Goal: Transaction & Acquisition: Subscribe to service/newsletter

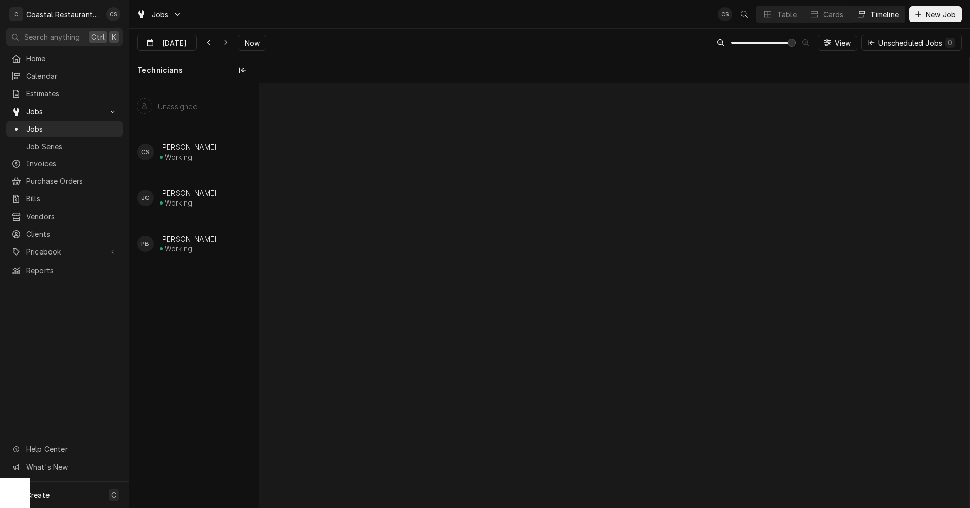
scroll to position [0, 14079]
click at [899, 202] on div "Dynamic Content Wrapper" at bounding box center [756, 197] width 29153 height 45
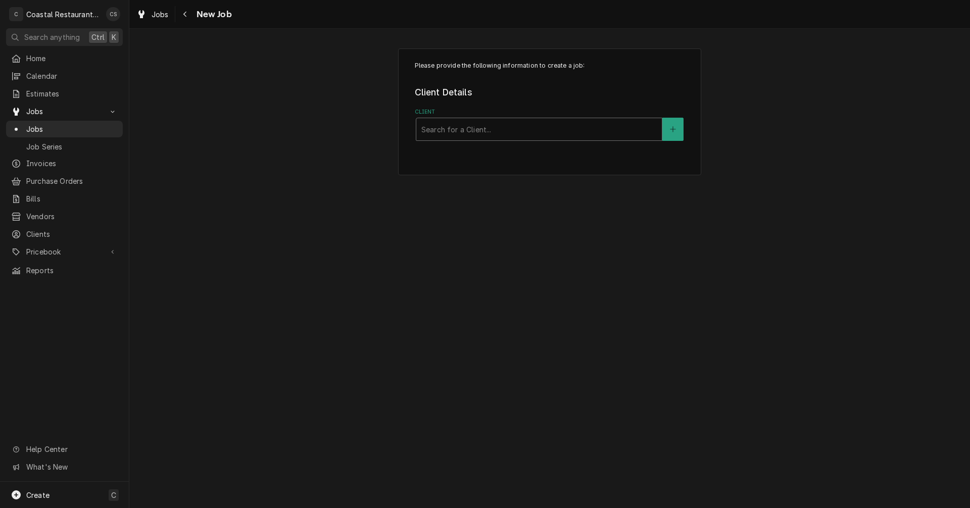
click at [466, 129] on div "Client" at bounding box center [538, 129] width 235 height 18
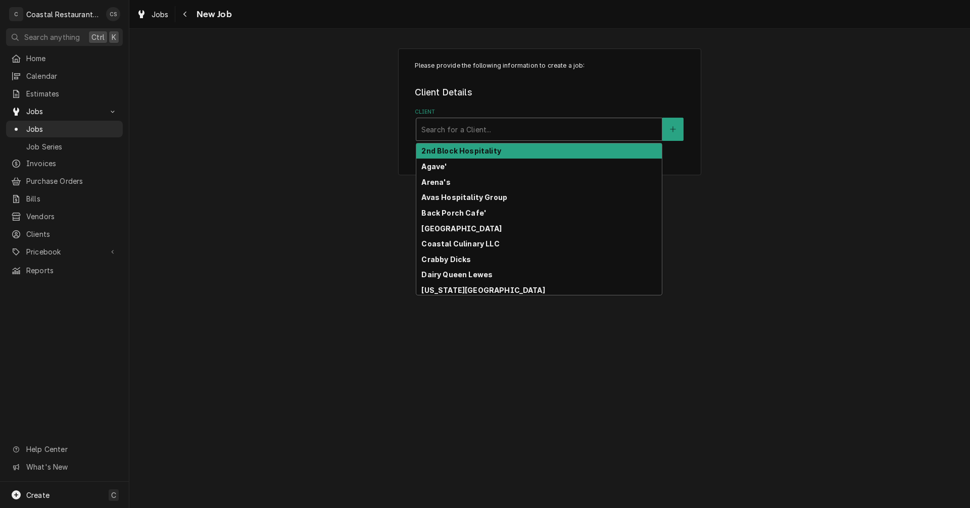
click at [461, 154] on strong "2nd Block Hospitality" at bounding box center [460, 150] width 79 height 9
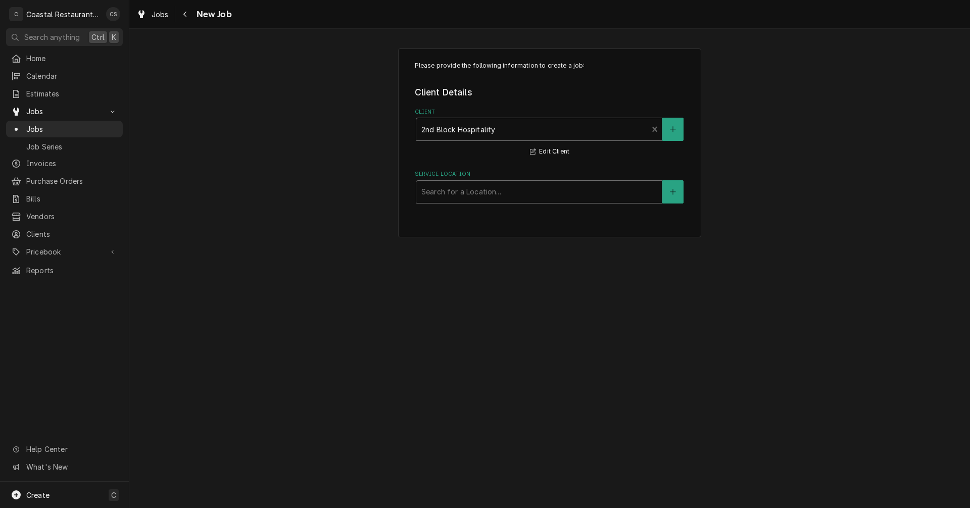
click at [459, 197] on div "Service Location" at bounding box center [538, 192] width 235 height 18
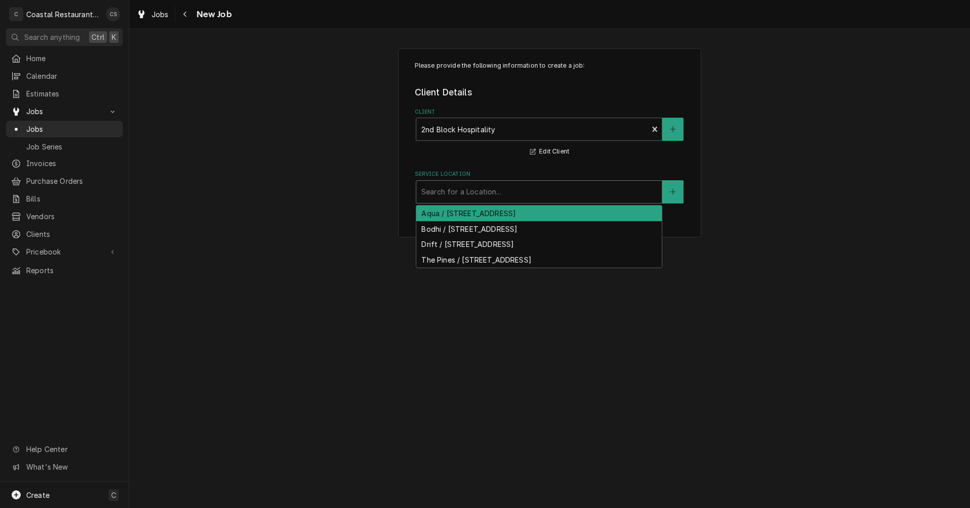
click at [455, 214] on div "Aqua / 57 Baltimore Ave, Rehoboth Beach, DE 19971" at bounding box center [538, 214] width 245 height 16
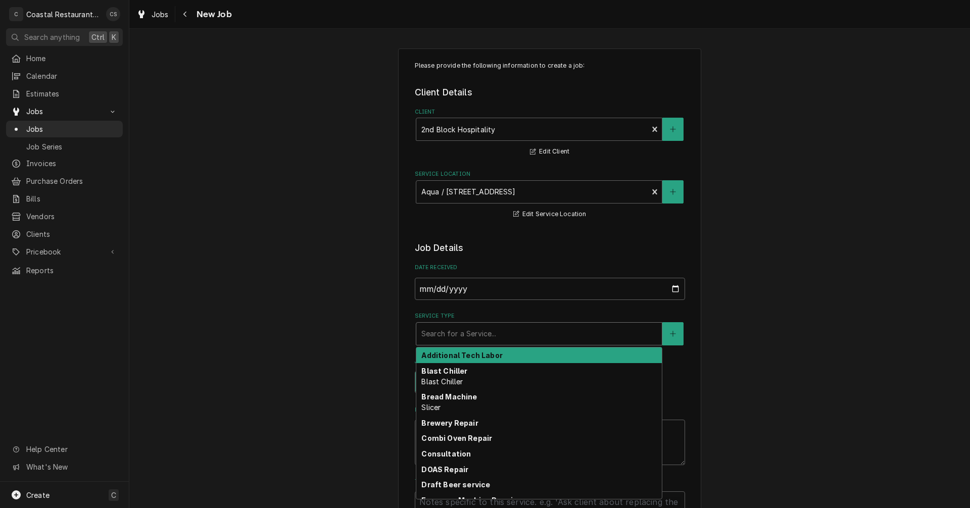
click at [449, 337] on div "Service Type" at bounding box center [538, 334] width 235 height 18
click at [453, 338] on div "Service Type" at bounding box center [538, 334] width 235 height 18
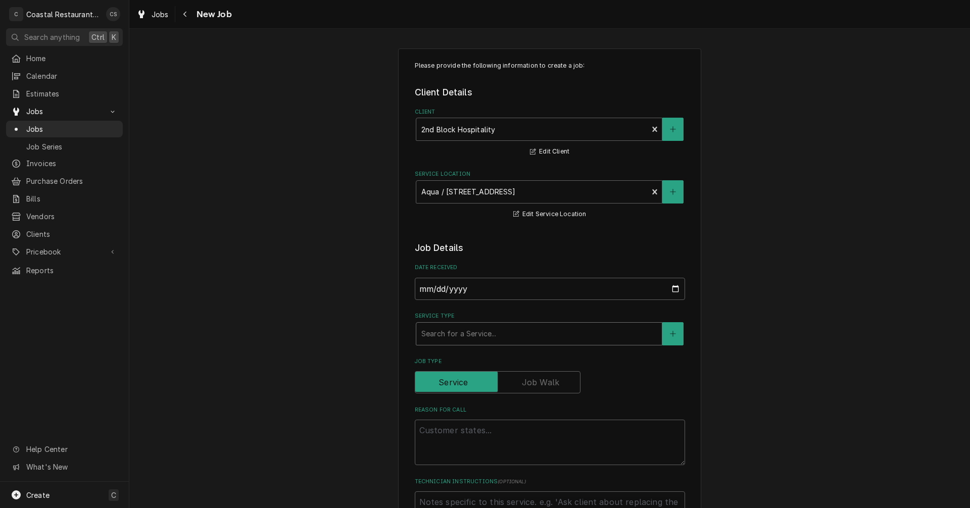
click at [453, 336] on div "Service Type" at bounding box center [538, 334] width 235 height 18
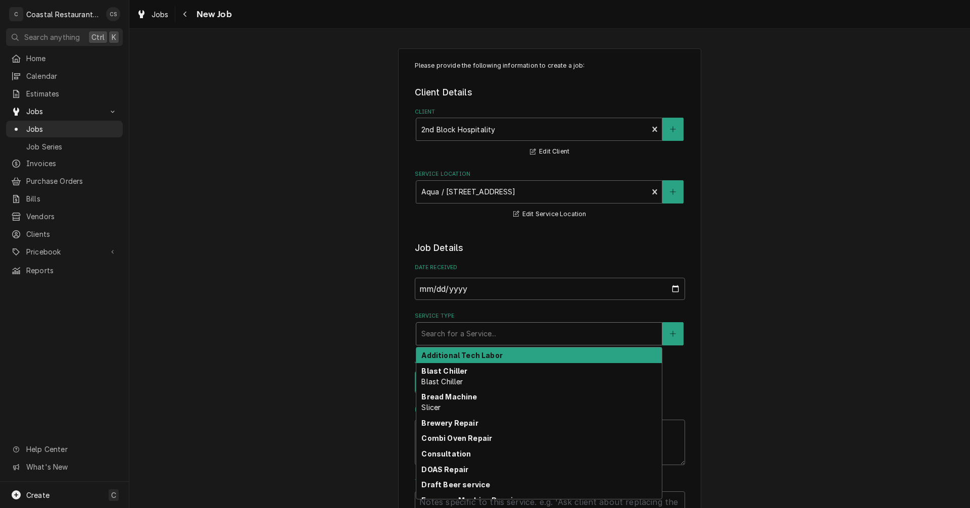
type textarea "x"
type input "h"
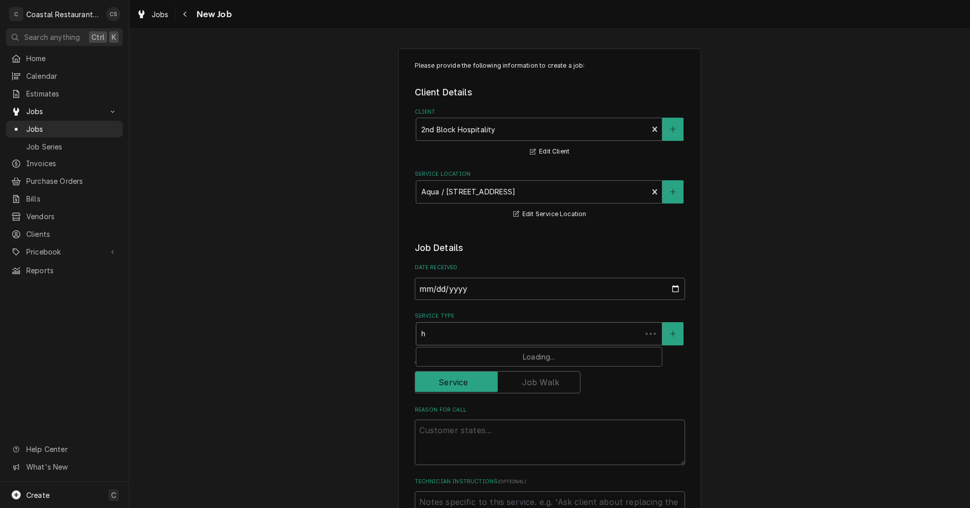
type textarea "x"
type input "ho"
type textarea "x"
type input "hoo"
click at [434, 356] on strong "Hood Repair" at bounding box center [443, 355] width 45 height 9
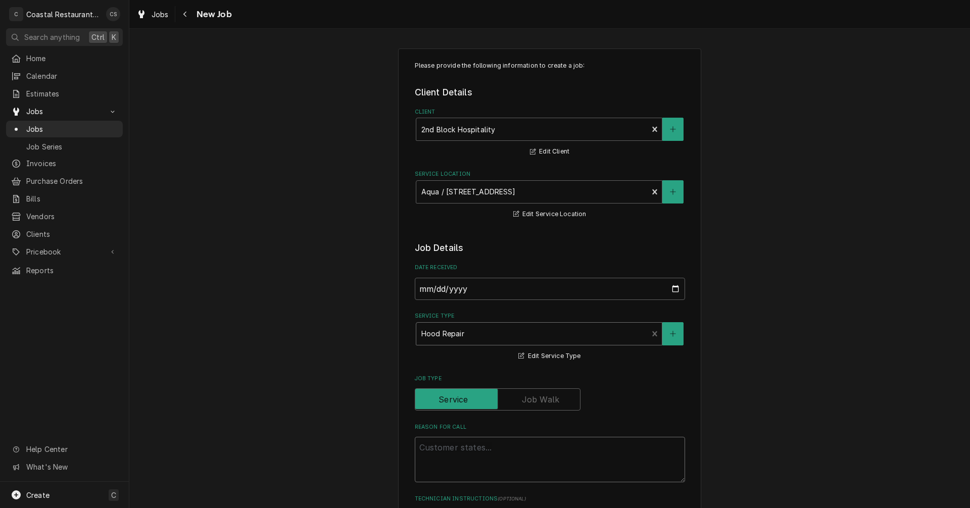
click at [435, 447] on textarea "Reason For Call" at bounding box center [550, 459] width 270 height 45
click at [503, 451] on textarea "Reason For Call" at bounding box center [550, 459] width 270 height 45
paste textarea "he Hood Fan at Aqua on the left is make a weird clapping noise. Guess a loose f…"
type textarea "x"
type textarea "he Hood Fan at Aqua on the left is make a weird clapping noise. Guess a loose f…"
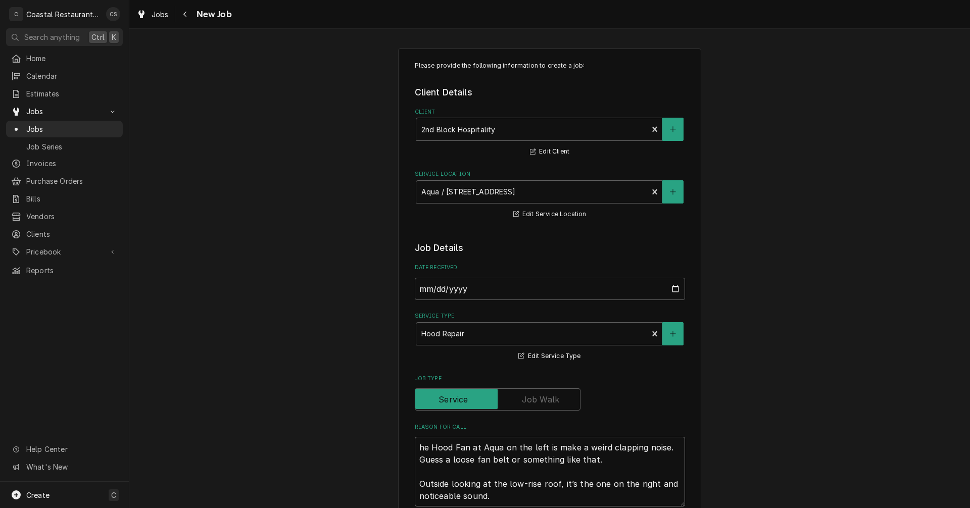
click at [415, 449] on textarea "he Hood Fan at Aqua on the left is make a weird clapping noise. Guess a loose f…" at bounding box center [550, 472] width 270 height 70
type textarea "x"
type textarea "The Hood Fan at Aqua on the left is make a weird clapping noise. Guess a loose …"
type textarea "x"
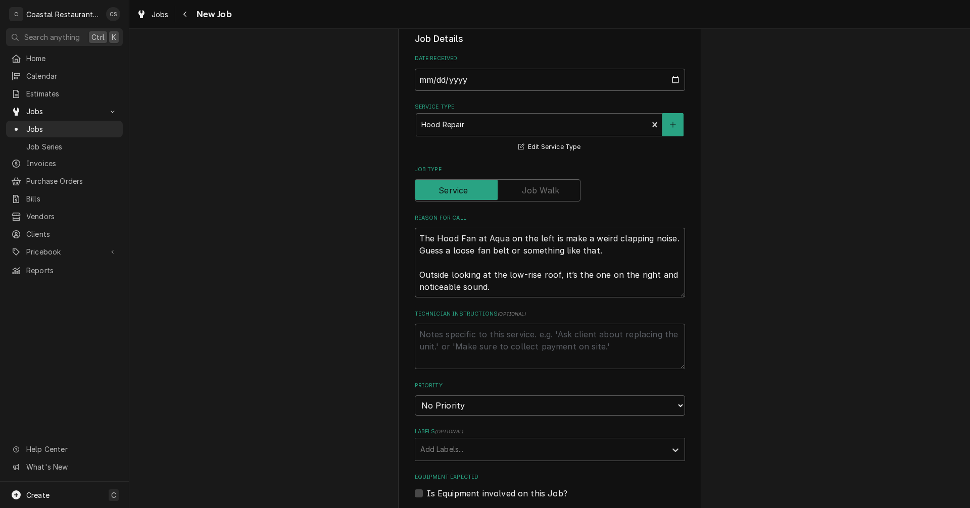
scroll to position [354, 0]
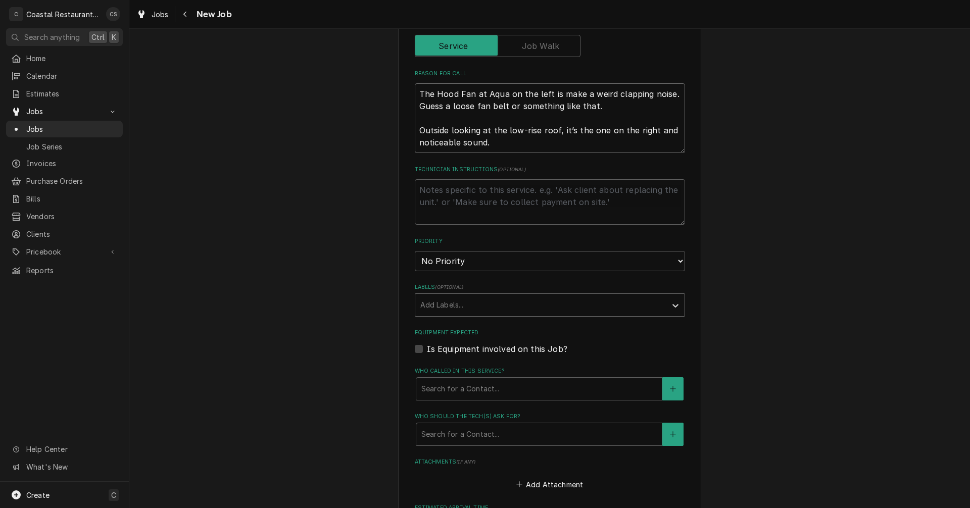
type textarea "The Hood Fan at Aqua on the left is make a weird clapping noise. Guess a loose …"
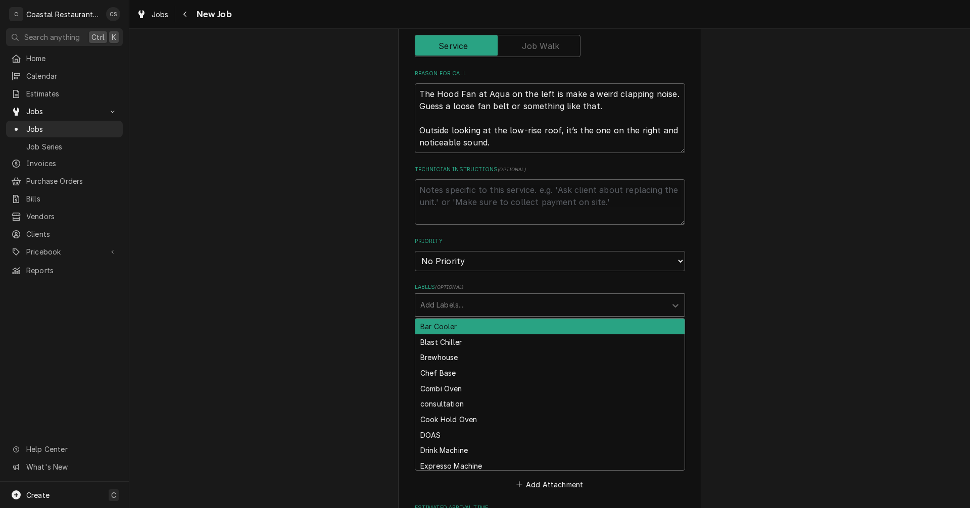
click at [463, 307] on div "Labels" at bounding box center [540, 305] width 241 height 18
type input "hoo"
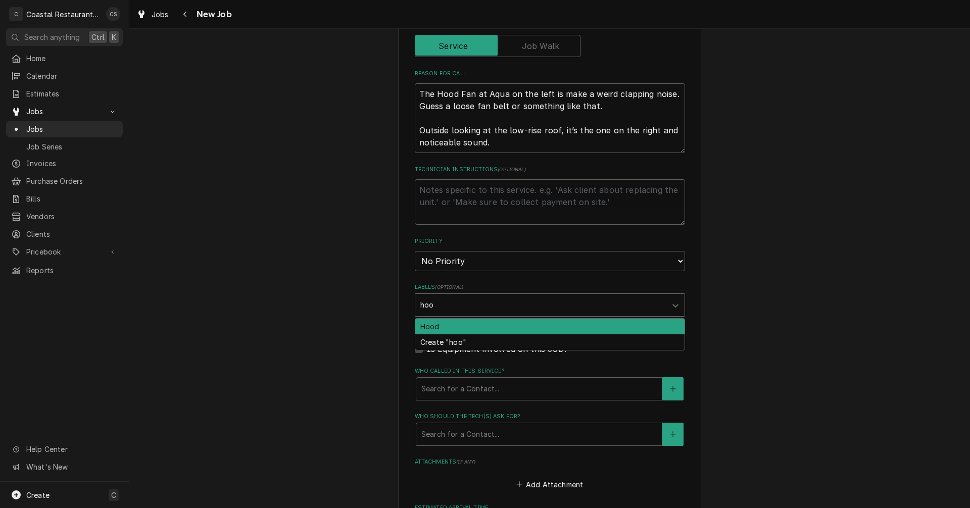
click at [449, 326] on div "Hood" at bounding box center [549, 327] width 269 height 16
type textarea "x"
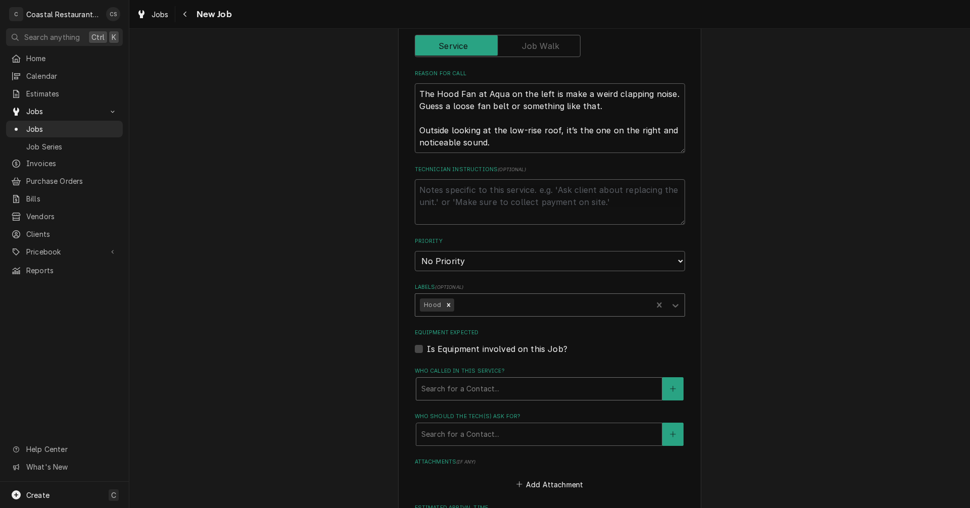
click at [445, 393] on div "Who called in this service?" at bounding box center [538, 389] width 235 height 18
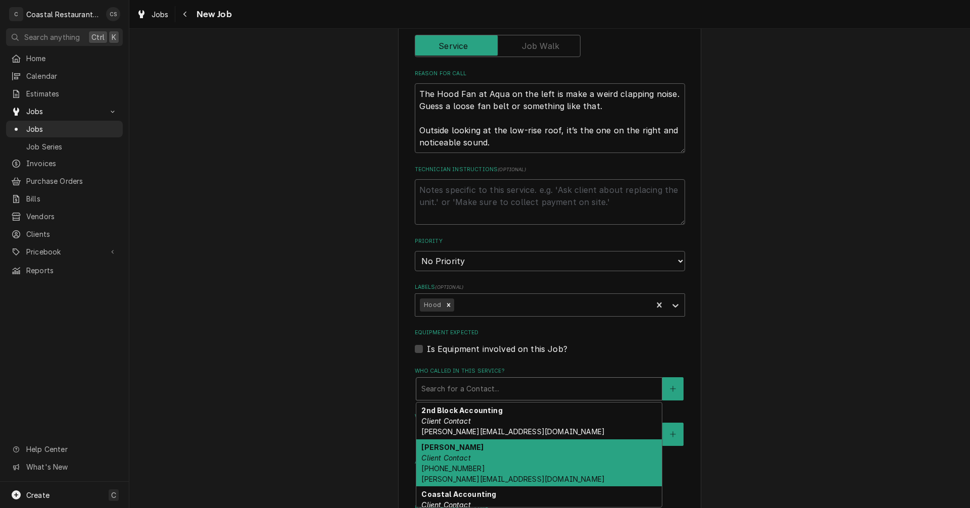
click at [444, 460] on em "Client Contact" at bounding box center [445, 458] width 49 height 9
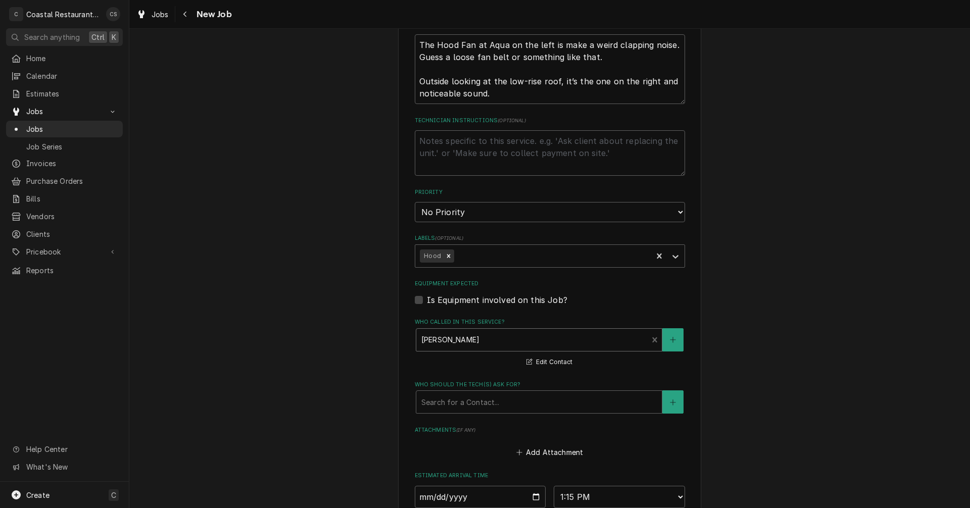
scroll to position [455, 0]
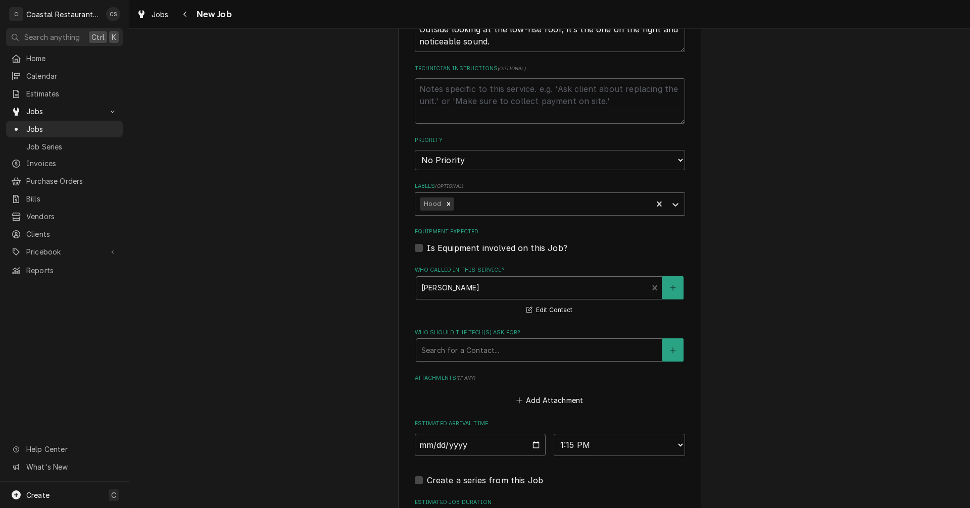
click at [444, 351] on div "Who should the tech(s) ask for?" at bounding box center [538, 350] width 235 height 18
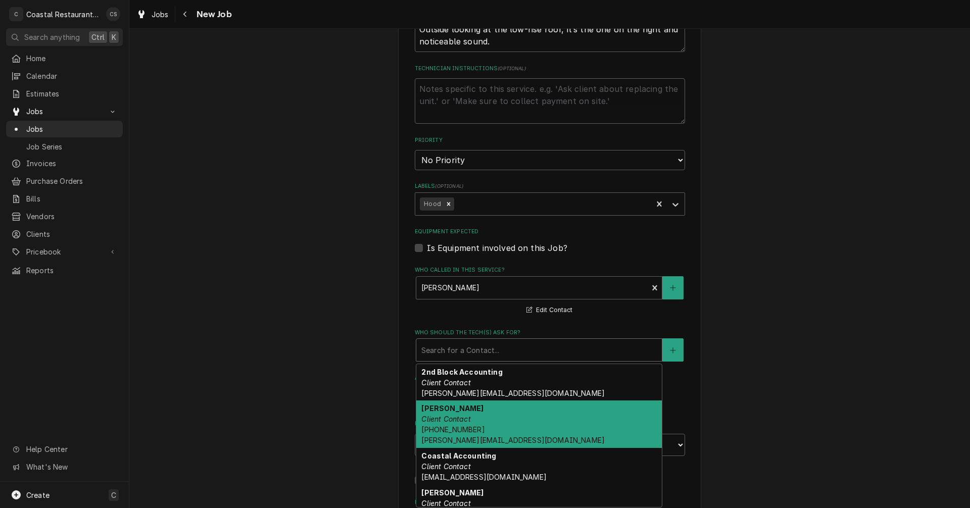
click at [459, 420] on em "Client Contact" at bounding box center [445, 419] width 49 height 9
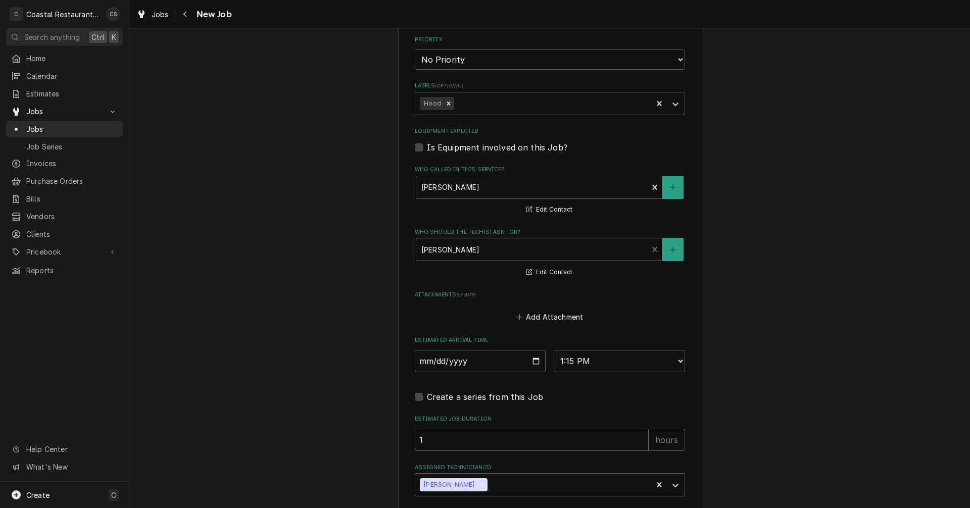
scroll to position [631, 0]
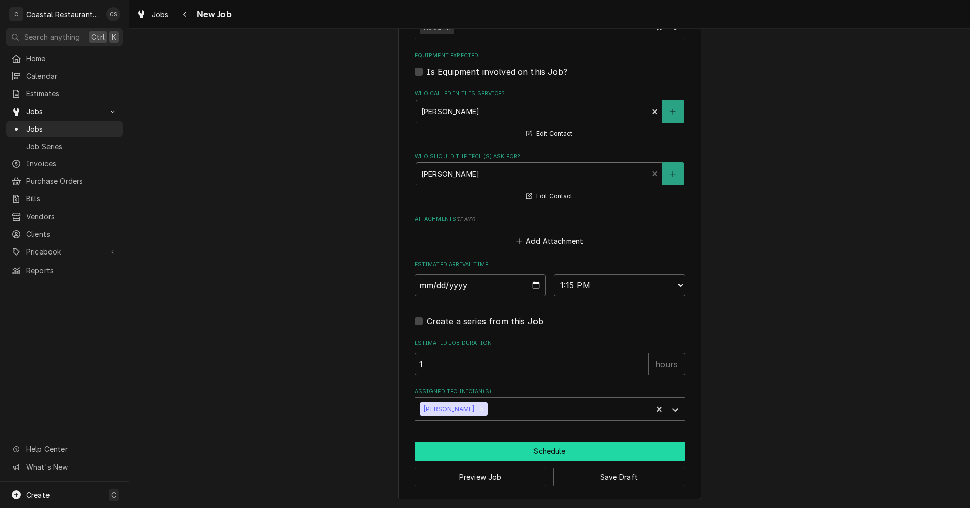
click at [543, 452] on button "Schedule" at bounding box center [550, 451] width 270 height 19
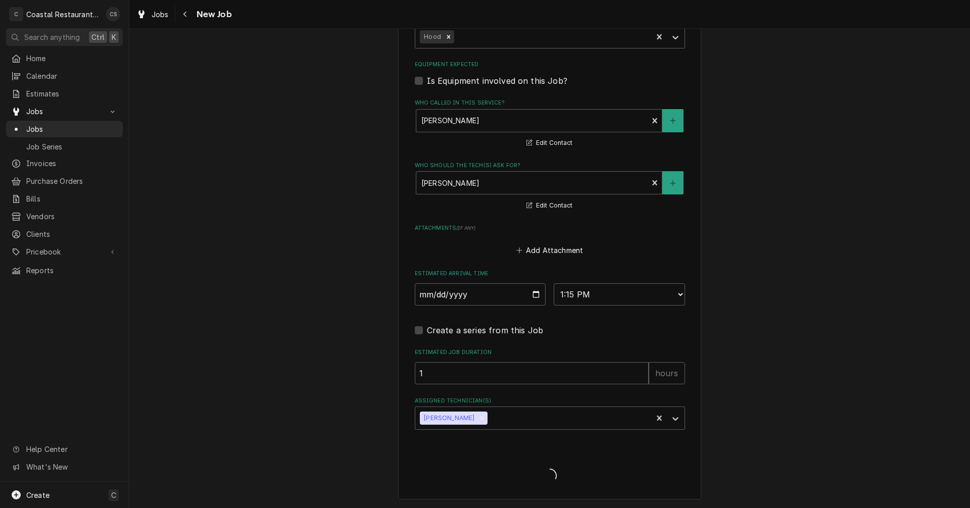
scroll to position [622, 0]
type textarea "x"
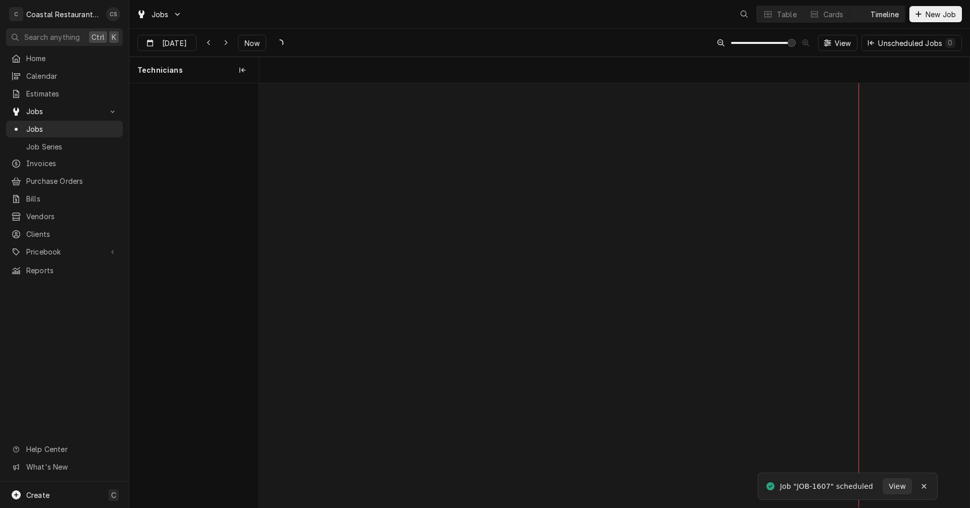
scroll to position [0, 14079]
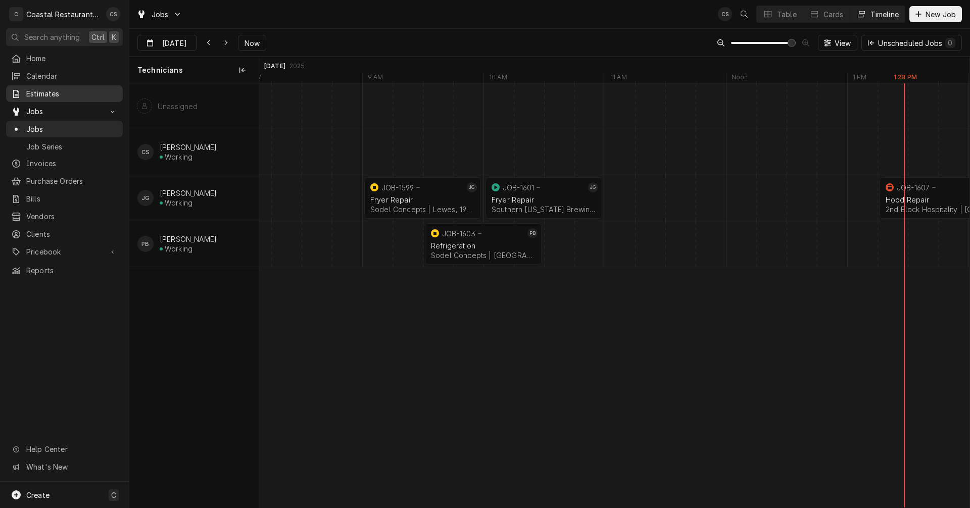
click at [50, 93] on span "Estimates" at bounding box center [71, 93] width 91 height 11
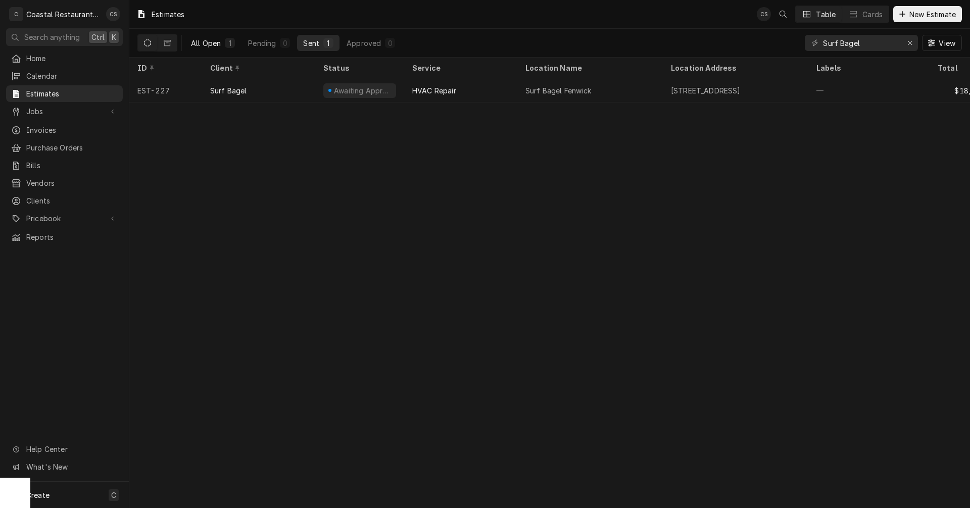
click at [217, 41] on div "All Open" at bounding box center [206, 43] width 30 height 11
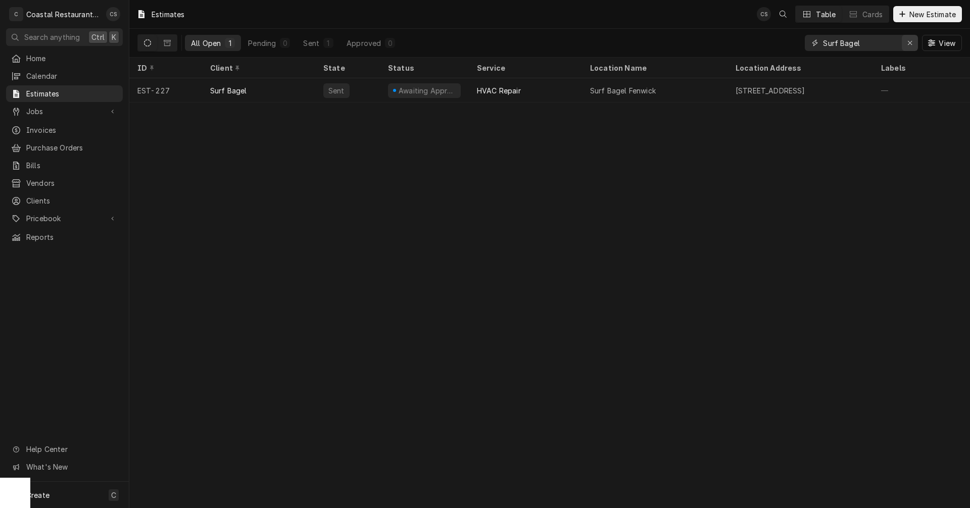
click at [908, 41] on icon "Erase input" at bounding box center [910, 43] width 4 height 4
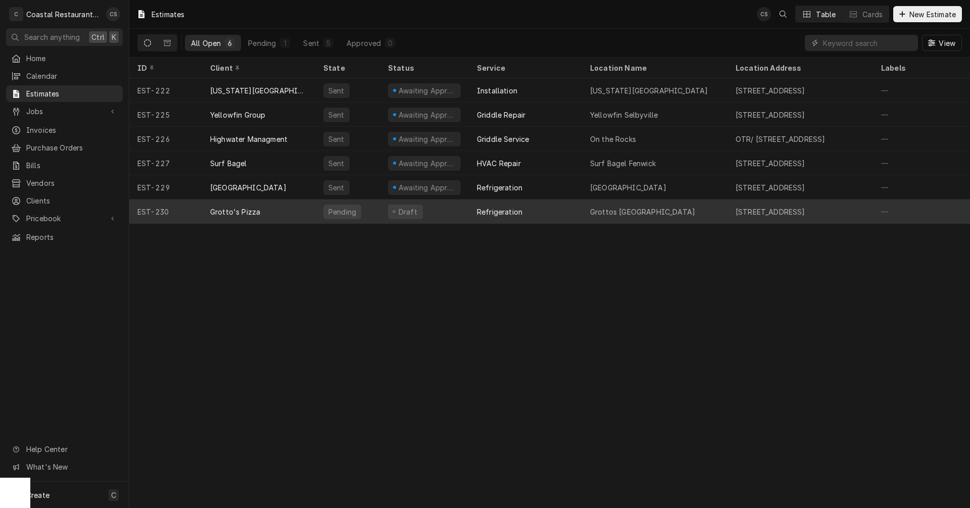
click at [245, 207] on div "Grotto's Pizza" at bounding box center [235, 212] width 50 height 11
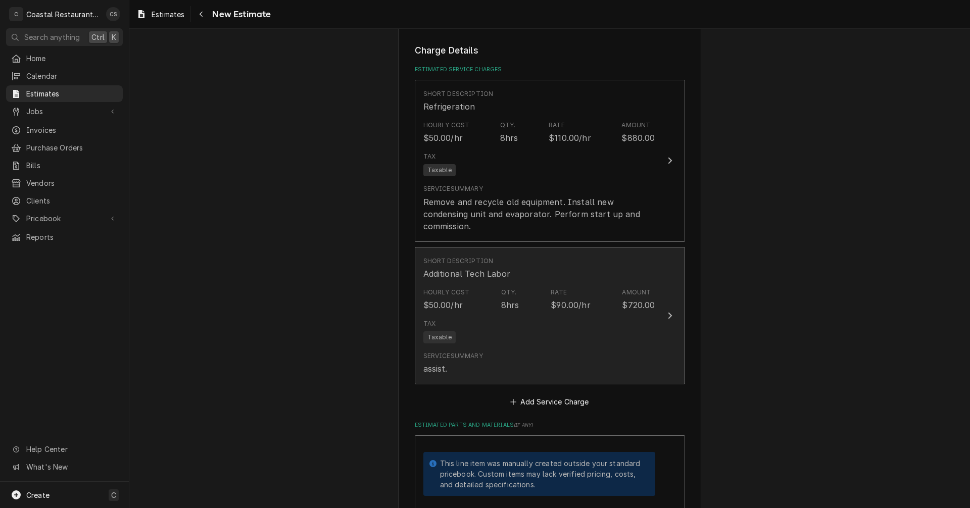
scroll to position [1010, 0]
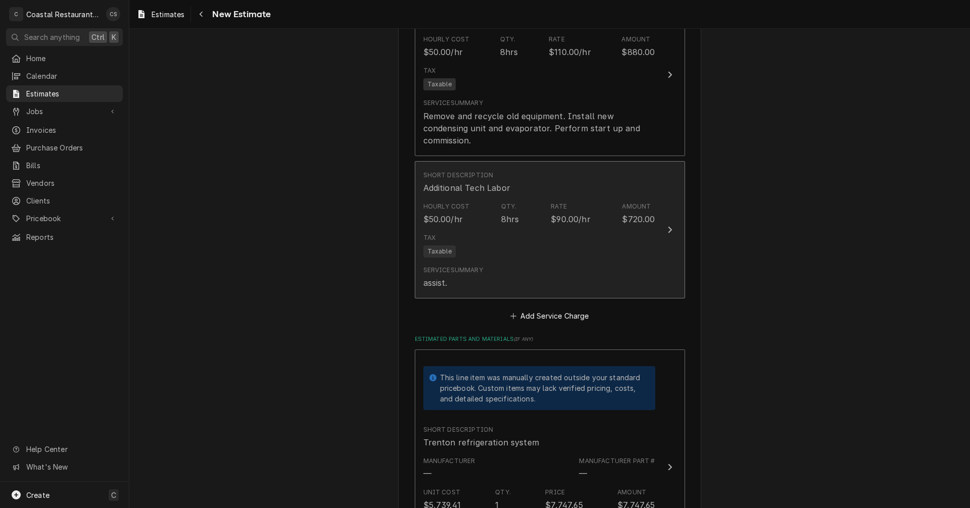
click at [494, 252] on div "Tax Taxable" at bounding box center [539, 245] width 232 height 32
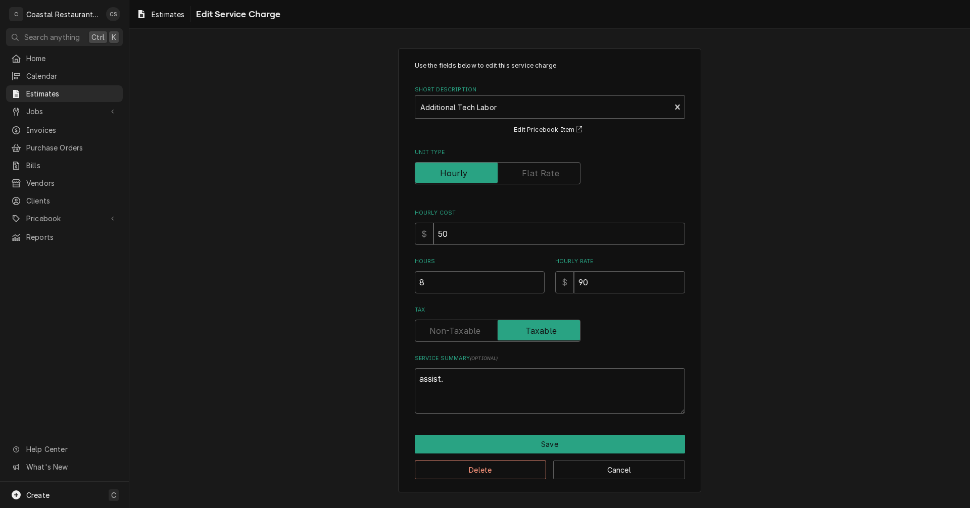
drag, startPoint x: 447, startPoint y: 380, endPoint x: 456, endPoint y: 381, distance: 8.1
click at [456, 381] on textarea "assist." at bounding box center [550, 390] width 270 height 45
click at [454, 380] on textarea "assist." at bounding box center [550, 390] width 270 height 45
type textarea "x"
type textarea "assist"
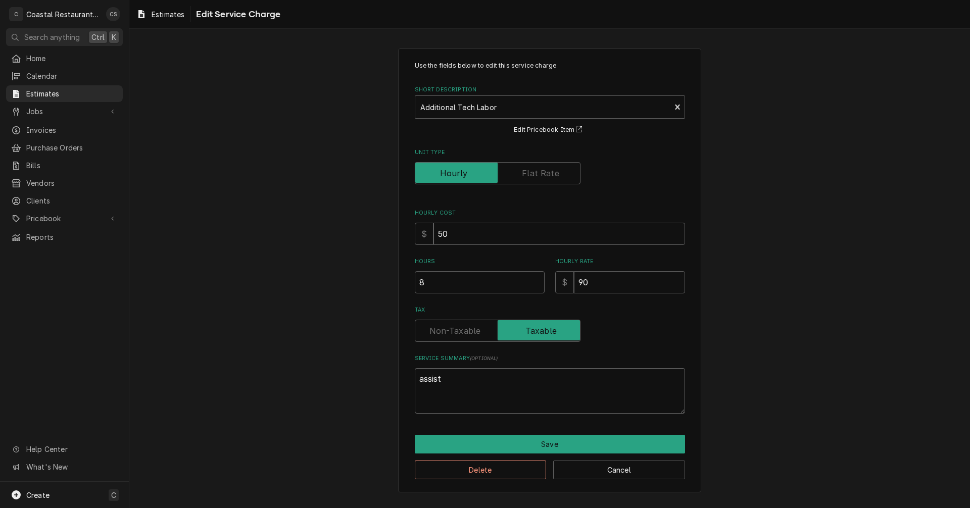
type textarea "x"
type textarea "assis"
type textarea "x"
type textarea "assi"
type textarea "x"
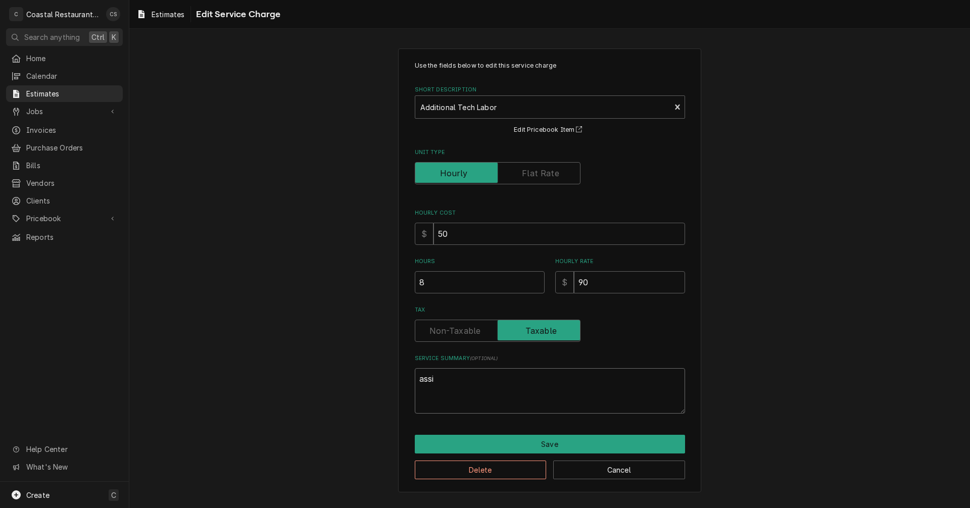
type textarea "ass"
type textarea "x"
type textarea "as"
type textarea "x"
type textarea "a"
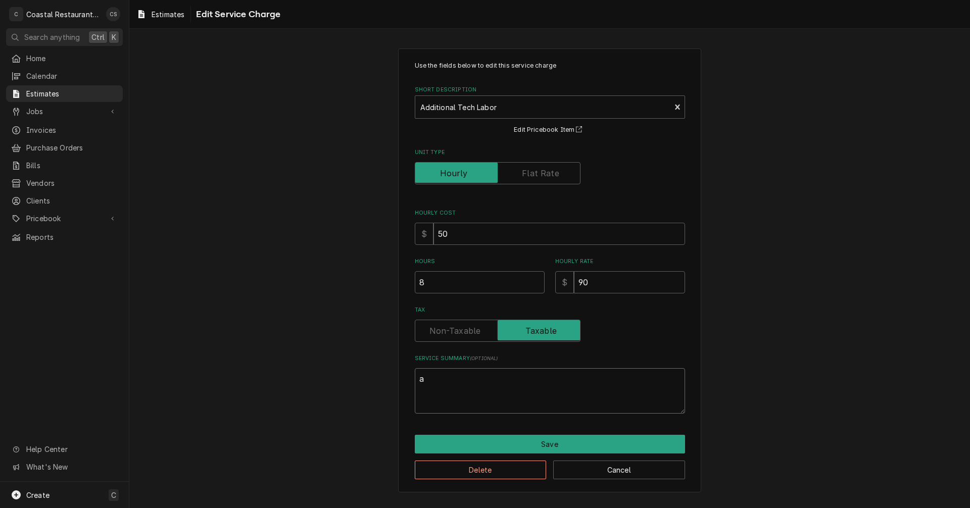
type textarea "x"
type textarea "P"
type textarea "x"
type textarea "Pr"
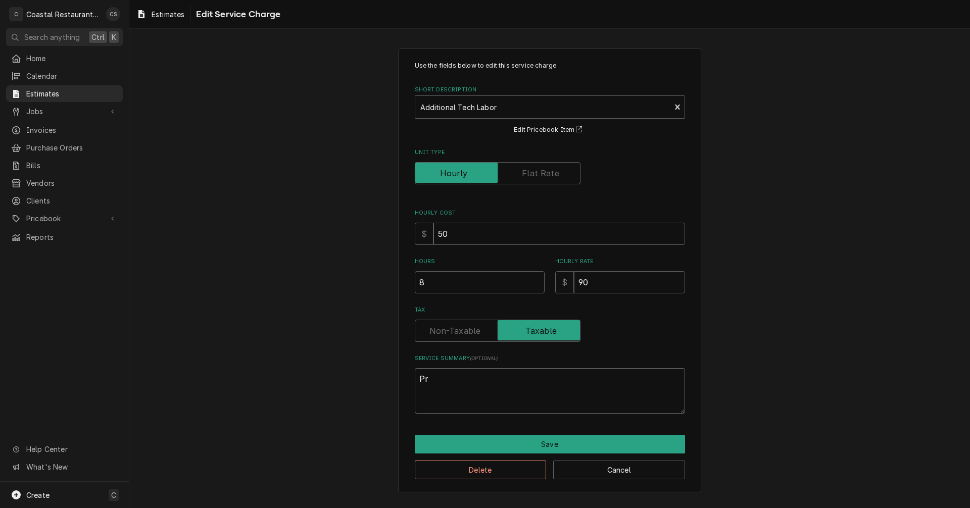
type textarea "x"
type textarea "Pro"
type textarea "x"
type textarea "Prov"
type textarea "x"
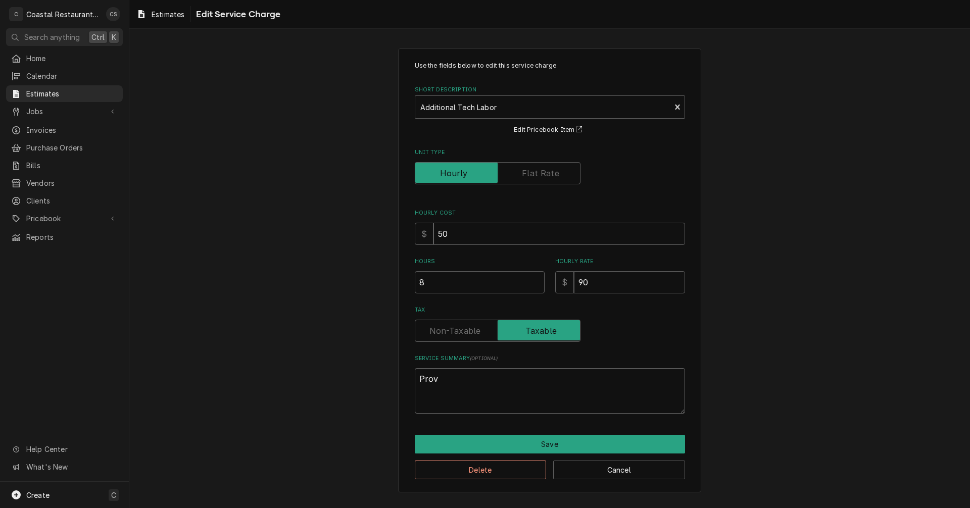
type textarea "Provi"
type textarea "x"
type textarea "Provid"
type textarea "x"
type textarea "Provide"
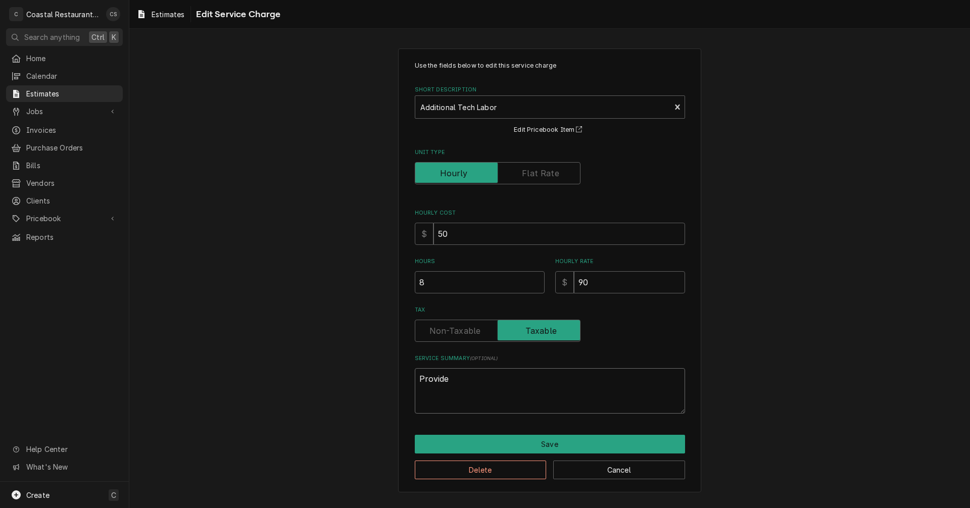
type textarea "x"
type textarea "Provide"
type textarea "x"
type textarea "Provide a"
type textarea "x"
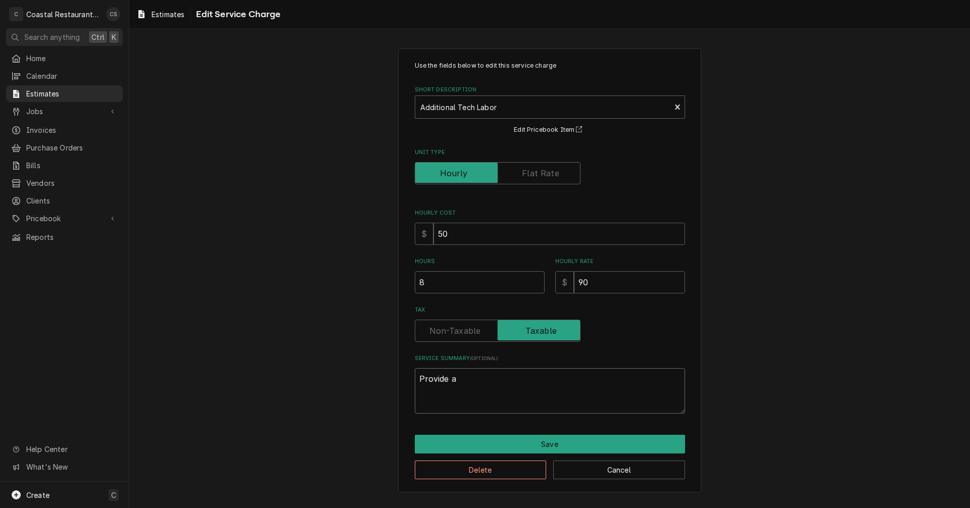
type textarea "Provide as"
type textarea "x"
type textarea "Provide ass"
type textarea "x"
type textarea "Provide assi"
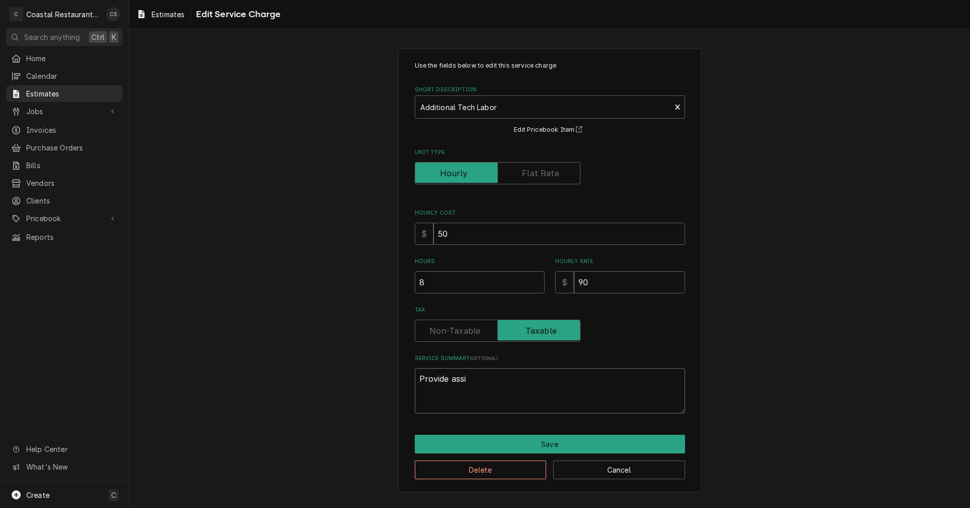
type textarea "x"
type textarea "Provide assis"
type textarea "x"
type textarea "Provide assist"
type textarea "x"
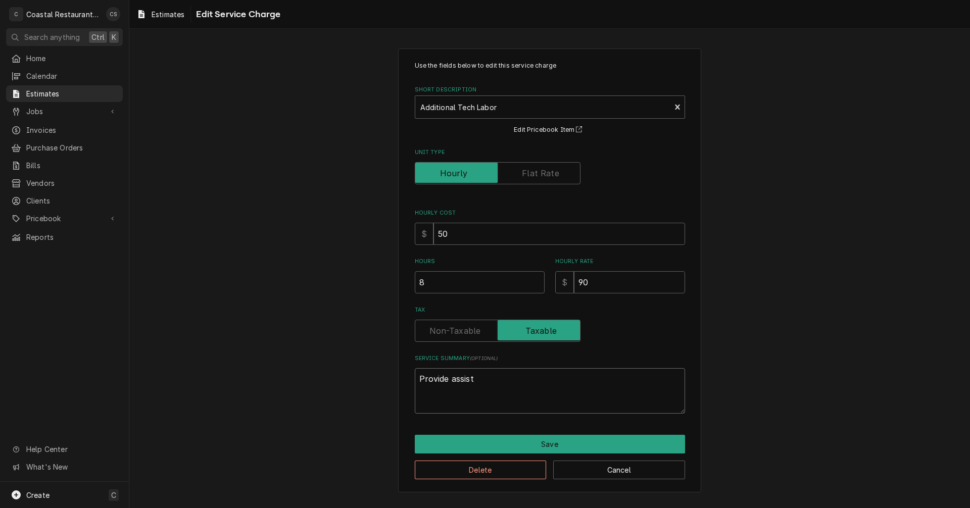
type textarea "Provide assista"
type textarea "x"
type textarea "Provide assistan"
type textarea "x"
type textarea "Provide assistanc"
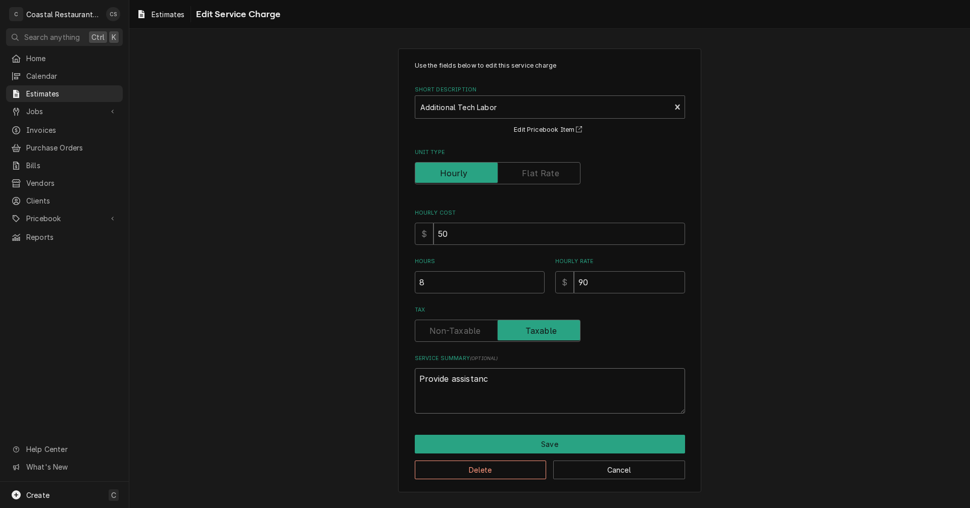
type textarea "x"
type textarea "Provide assistance"
type textarea "x"
type textarea "Provide assistance"
type textarea "x"
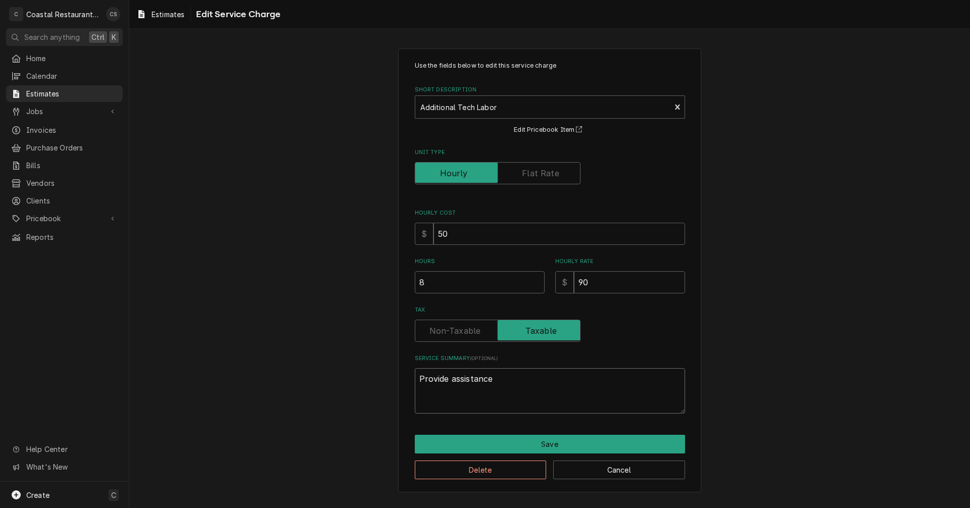
type textarea "Provide assistance d"
type textarea "x"
type textarea "Provide assistance du"
type textarea "x"
type textarea "Provide assistance dur"
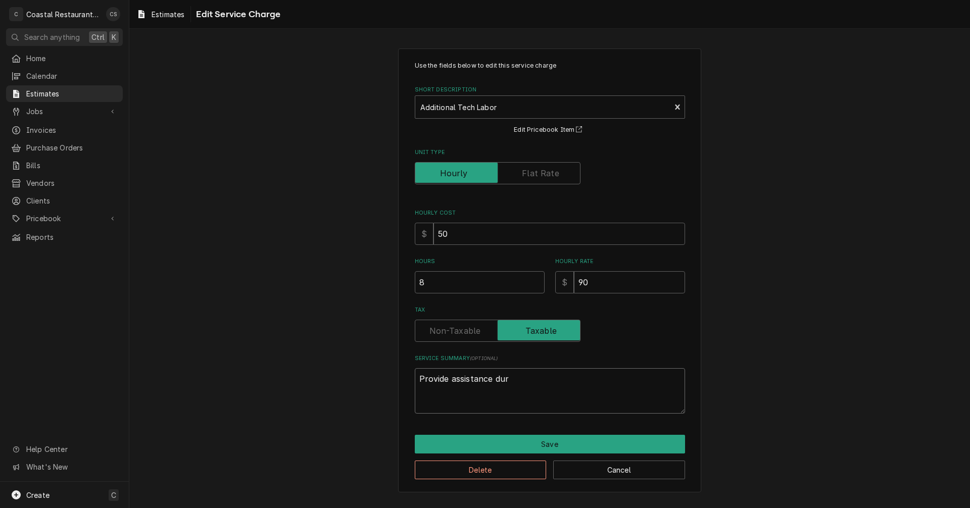
type textarea "x"
type textarea "Provide assistance duru"
type textarea "x"
type textarea "Provide assistance durun"
type textarea "x"
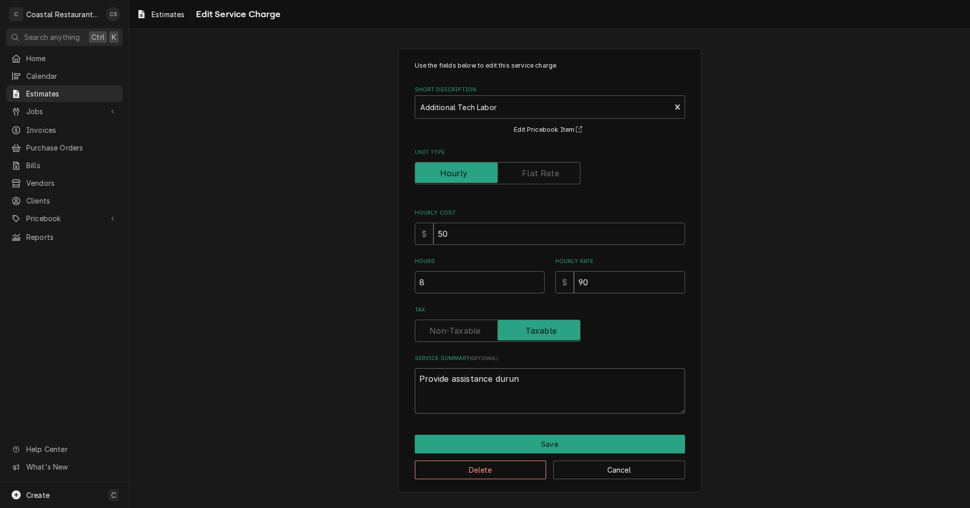
type textarea "Provide assistance duru"
type textarea "x"
type textarea "Provide assistance dur"
type textarea "x"
type textarea "Provide assistance du"
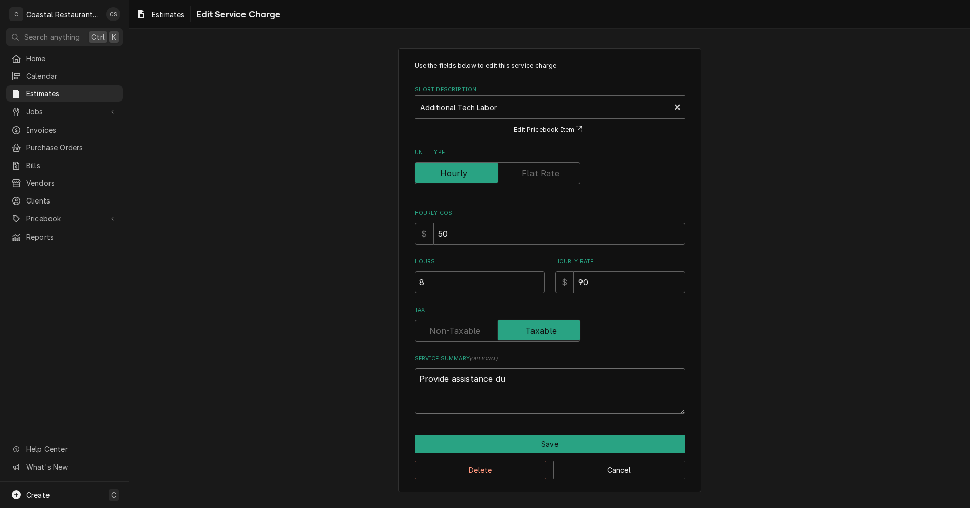
type textarea "x"
type textarea "Provide assistance d"
type textarea "x"
type textarea "Provide assistance"
type textarea "x"
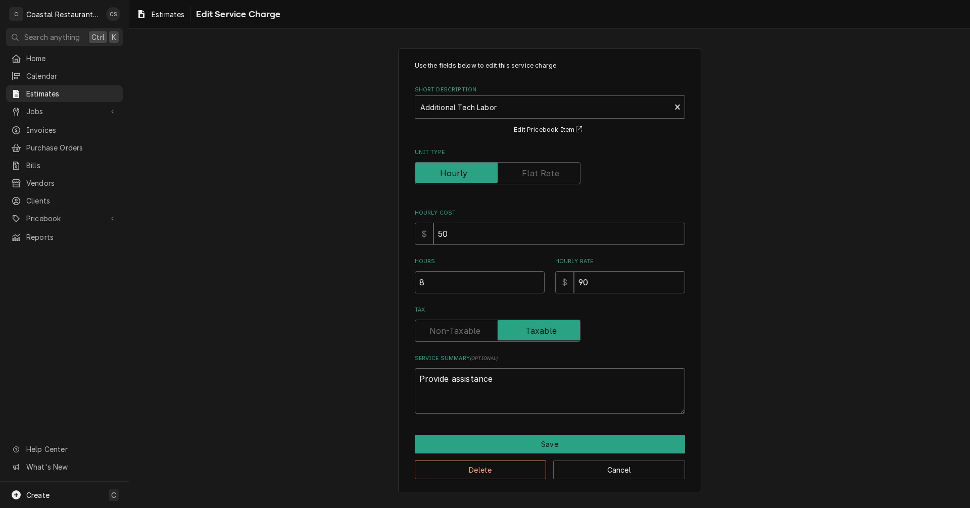
type textarea "Provide assistance"
type textarea "x"
type textarea "Provide assistanc"
type textarea "x"
type textarea "Provide assistan"
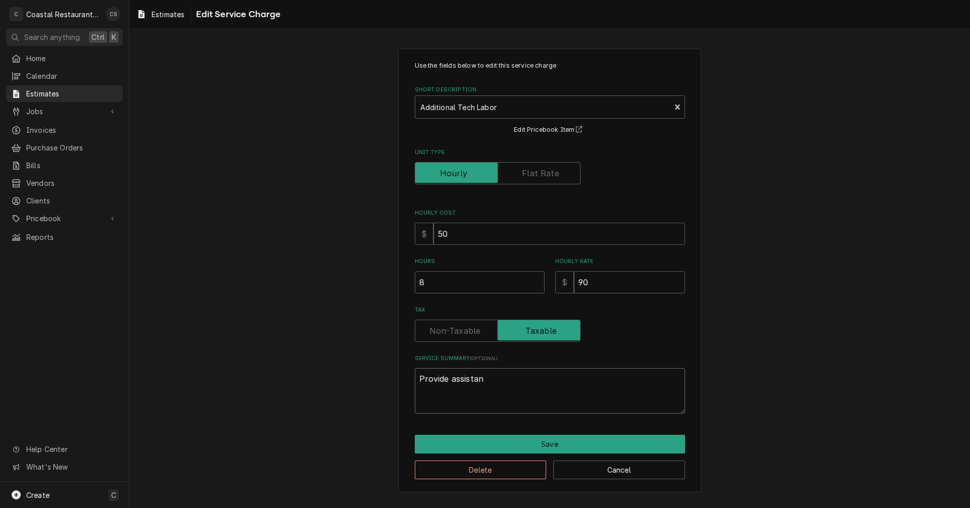
type textarea "x"
type textarea "Provide assista"
type textarea "x"
type textarea "Provide assist"
type textarea "x"
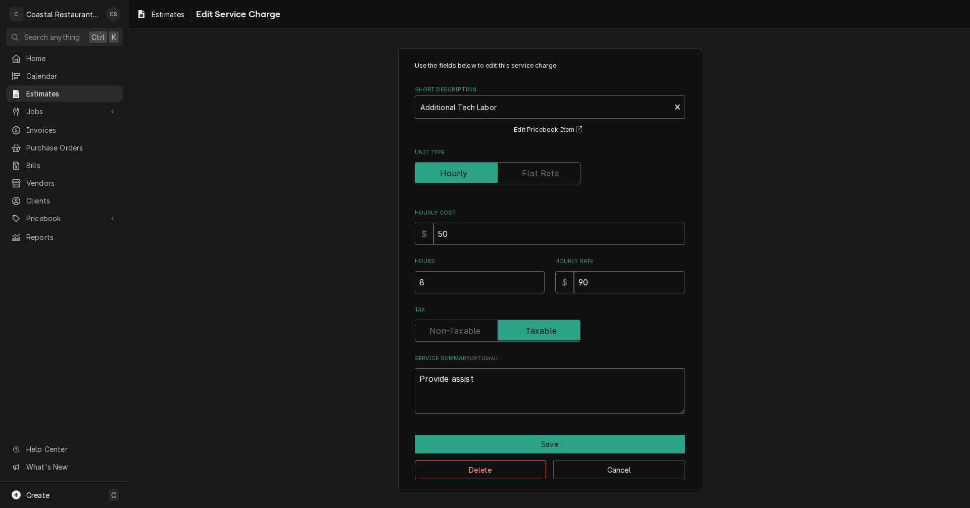
type textarea "Provide assis"
type textarea "x"
type textarea "Provide assi"
type textarea "x"
type textarea "Provide ass"
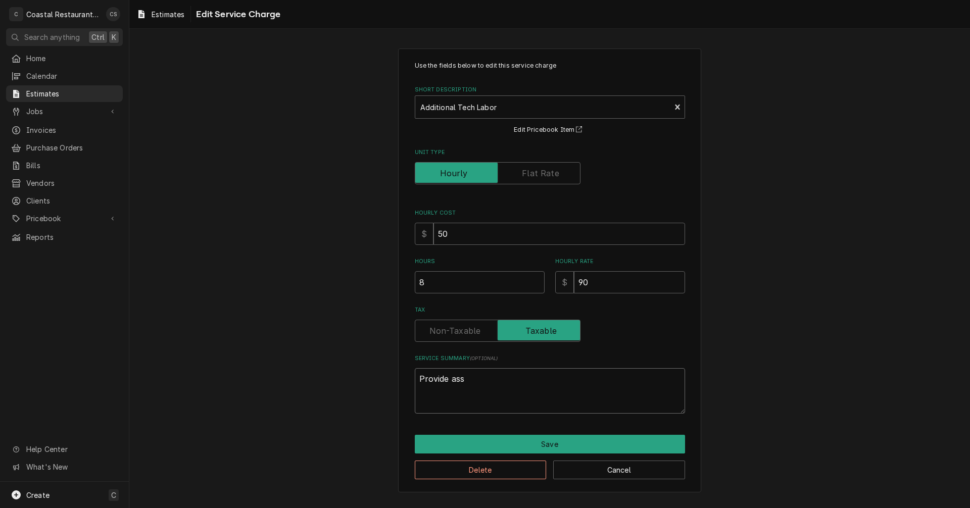
type textarea "x"
type textarea "Provide as"
type textarea "x"
type textarea "Provide a"
type textarea "x"
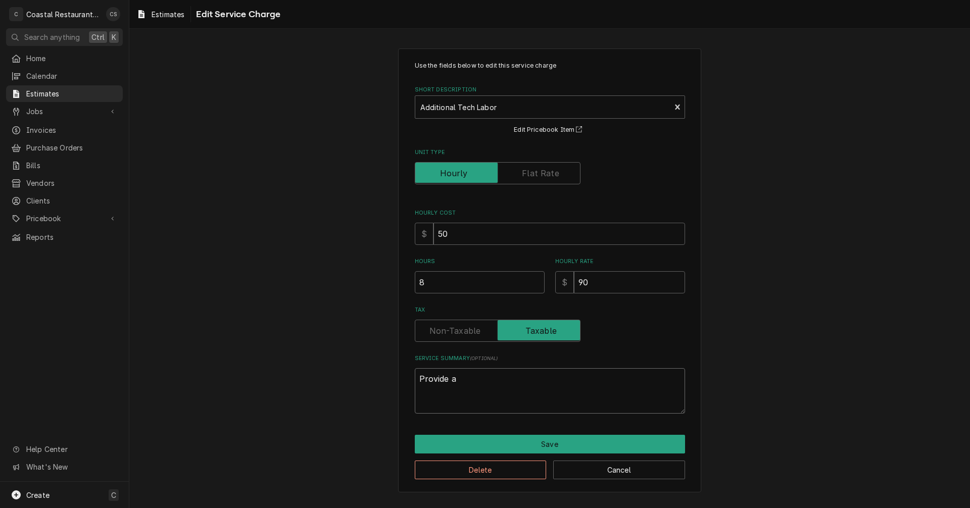
type textarea "Provide"
type textarea "x"
type textarea "Provide"
type textarea "x"
type textarea "Provid"
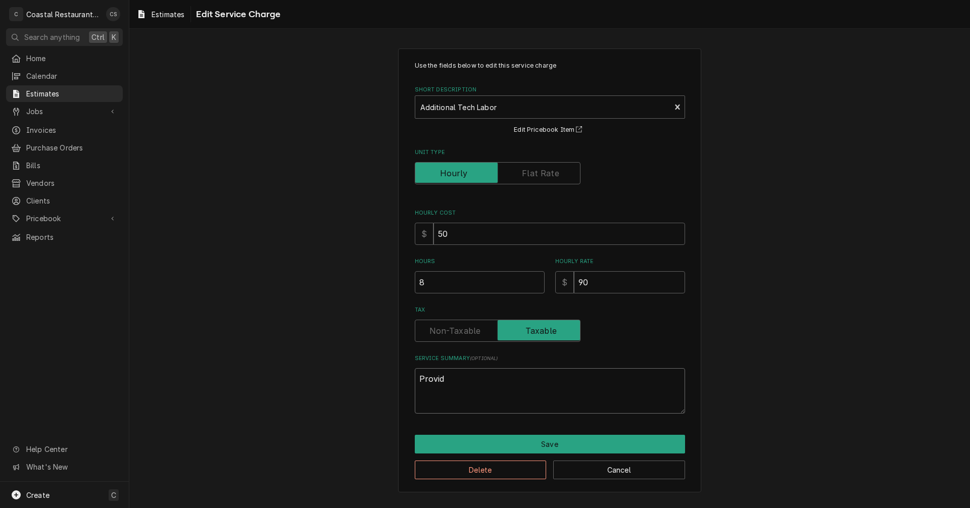
type textarea "x"
type textarea "Provi"
type textarea "x"
type textarea "Prov"
type textarea "x"
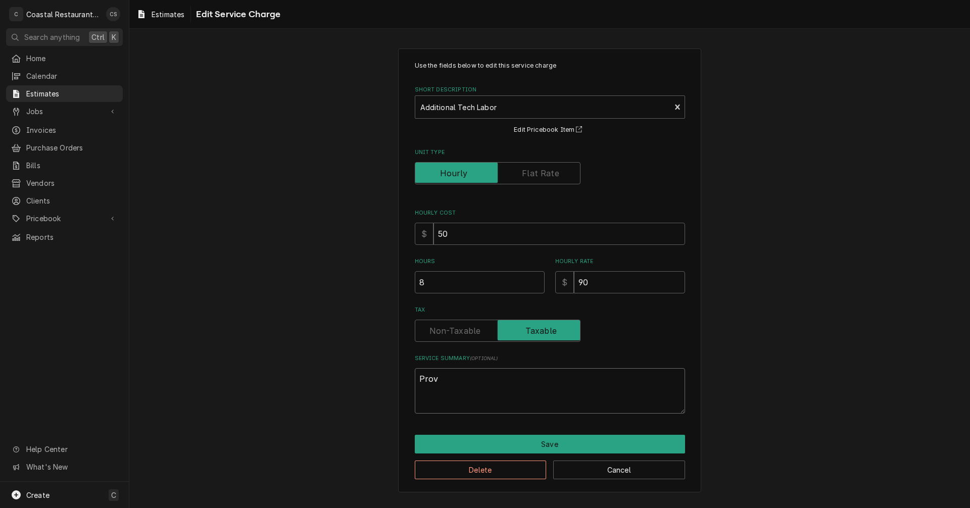
type textarea "Pro"
type textarea "x"
type textarea "Pr"
type textarea "x"
type textarea "P"
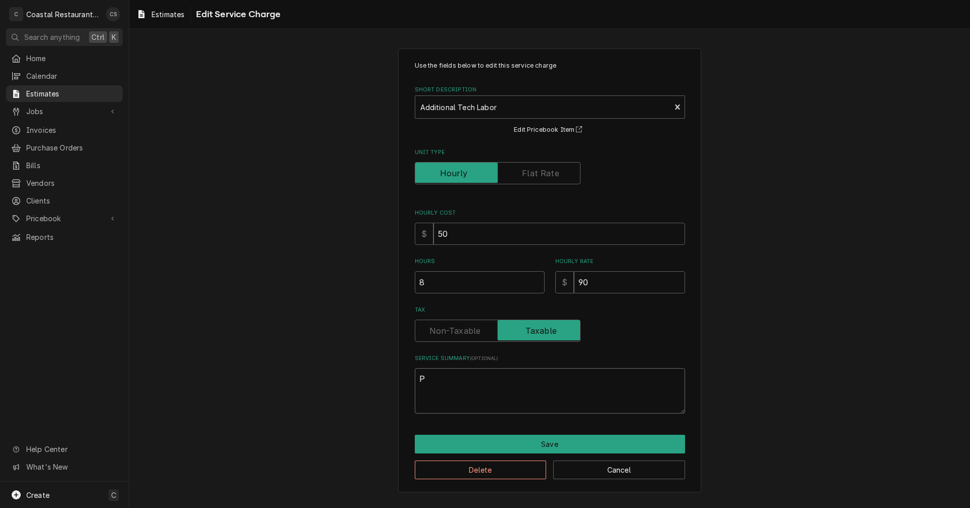
type textarea "x"
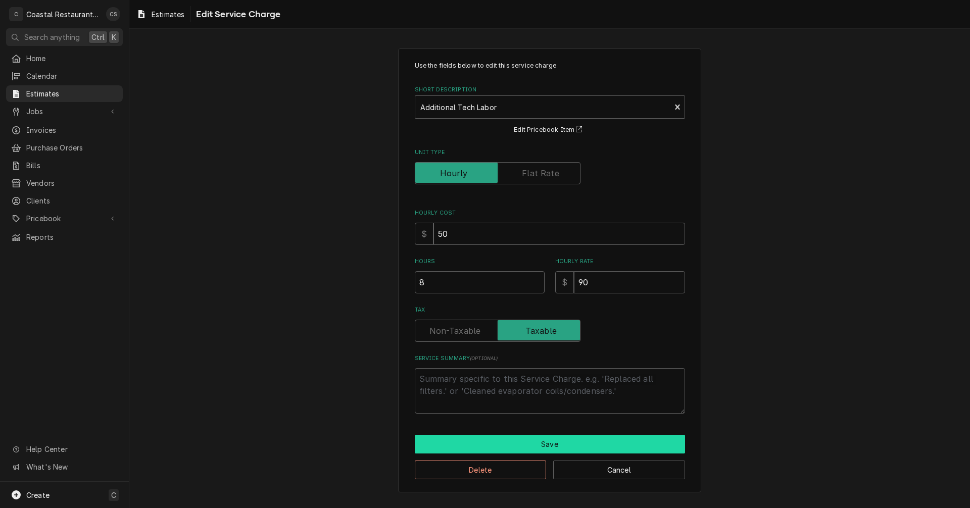
click at [529, 444] on button "Save" at bounding box center [550, 444] width 270 height 19
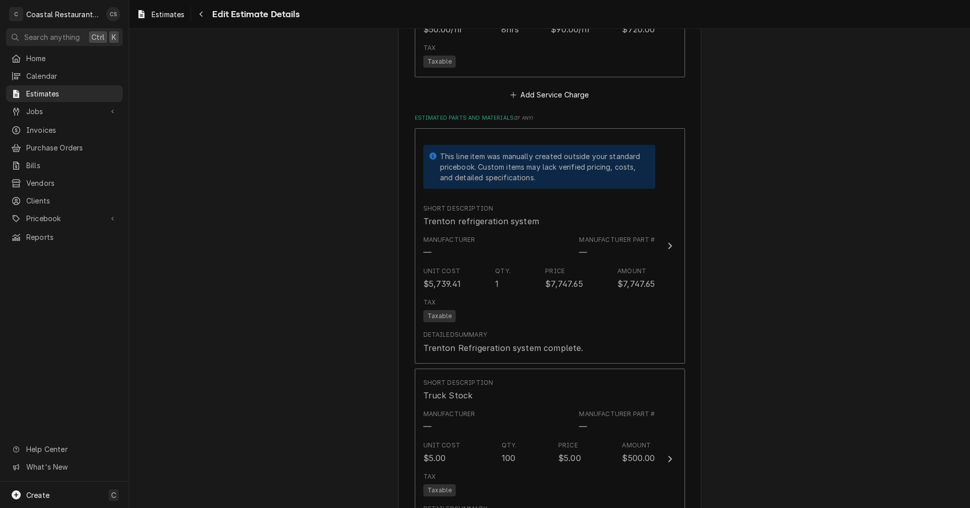
scroll to position [1655, 0]
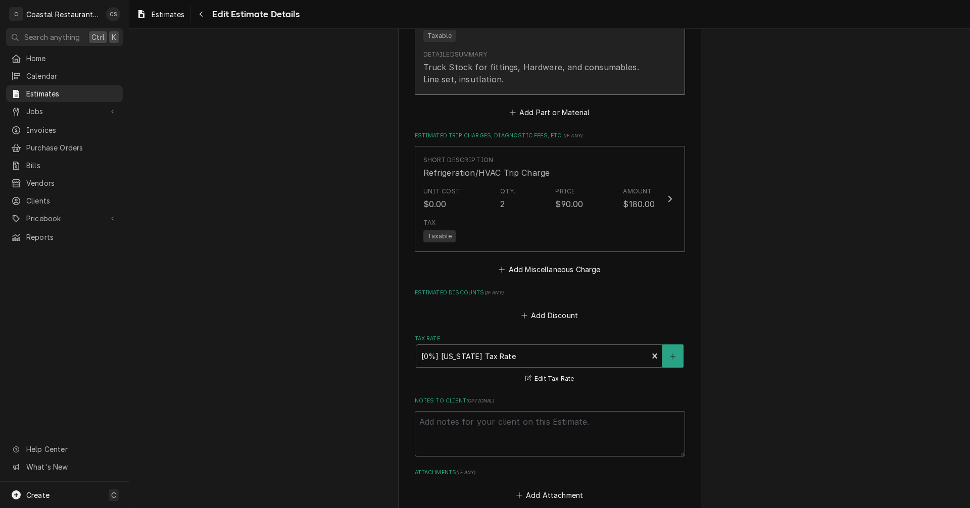
click at [477, 82] on div "Truck Stock for fittings, Hardware, and consumables. Line set, insutlation." at bounding box center [539, 73] width 232 height 24
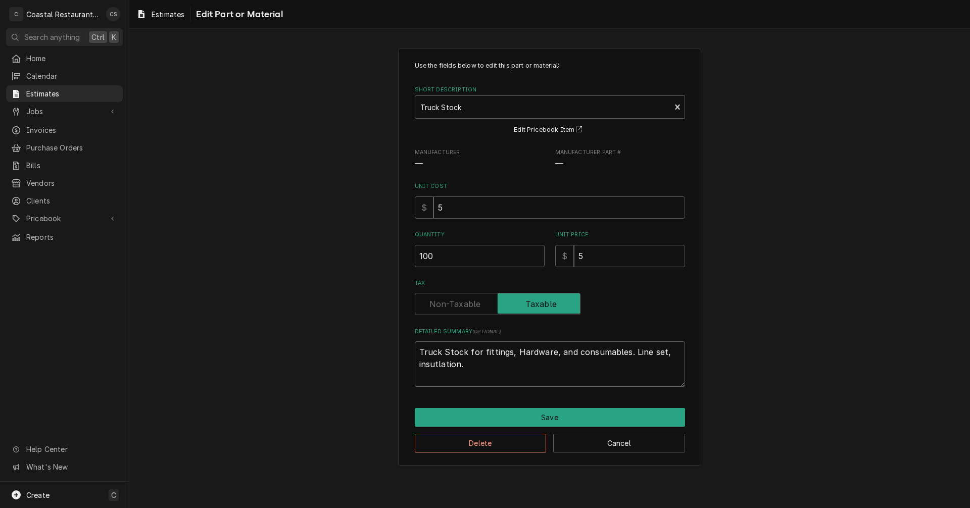
click at [441, 365] on textarea "Truck Stock for fittings, Hardware, and consumables. Line set, insutlation." at bounding box center [550, 363] width 270 height 45
type textarea "x"
type textarea "Truck Stock for fittings, Hardware, and consumables. Line set, insutation."
type textarea "x"
type textarea "Truck Stock for fittings, Hardware, and consumables. Line set, insutuation."
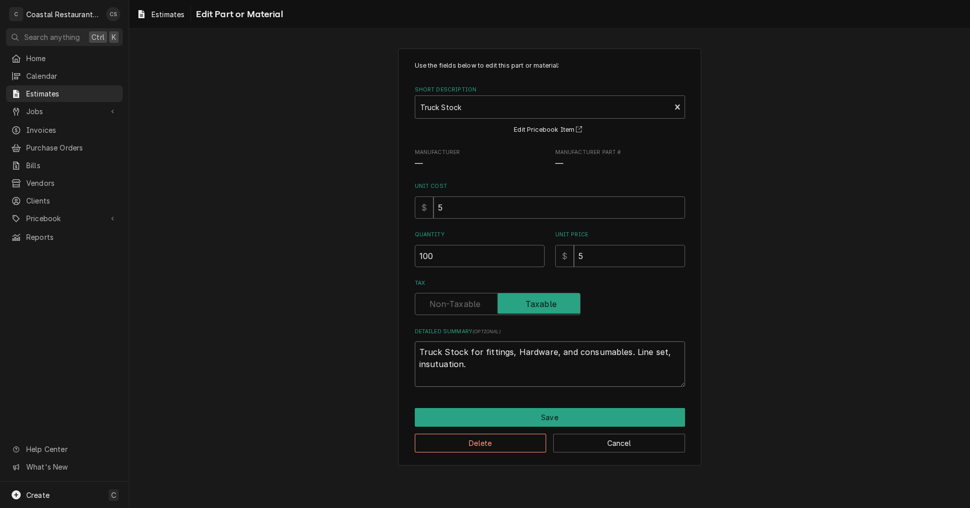
click at [443, 366] on textarea "Truck Stock for fittings, Hardware, and consumables. Line set, insutuation." at bounding box center [550, 363] width 270 height 45
type textarea "x"
type textarea "Truck Stock for fittings, Hardware, and consumables. Line set, insinuation."
drag, startPoint x: 468, startPoint y: 367, endPoint x: 409, endPoint y: 368, distance: 58.6
click at [409, 368] on div "Use the fields below to edit this part or material: Short Description Truck Sto…" at bounding box center [549, 256] width 303 height 417
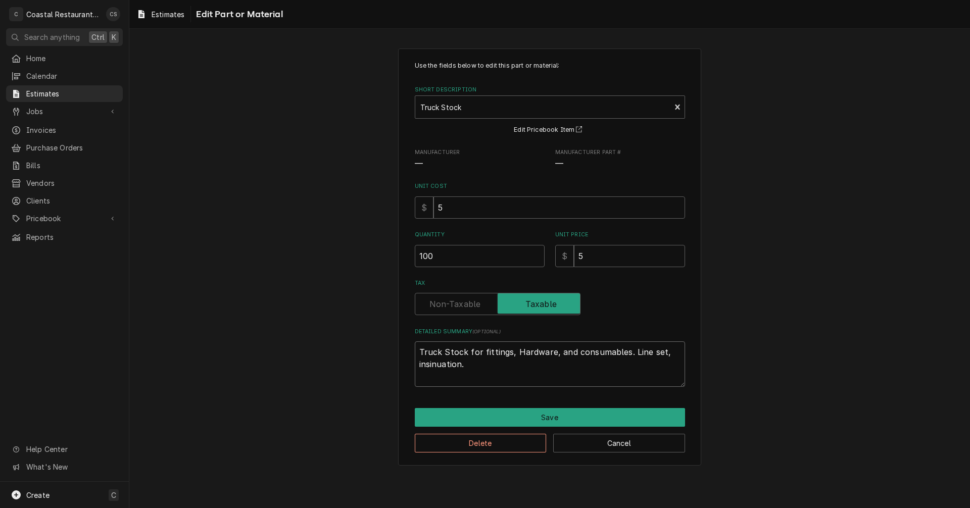
type textarea "x"
type textarea "Truck Stock for fittings, Hardware, and consumables. Line set, I"
type textarea "x"
type textarea "Truck Stock for fittings, Hardware, and consumables. Line set, In"
type textarea "x"
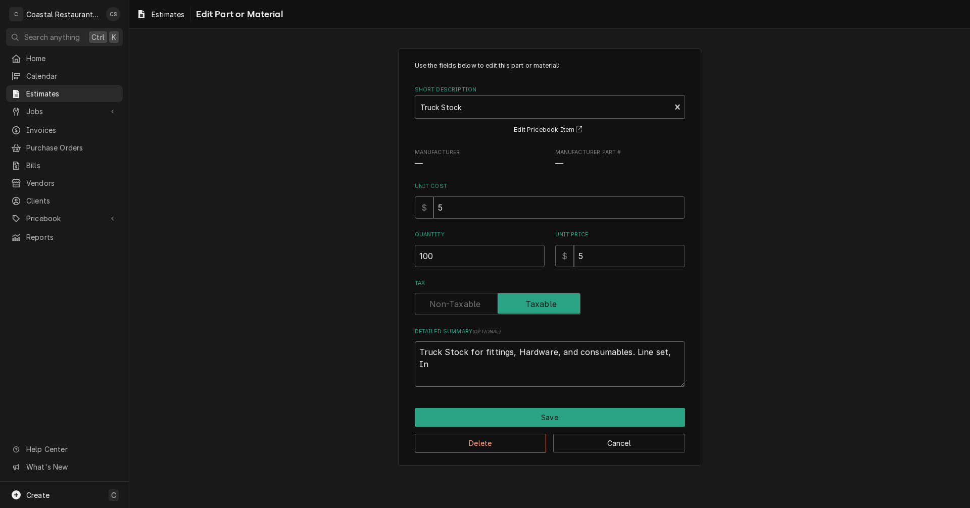
type textarea "Truck Stock for fittings, Hardware, and consumables. Line set, Ins"
type textarea "x"
type textarea "Truck Stock for fittings, Hardware, and consumables. Line set, Insu"
type textarea "x"
type textarea "Truck Stock for fittings, Hardware, and consumables. Line set, Insul"
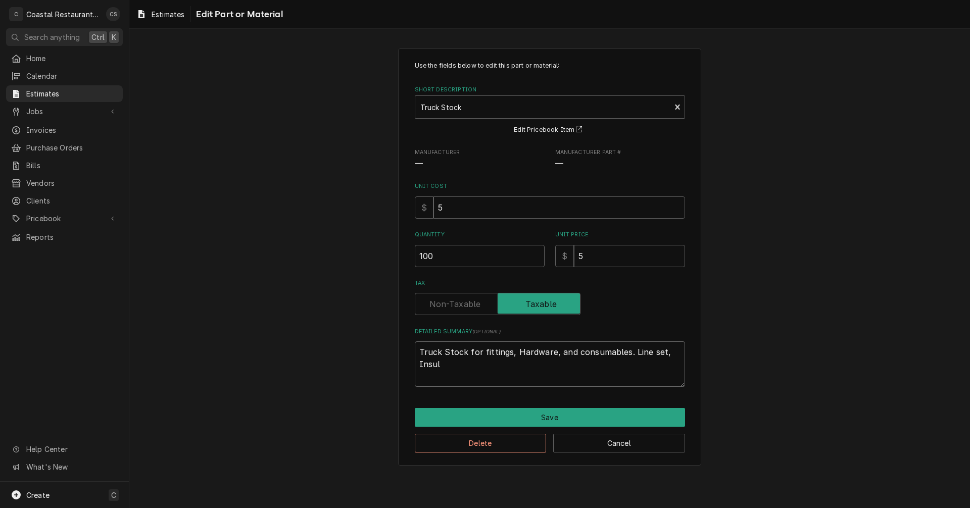
type textarea "x"
type textarea "Truck Stock for fittings, Hardware, and consumables. Line set, Insula"
type textarea "x"
type textarea "Truck Stock for fittings, Hardware, and consumables. Line set, Insulat"
type textarea "x"
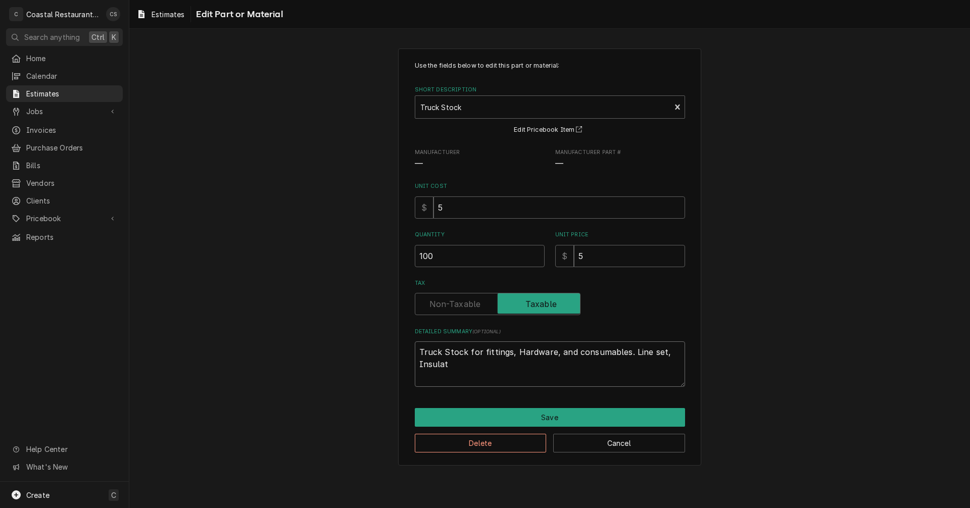
type textarea "Truck Stock for fittings, Hardware, and consumables. Line set, Insulati"
type textarea "x"
type textarea "Truck Stock for fittings, Hardware, and consumables. Line set, Insulatio"
type textarea "x"
type textarea "Truck Stock for fittings, Hardware, and consumables. Line set, Insulation"
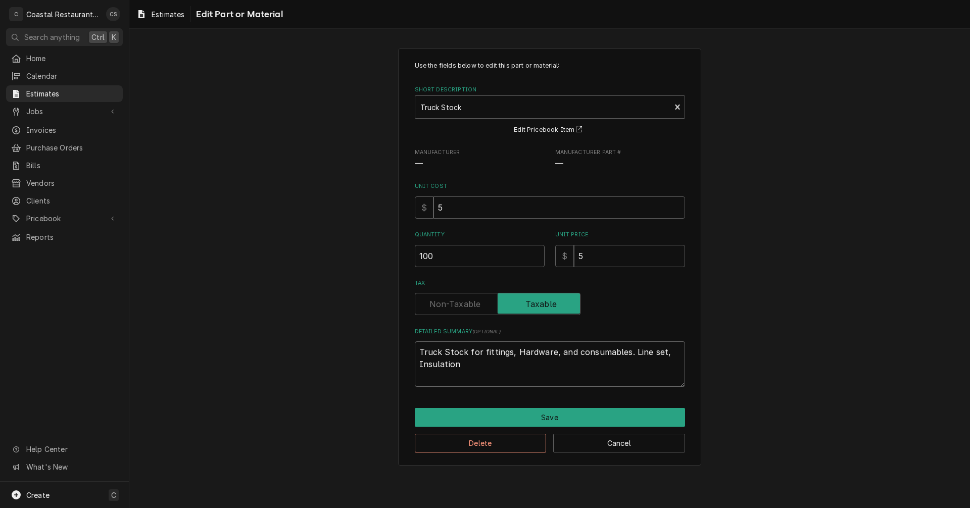
type textarea "x"
type textarea "Truck Stock for fittings, Hardware, and consumables. Line set, Insulation"
type textarea "x"
type textarea "Truck Stock for fittings, Hardware, and consumables. Line set, Insulation"
type textarea "x"
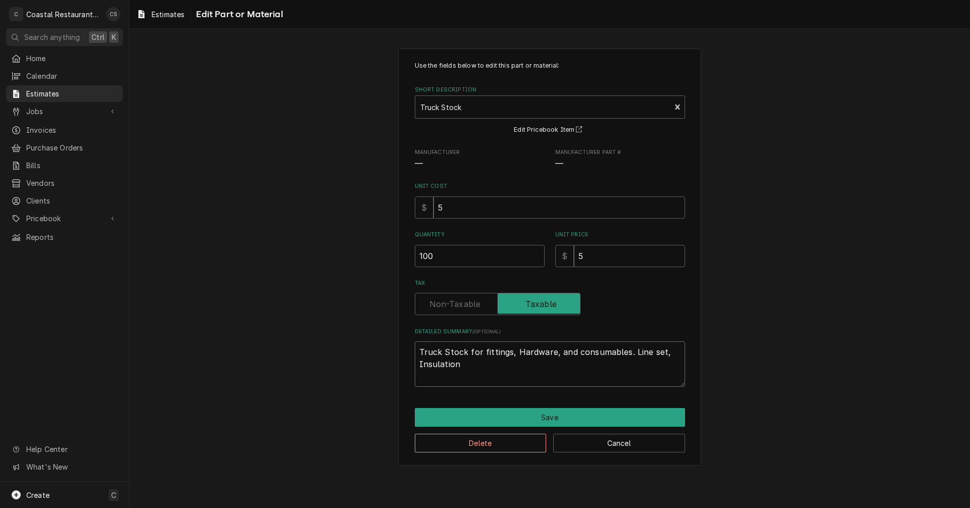
type textarea "Truck Stock for fittings, Hardware, and consumables. Line set, Insulation."
type textarea "x"
type textarea "Truck Stock for fittings, Hardware, and consumables. Line set, Insulation."
type textarea "x"
type textarea "Truck Stock for fittings, Hardware, and consumables. Line set, Insulation."
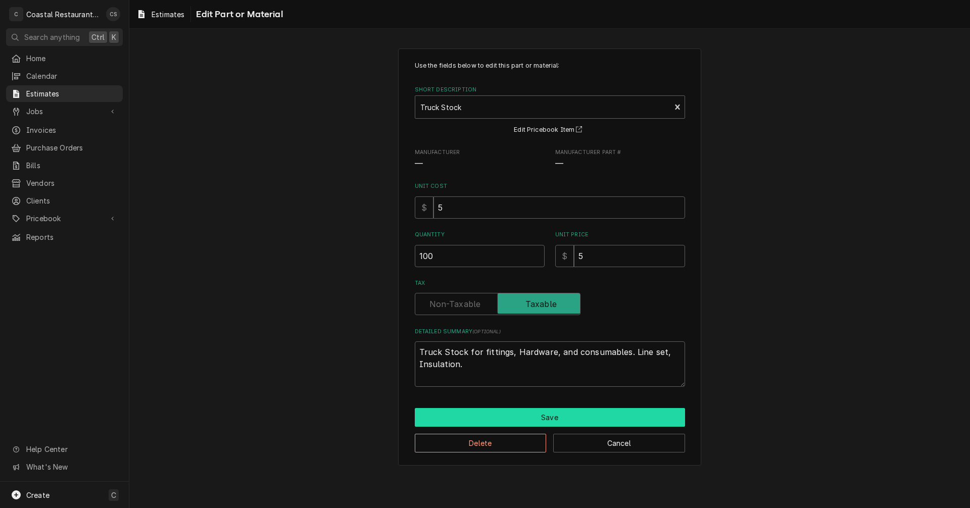
click at [541, 414] on button "Save" at bounding box center [550, 417] width 270 height 19
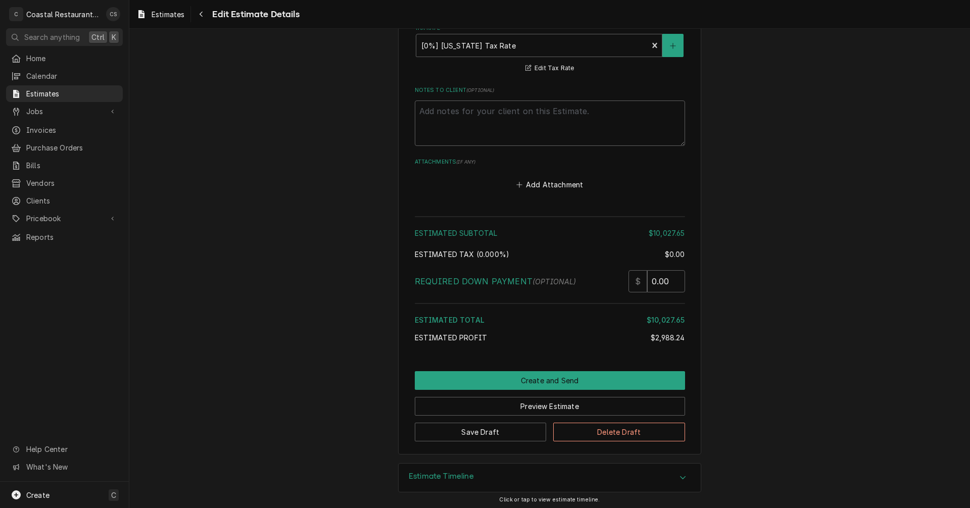
scroll to position [1968, 0]
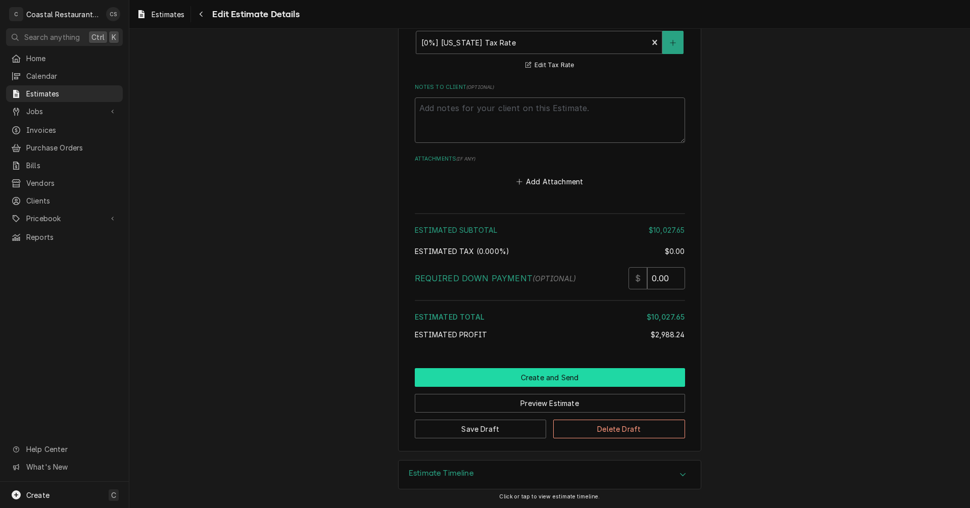
click at [557, 377] on button "Create and Send" at bounding box center [550, 377] width 270 height 19
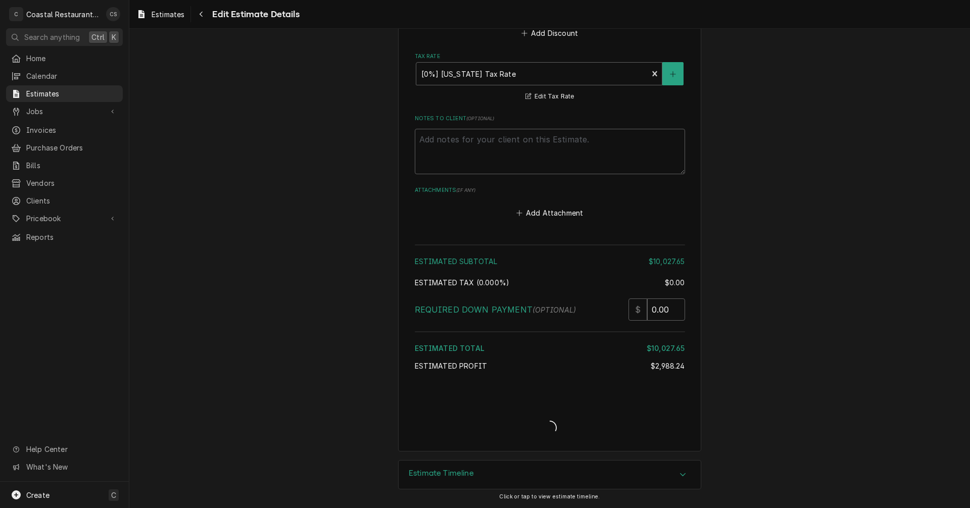
scroll to position [1937, 0]
type textarea "x"
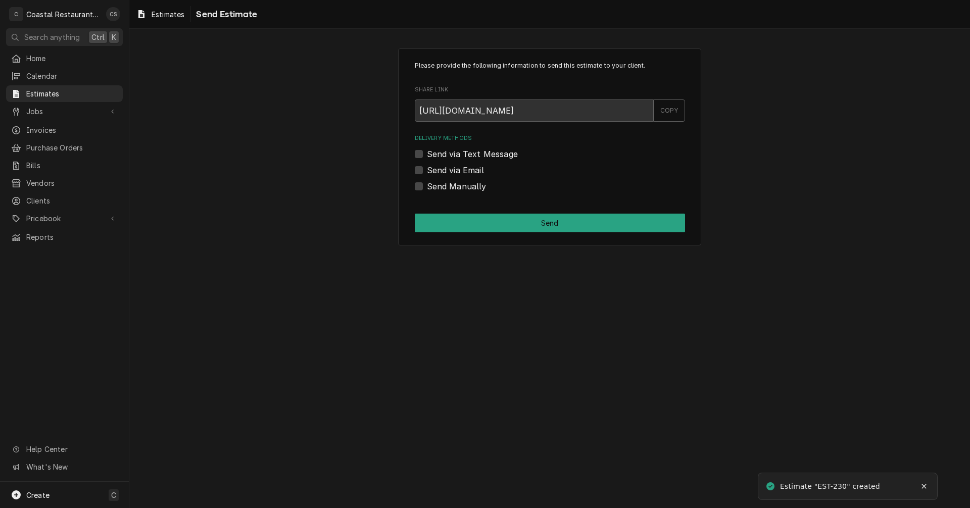
click at [427, 171] on label "Send via Email" at bounding box center [455, 170] width 57 height 12
click at [427, 171] on input "Send via Email" at bounding box center [562, 175] width 270 height 22
checkbox input "true"
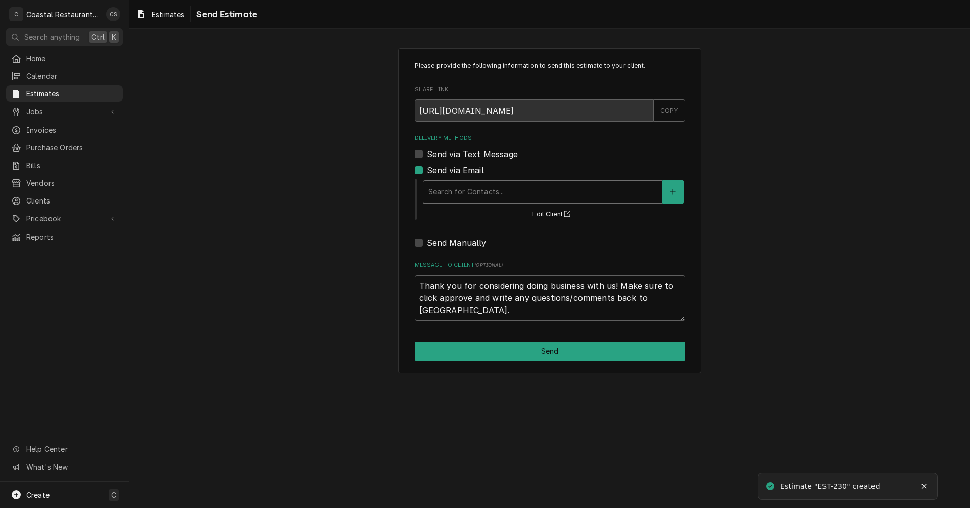
click at [464, 187] on div "Delivery Methods" at bounding box center [542, 192] width 228 height 18
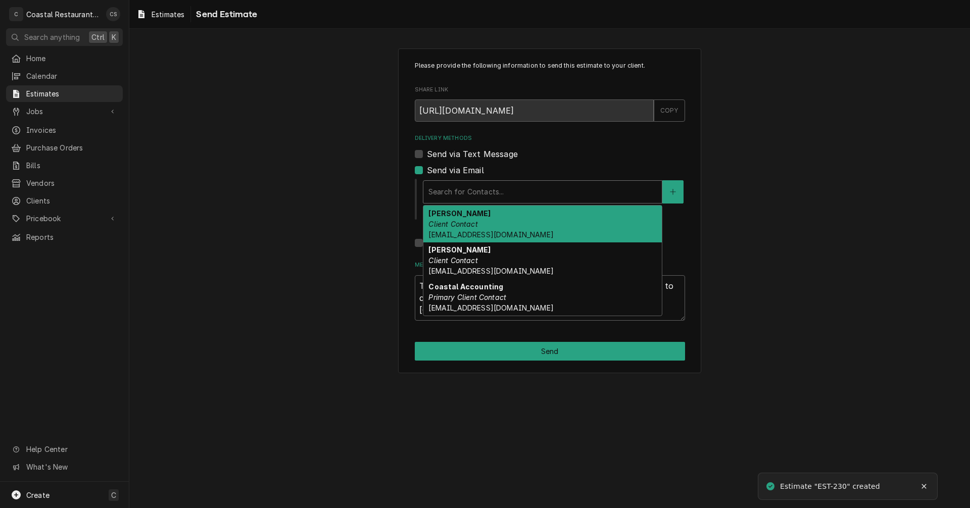
click at [462, 219] on div "[PERSON_NAME] Client Contact [EMAIL_ADDRESS][DOMAIN_NAME]" at bounding box center [542, 224] width 238 height 37
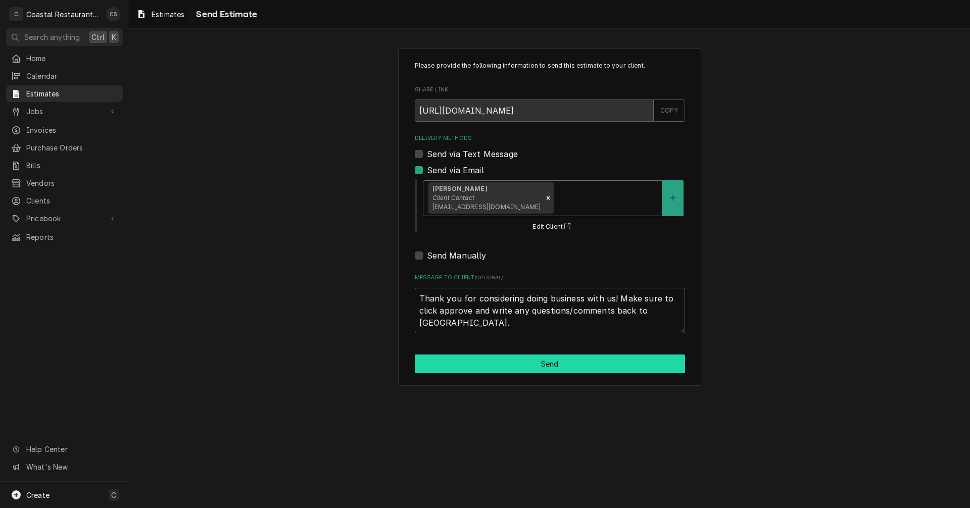
click at [530, 364] on button "Send" at bounding box center [550, 364] width 270 height 19
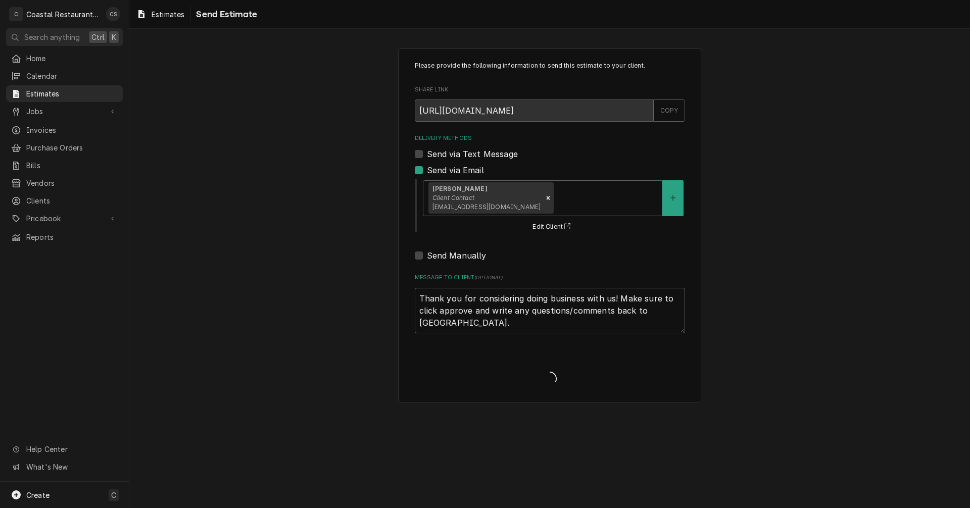
type textarea "x"
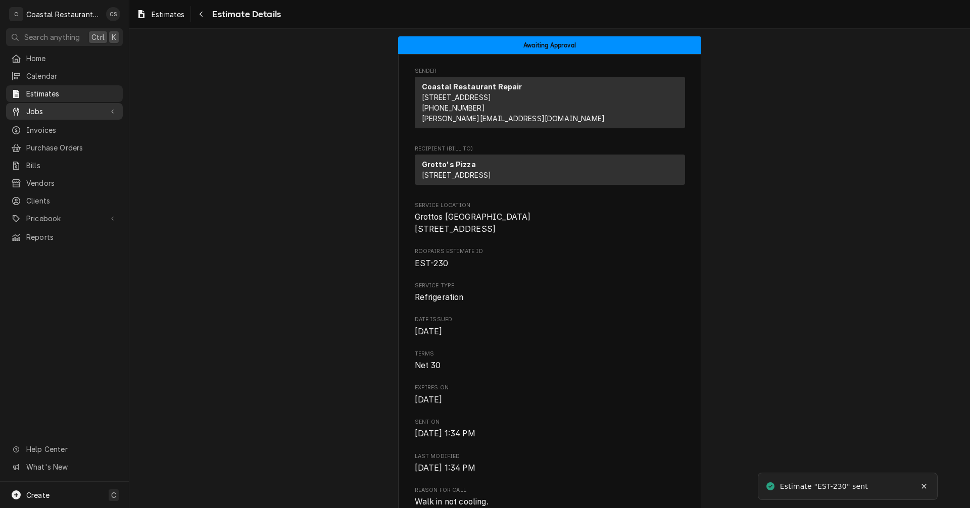
click at [53, 111] on span "Jobs" at bounding box center [64, 111] width 76 height 11
click at [48, 129] on span "Jobs" at bounding box center [71, 129] width 91 height 11
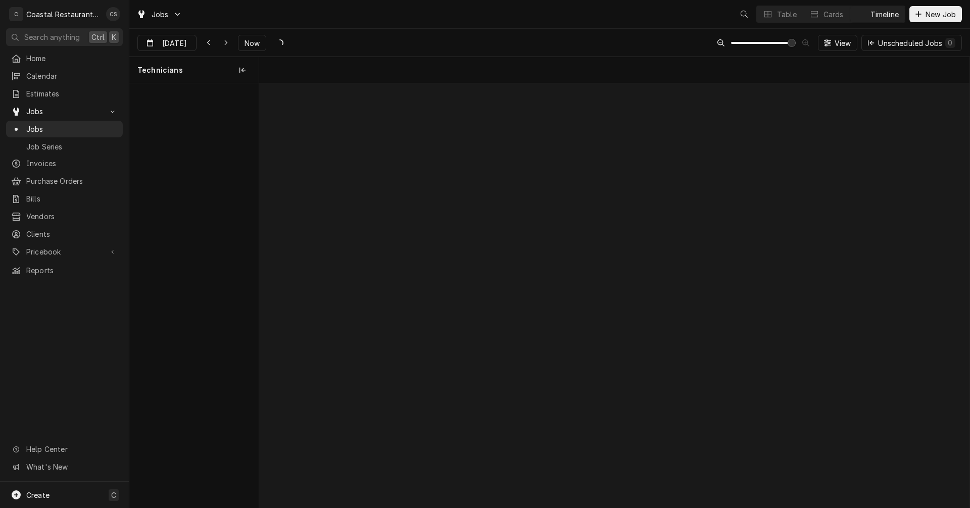
scroll to position [0, 14079]
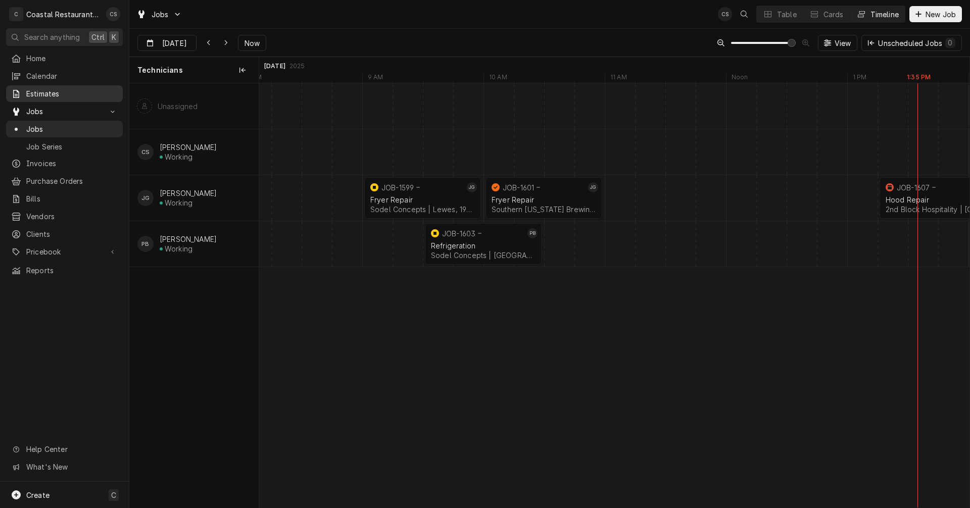
click at [60, 91] on span "Estimates" at bounding box center [71, 93] width 91 height 11
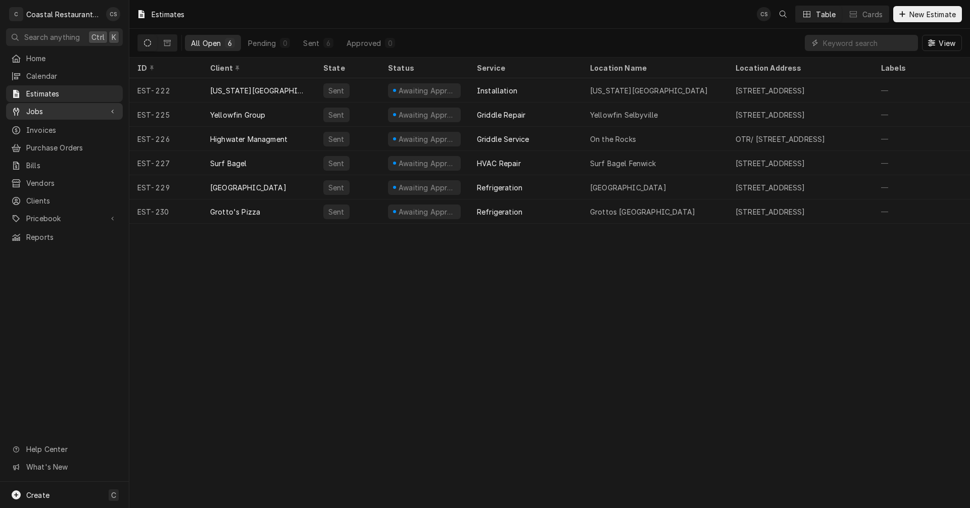
click at [53, 108] on span "Jobs" at bounding box center [64, 111] width 76 height 11
click at [51, 125] on span "Jobs" at bounding box center [71, 129] width 91 height 11
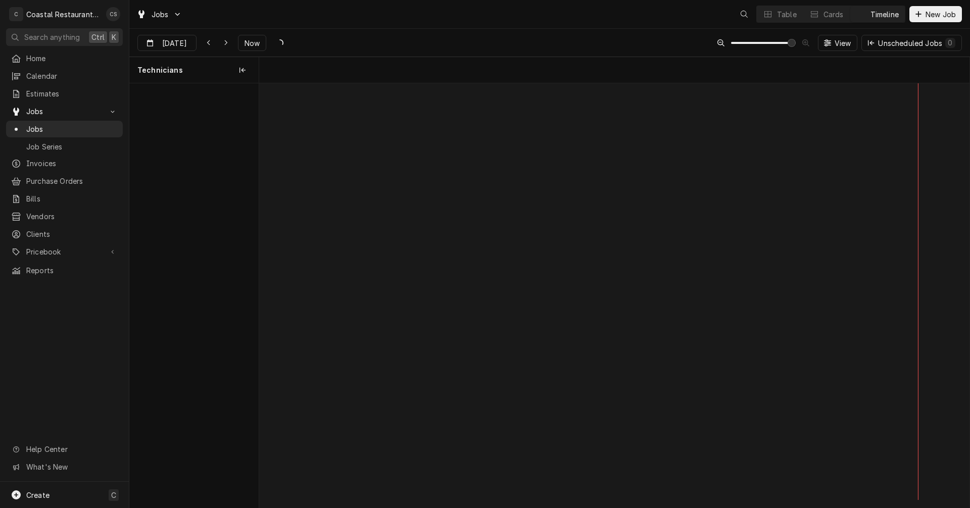
scroll to position [0, 14079]
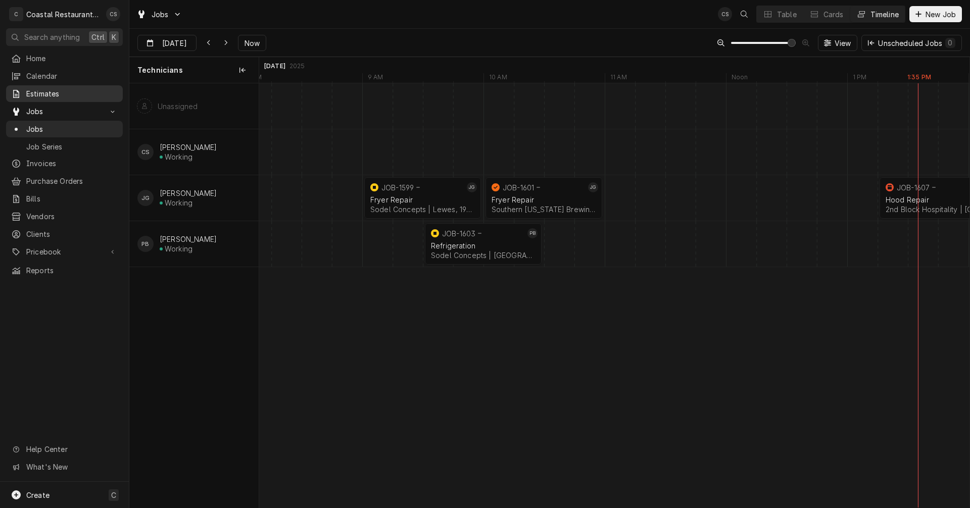
click at [46, 92] on span "Estimates" at bounding box center [71, 93] width 91 height 11
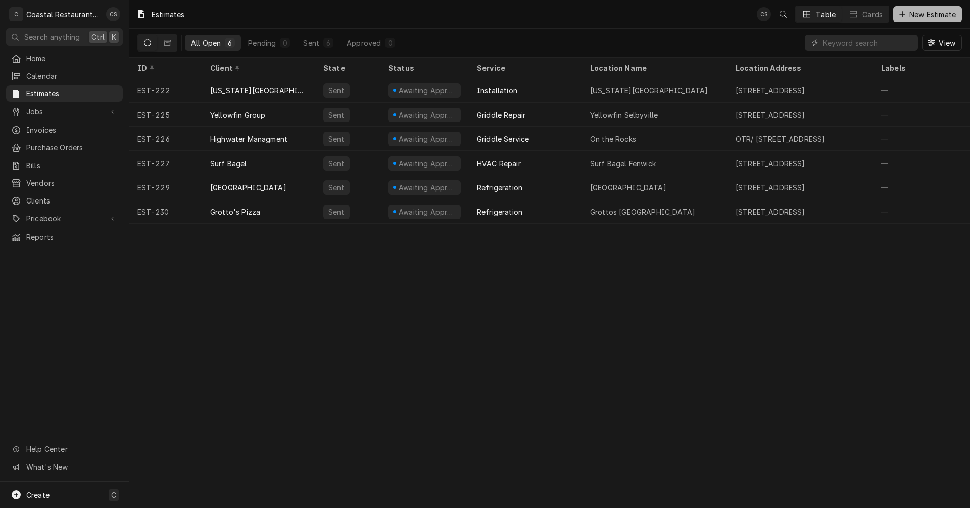
click at [914, 14] on span "New Estimate" at bounding box center [932, 14] width 51 height 11
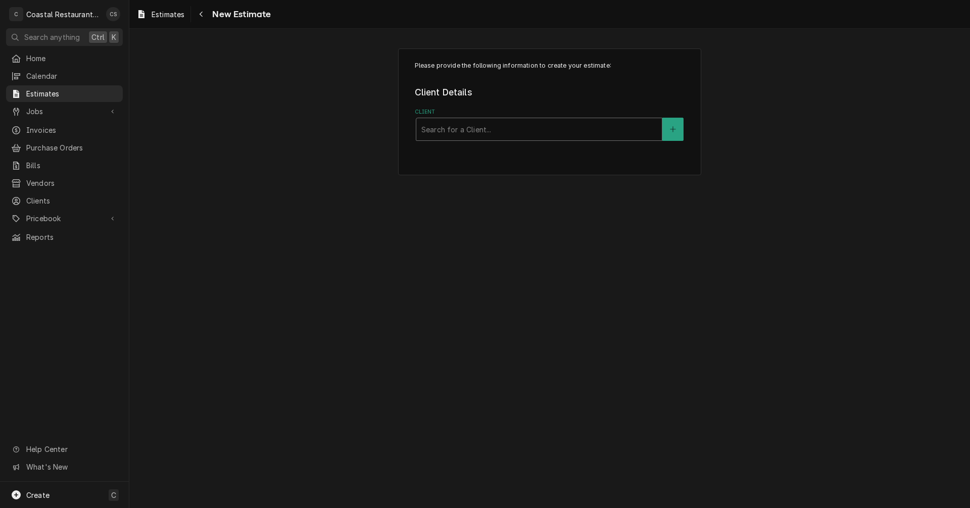
click at [503, 130] on div "Client" at bounding box center [538, 129] width 235 height 18
type input "Grottos"
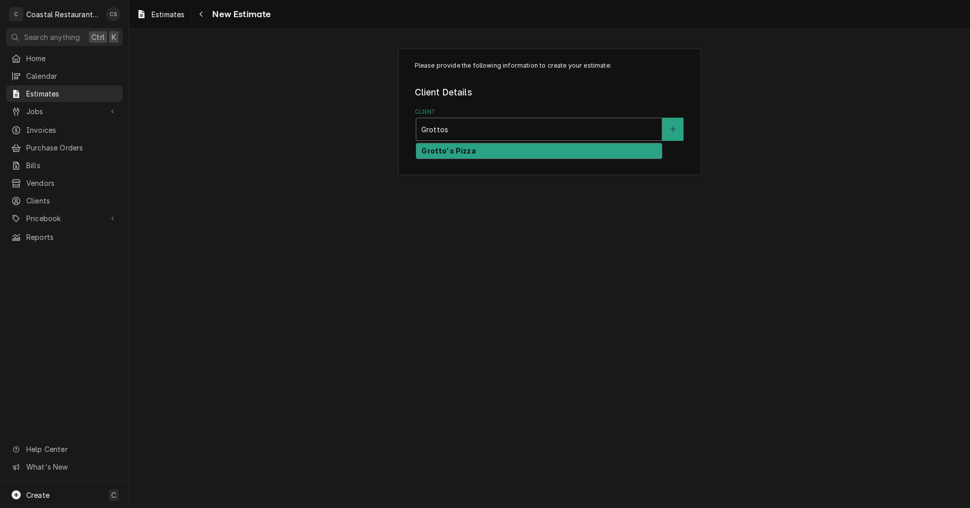
click at [464, 152] on strong "Grotto's Pizza" at bounding box center [448, 150] width 54 height 9
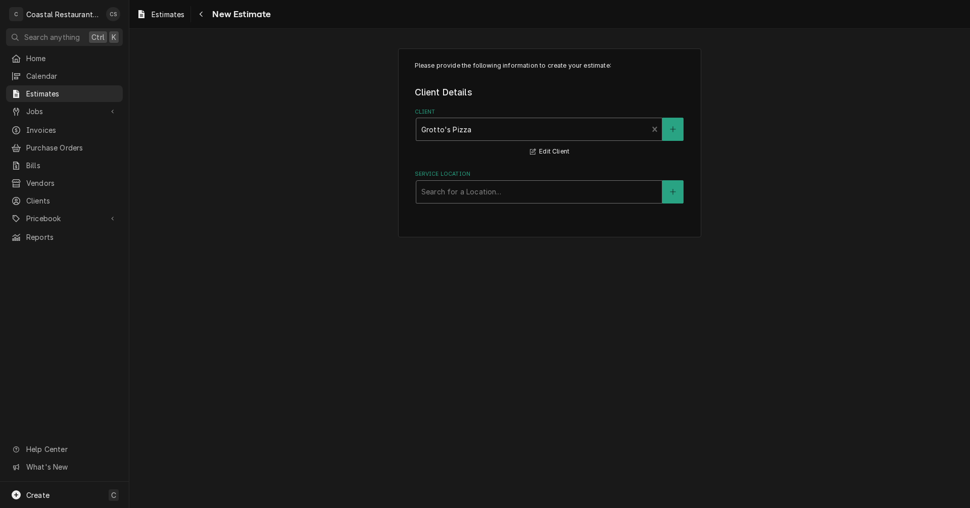
click at [462, 197] on div "Service Location" at bounding box center [538, 192] width 235 height 18
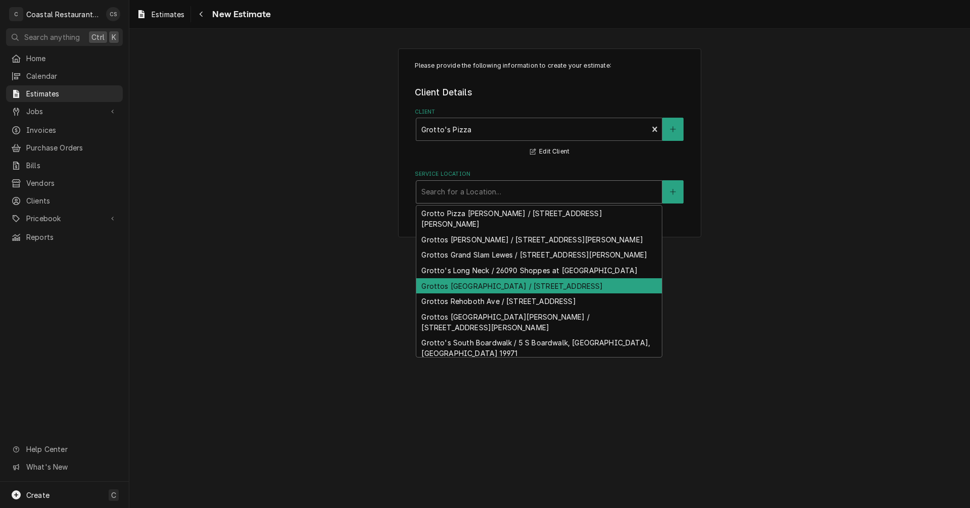
click at [466, 294] on div "Grottos Middletown / 309 Auto Park Dr, Middletown, DE 19709" at bounding box center [538, 286] width 245 height 16
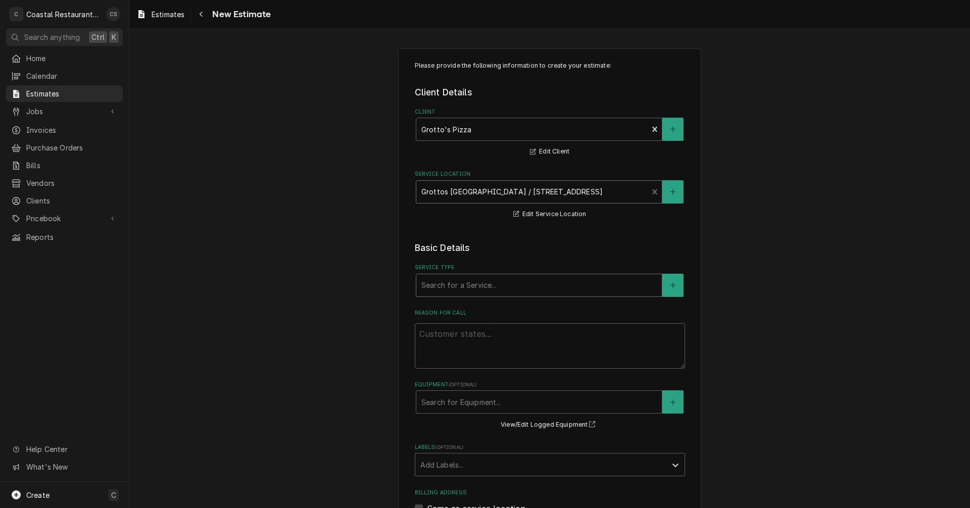
click at [445, 282] on div "Service Type" at bounding box center [538, 285] width 235 height 18
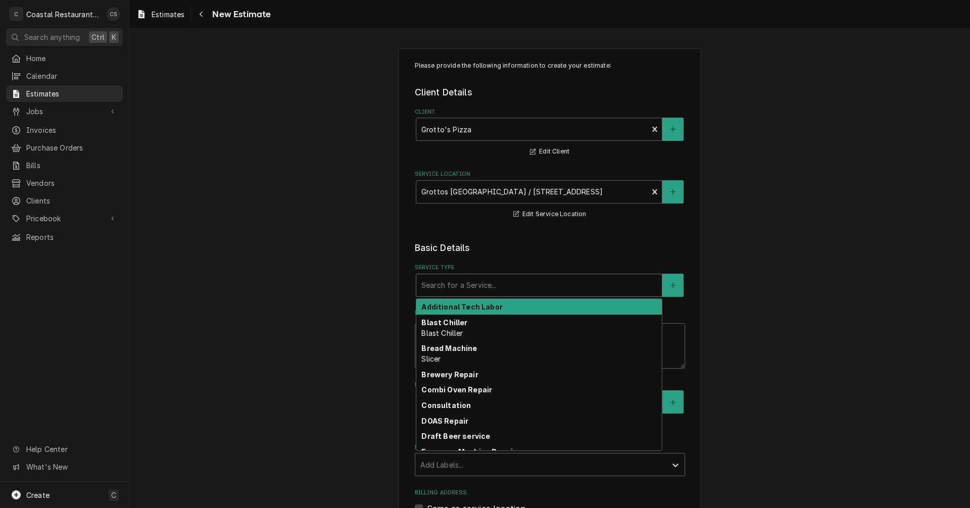
type textarea "x"
type input "r"
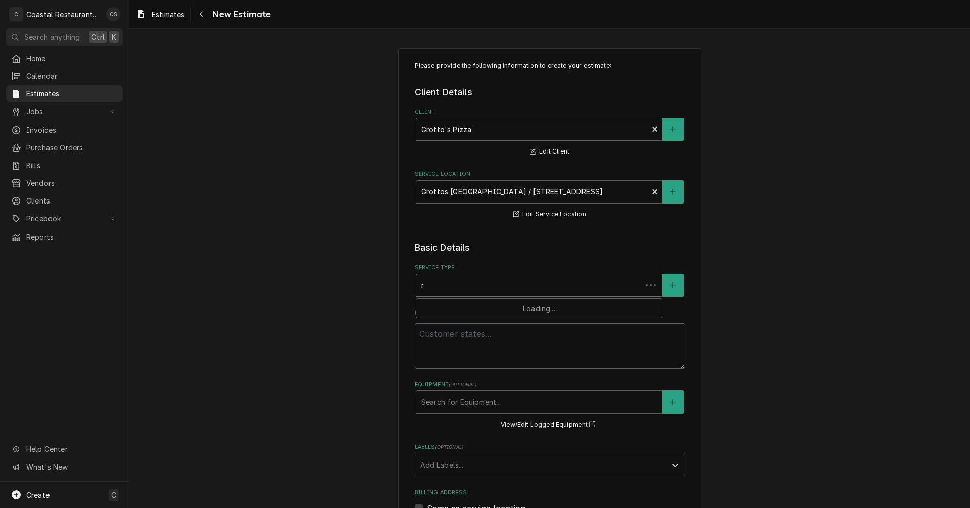
type textarea "x"
type input "re"
type textarea "x"
type input "ref"
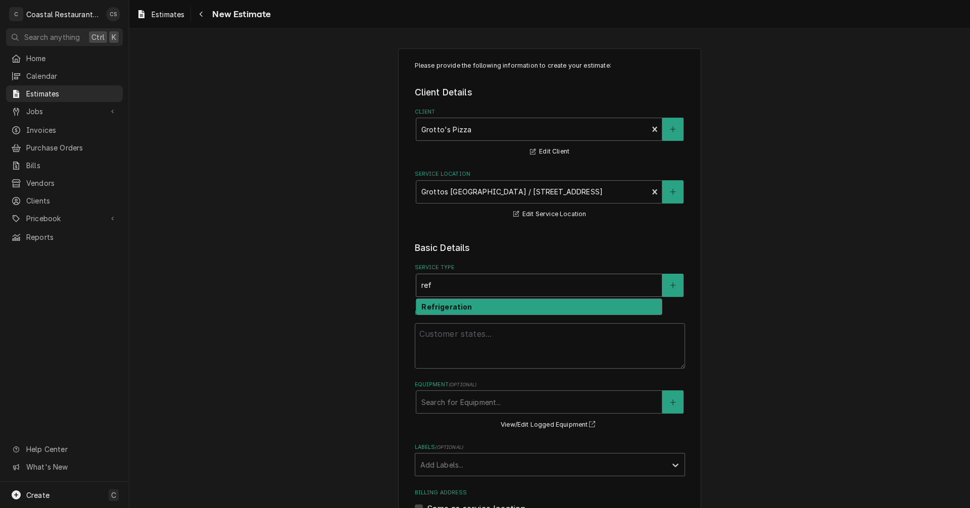
click at [441, 308] on strong "Refrigeration" at bounding box center [446, 307] width 51 height 9
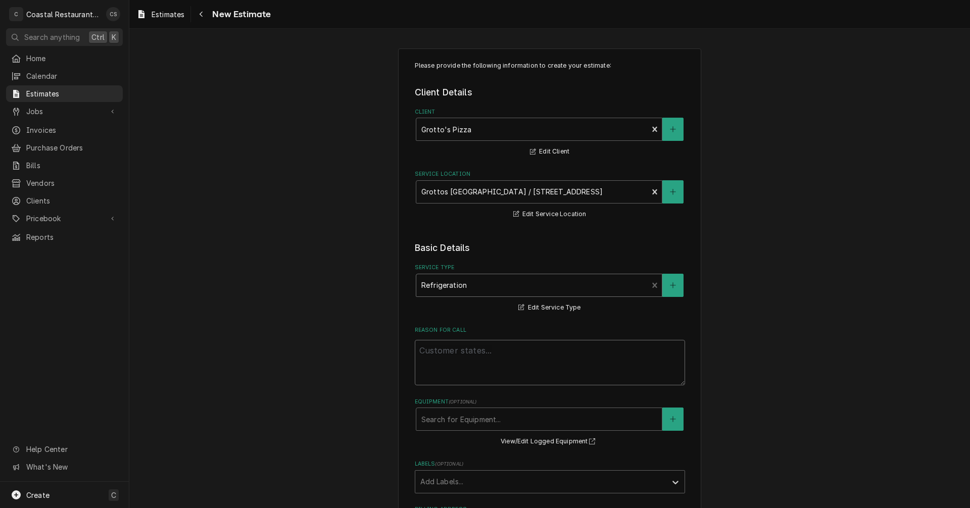
click at [443, 355] on textarea "Reason For Call" at bounding box center [550, 362] width 270 height 45
type textarea "x"
type textarea "W"
type textarea "x"
type textarea "Wa"
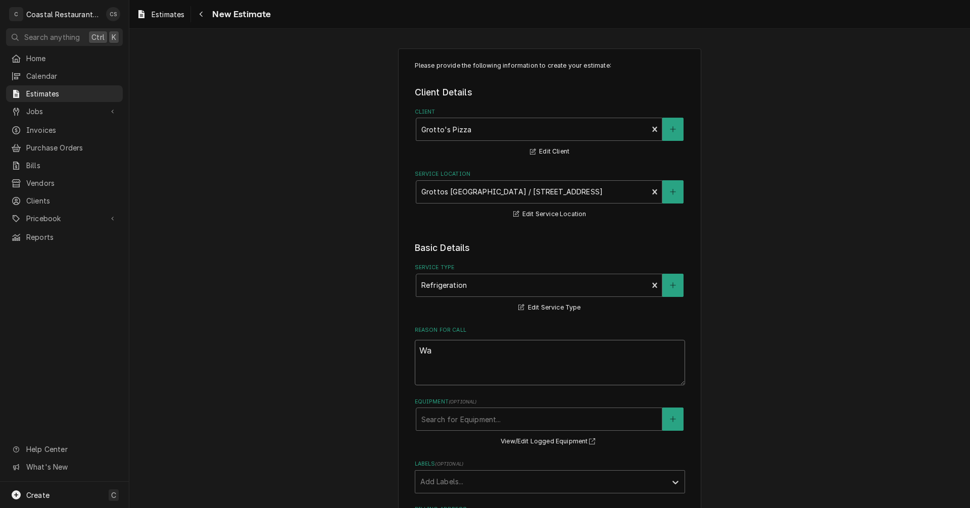
type textarea "x"
type textarea "Wal"
type textarea "x"
type textarea "Walk"
type textarea "x"
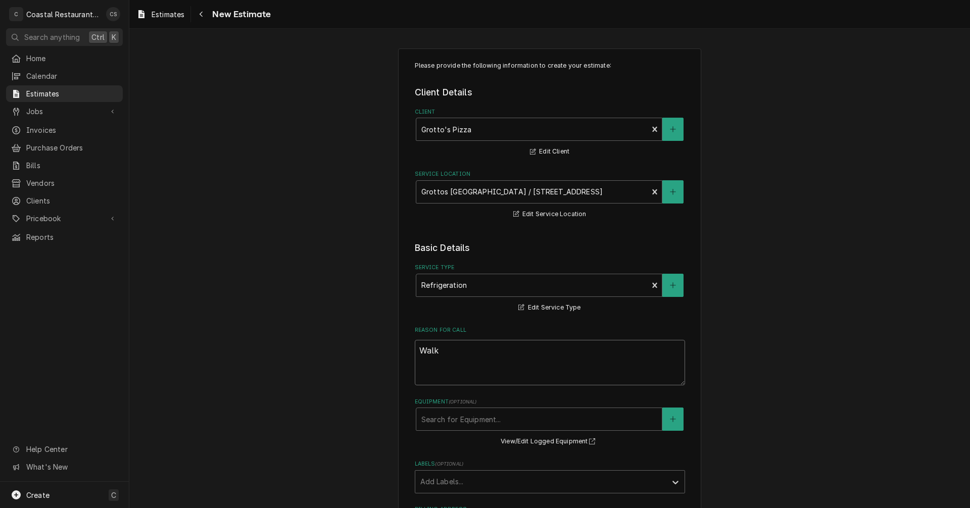
type textarea "Walk"
type textarea "x"
type textarea "Walk i"
type textarea "x"
type textarea "Walk in"
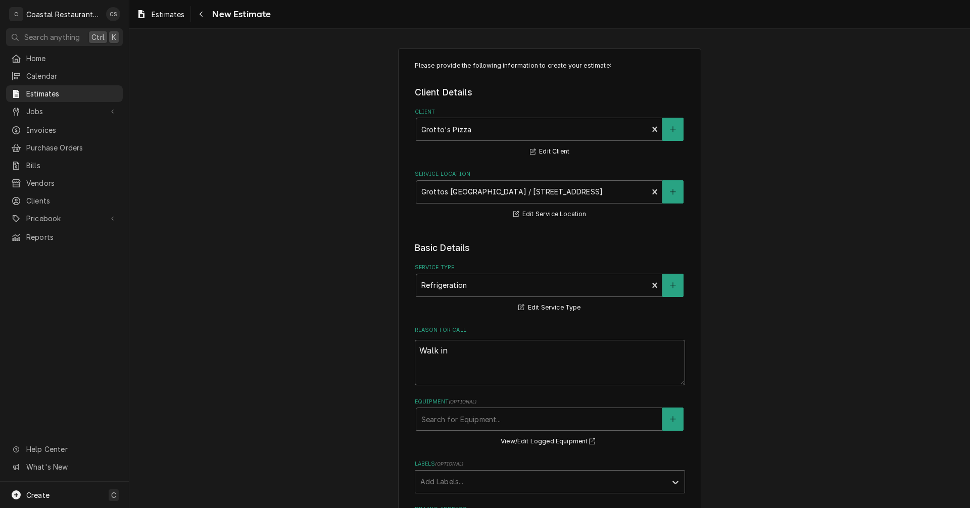
type textarea "x"
type textarea "Walk in"
type textarea "x"
type textarea "Walk in c"
type textarea "x"
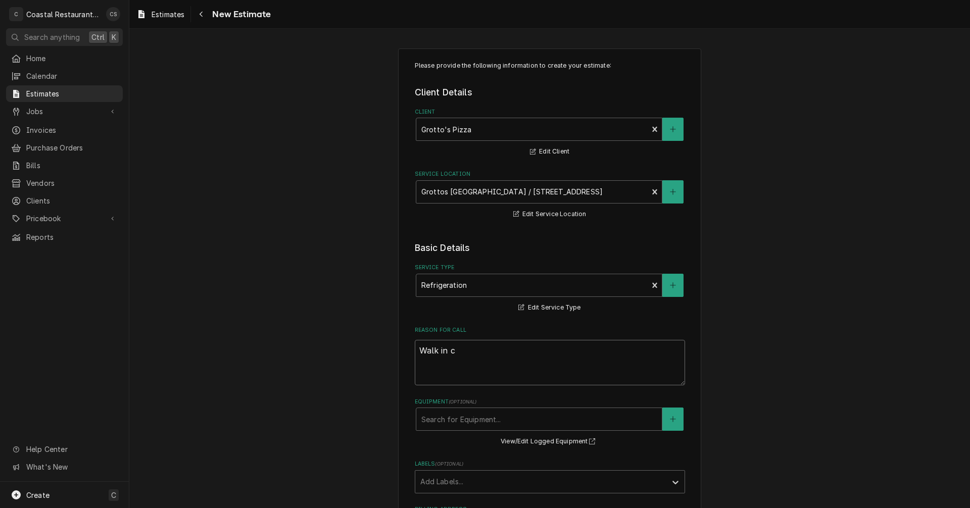
type textarea "Walk in co"
type textarea "x"
type textarea "Walk in coo"
type textarea "x"
type textarea "Walk in cool"
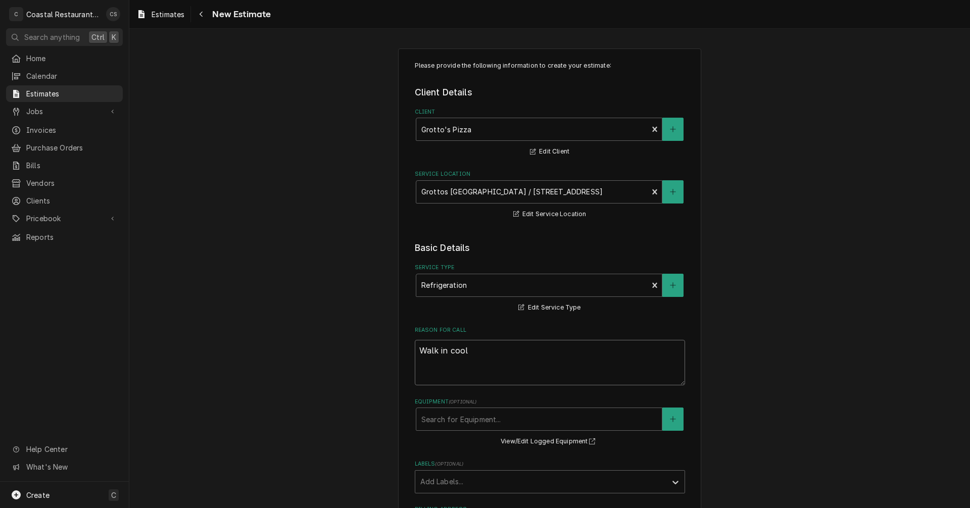
type textarea "x"
type textarea "Walk in coole"
type textarea "x"
type textarea "Walk in cooler"
type textarea "x"
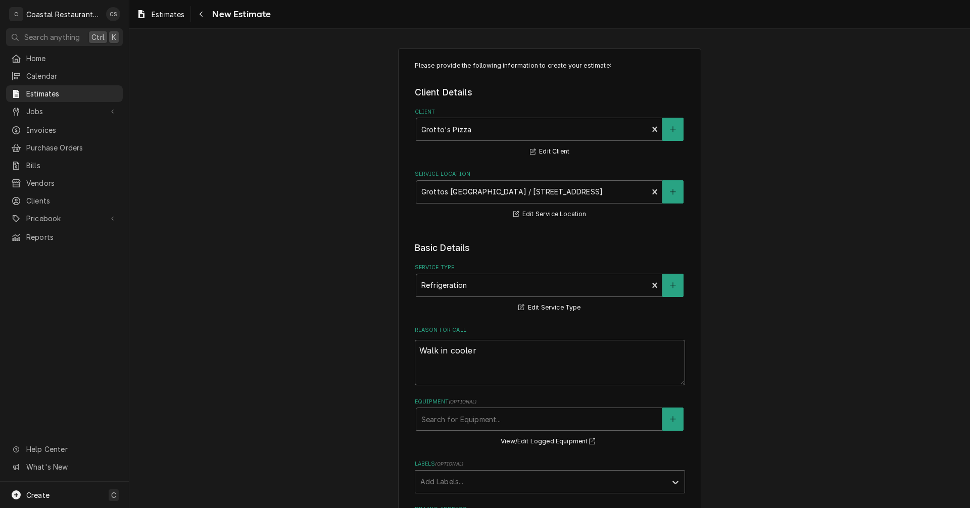
type textarea "Walk in cooler"
type textarea "x"
type textarea "Walk in cooler n"
type textarea "x"
type textarea "Walk in cooler no"
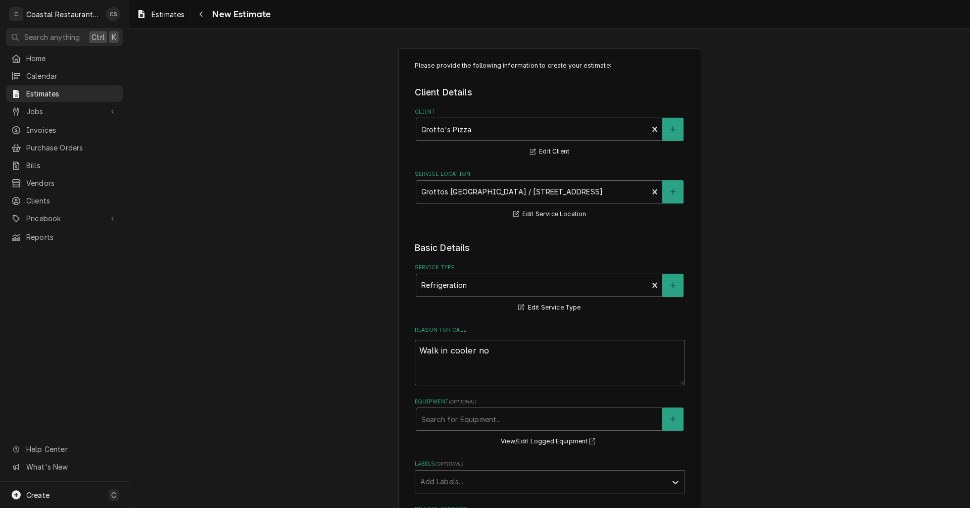
type textarea "x"
type textarea "Walk in cooler not"
type textarea "x"
type textarea "Walk in cooler not"
type textarea "x"
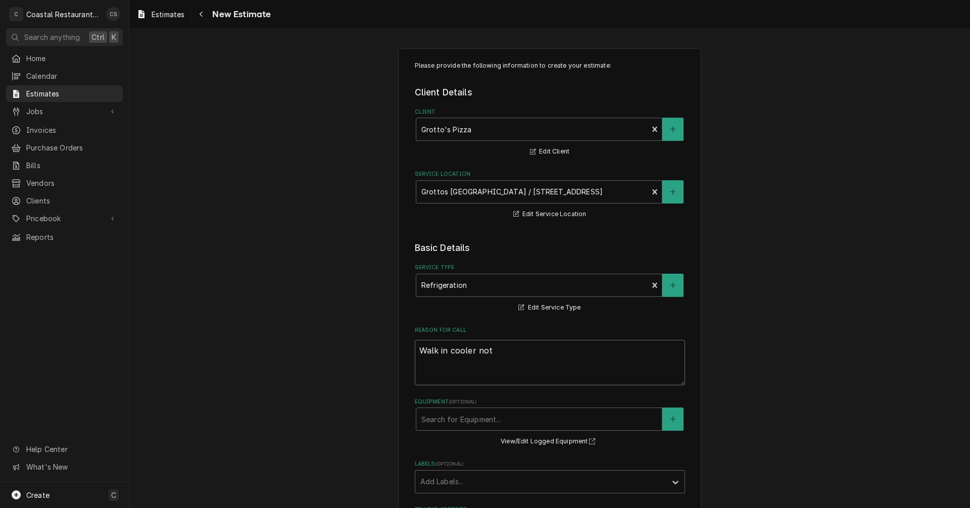
type textarea "Walk in cooler not"
type textarea "x"
type textarea "Walk in cooler no"
type textarea "x"
type textarea "Walk in cooler n"
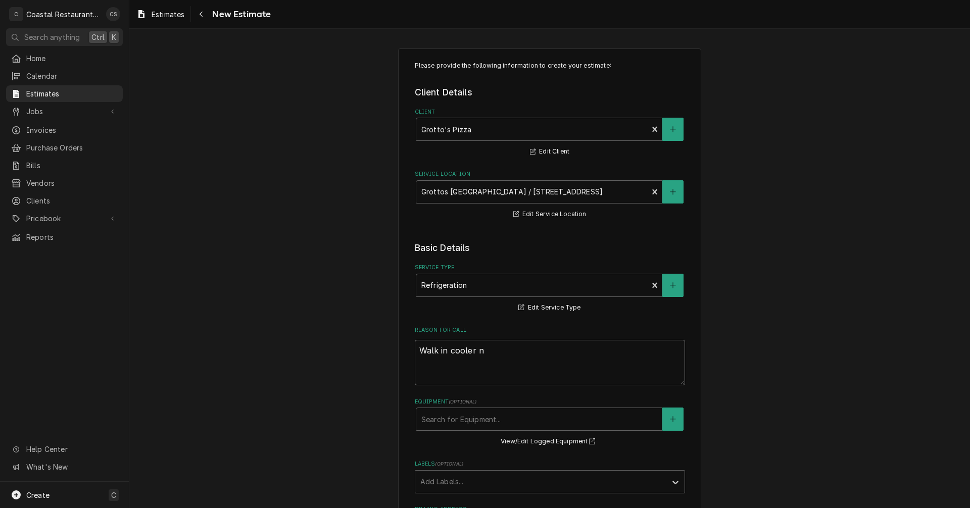
type textarea "x"
type textarea "Walk in cooler"
type textarea "x"
type textarea "Walk in cooler c"
type textarea "x"
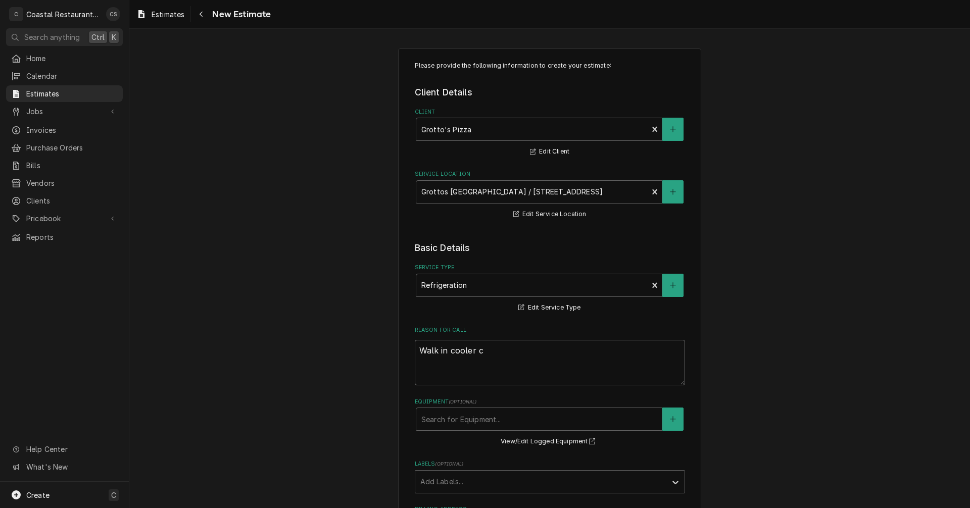
type textarea "Walk in cooler co"
type textarea "x"
type textarea "Walk in cooler com"
type textarea "x"
type textarea "Walk in cooler comp"
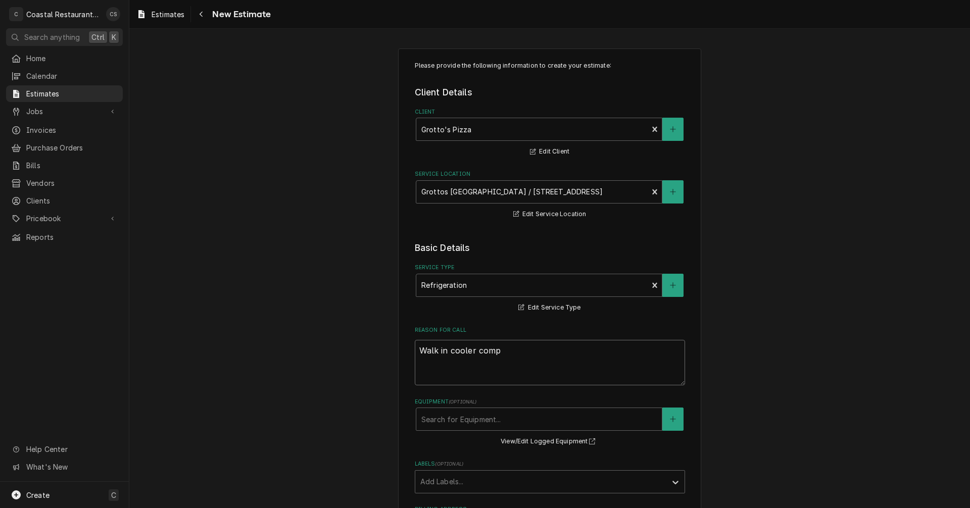
type textarea "x"
type textarea "Walk in cooler compr"
type textarea "x"
type textarea "Walk in cooler compre"
type textarea "x"
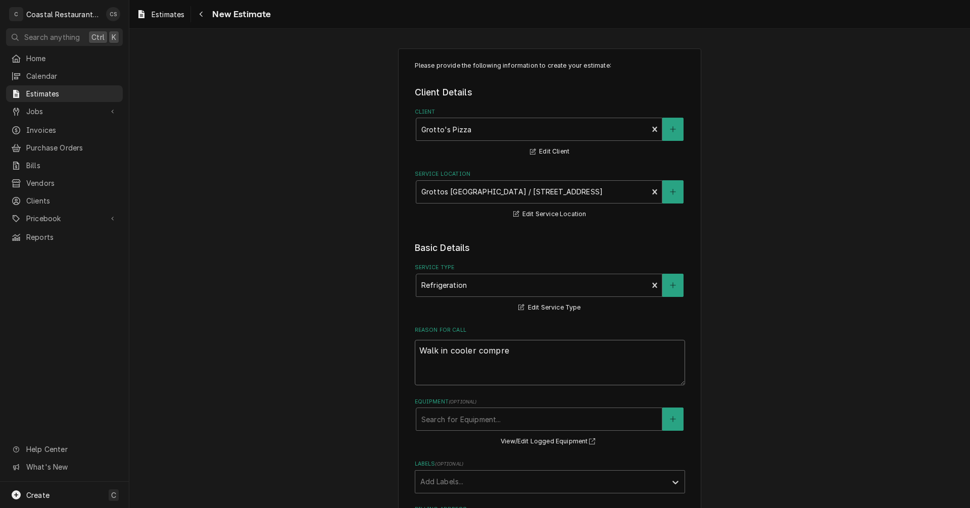
type textarea "Walk in cooler compres"
type textarea "x"
type textarea "Walk in cooler compress"
type textarea "x"
type textarea "Walk in cooler compresso"
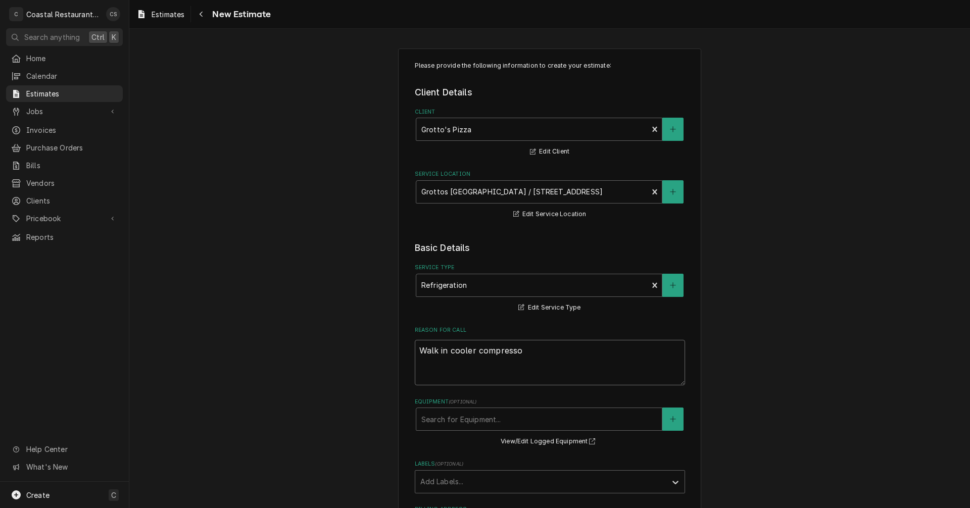
type textarea "x"
type textarea "Walk in cooler compressor"
type textarea "x"
type textarea "Walk in cooler compressor"
type textarea "x"
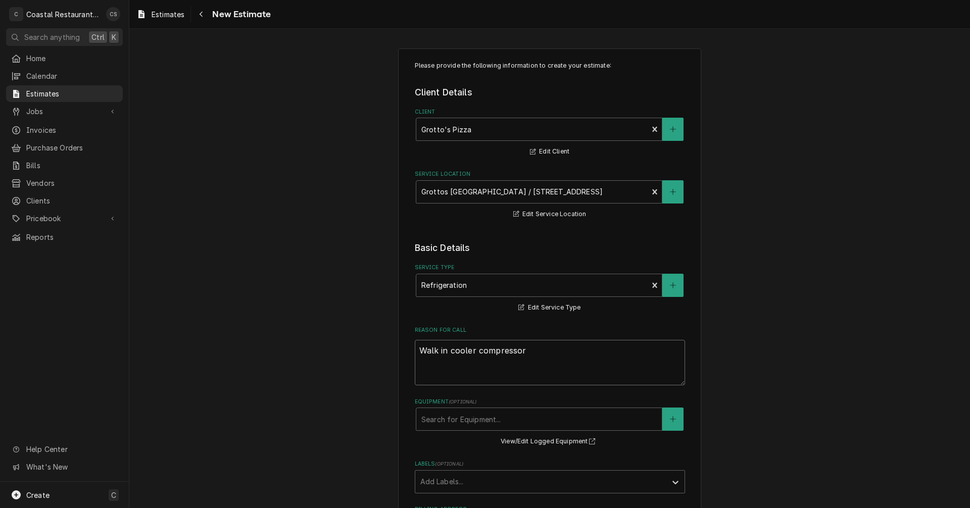
type textarea "Walk in cooler compressor c"
type textarea "x"
type textarea "Walk in cooler compressor"
type textarea "x"
type textarea "Walk in cooler compressor f"
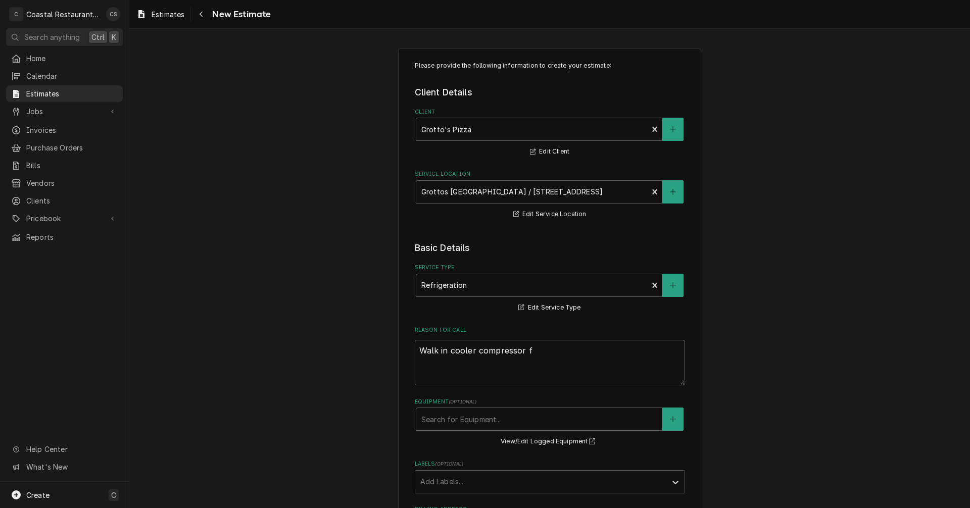
type textarea "x"
type textarea "Walk in cooler compressor fa"
type textarea "x"
type textarea "Walk in cooler compressor fai"
type textarea "x"
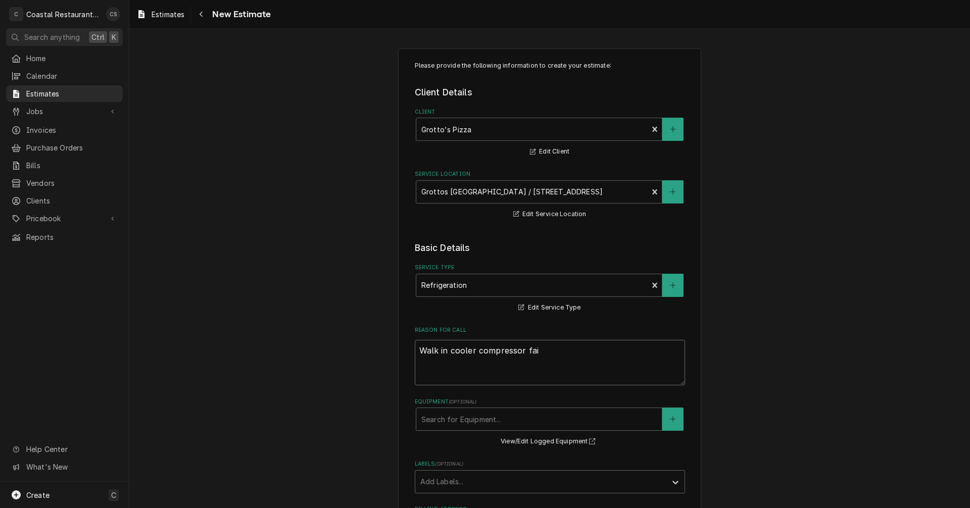
type textarea "Walk in cooler compressor fail"
type textarea "x"
type textarea "Walk in cooler compressor failu"
type textarea "x"
type textarea "Walk in cooler compressor failur"
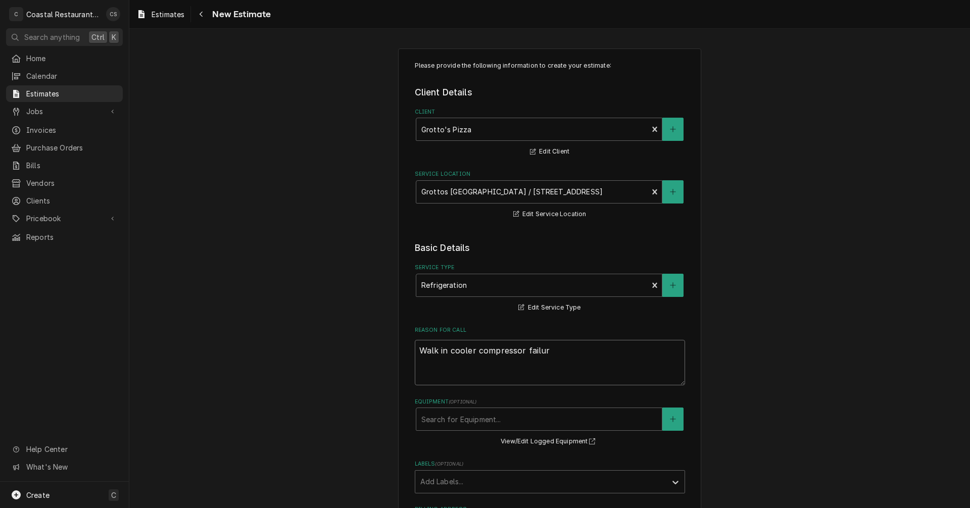
type textarea "x"
type textarea "Walk in cooler compressor failure"
type textarea "x"
type textarea "Walk in cooler compressor failure."
type textarea "x"
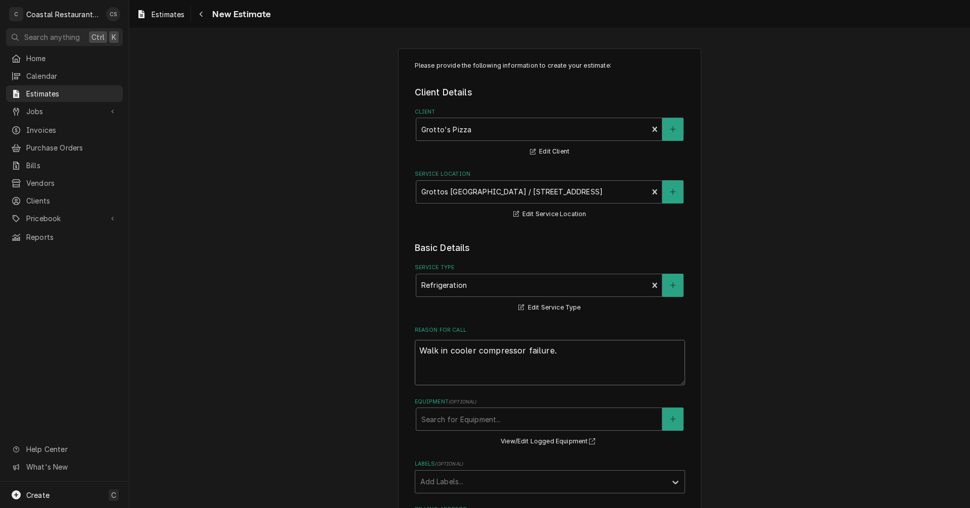
type textarea "Walk in cooler compressor failure."
type textarea "x"
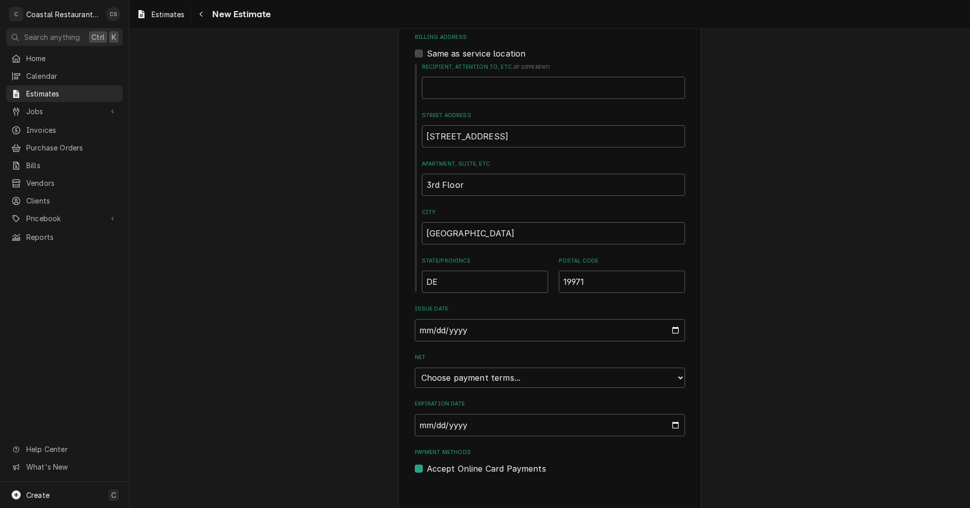
scroll to position [482, 0]
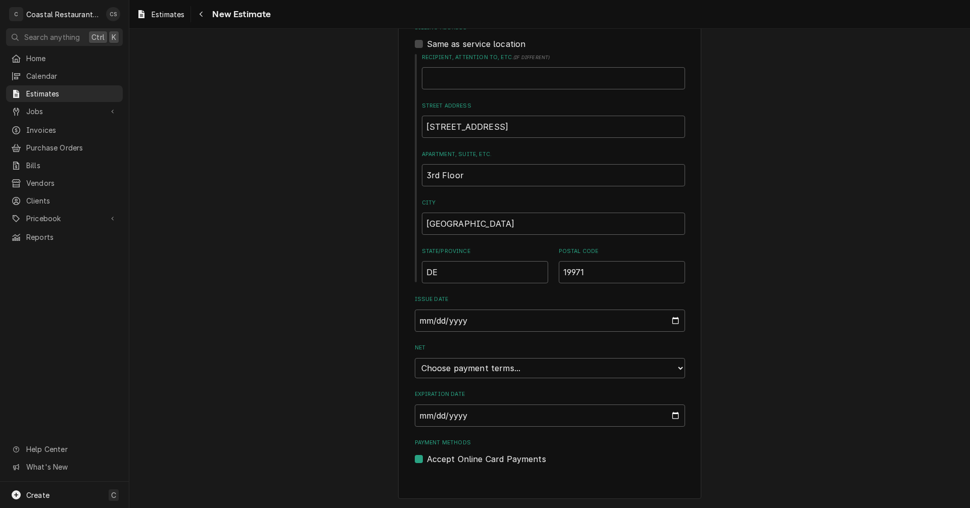
type textarea "Walk in cooler compressor failure."
click at [491, 421] on input "Expiration Date" at bounding box center [550, 416] width 270 height 22
click at [674, 416] on input "Expiration Date" at bounding box center [550, 416] width 270 height 22
click at [639, 369] on select "Choose payment terms... Same Day Net 7 Net 14 Net 21 Net 30 Net 45 Net 60 Net 90" at bounding box center [550, 368] width 270 height 20
type textarea "x"
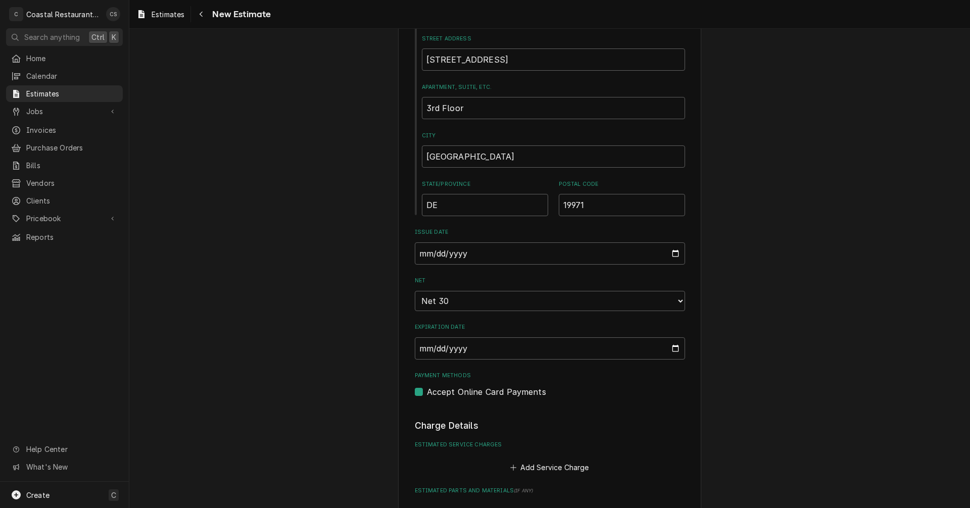
scroll to position [684, 0]
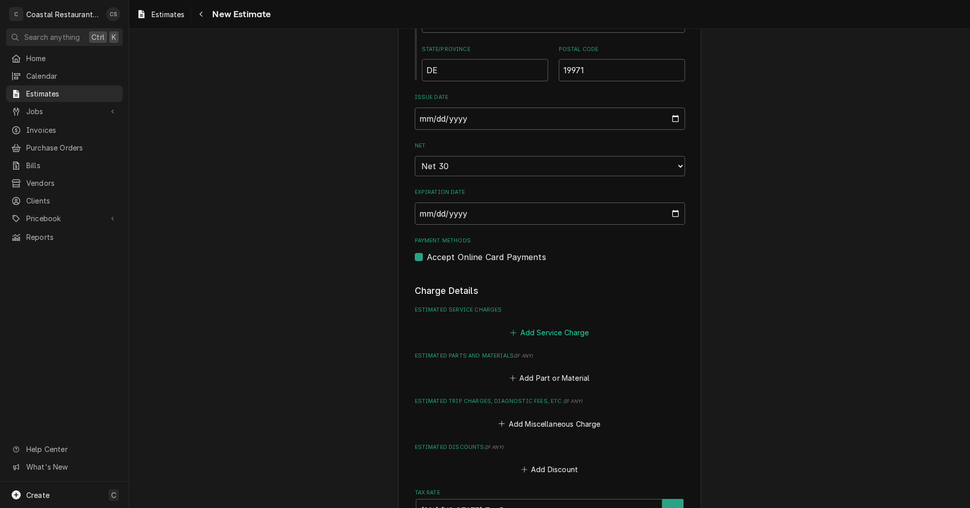
click at [552, 333] on button "Add Service Charge" at bounding box center [550, 332] width 82 height 14
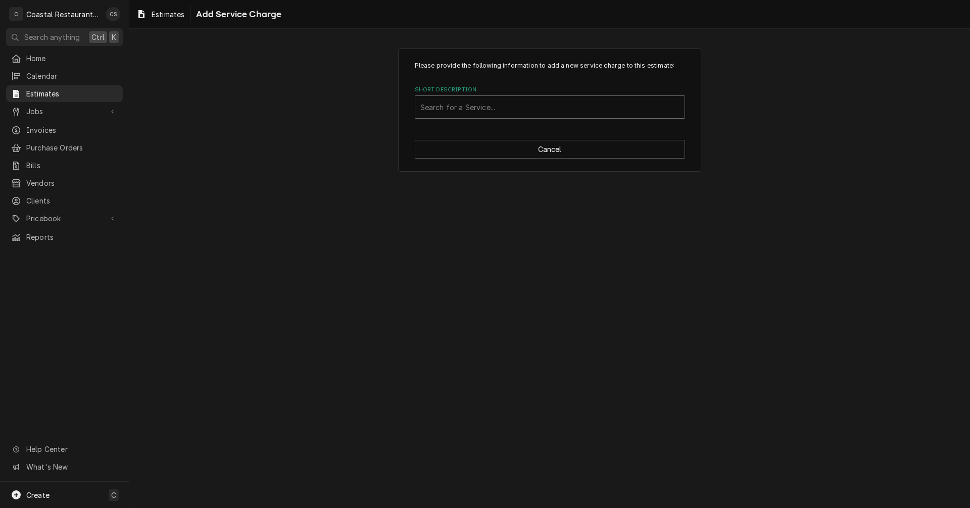
click at [461, 106] on div "Short Description" at bounding box center [549, 107] width 259 height 18
type input "Ref"
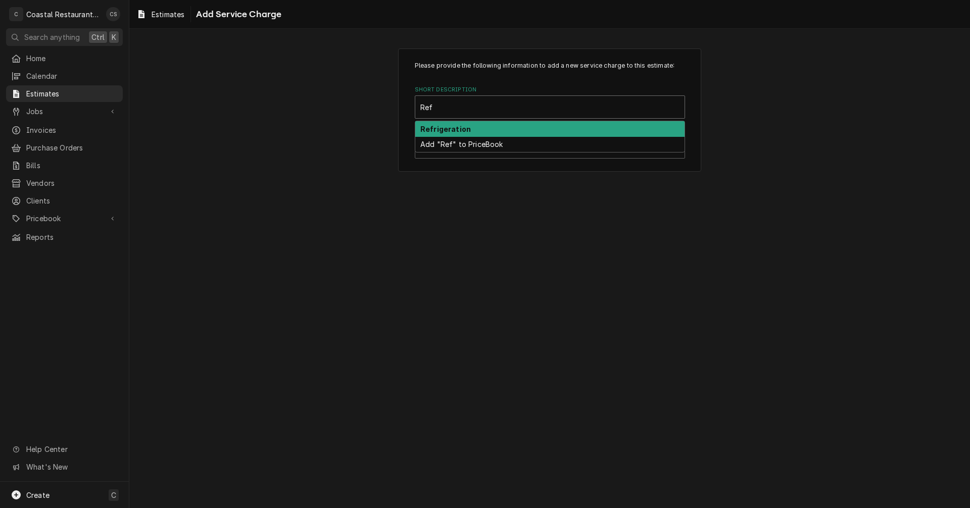
click at [482, 127] on div "Refrigeration" at bounding box center [549, 129] width 269 height 16
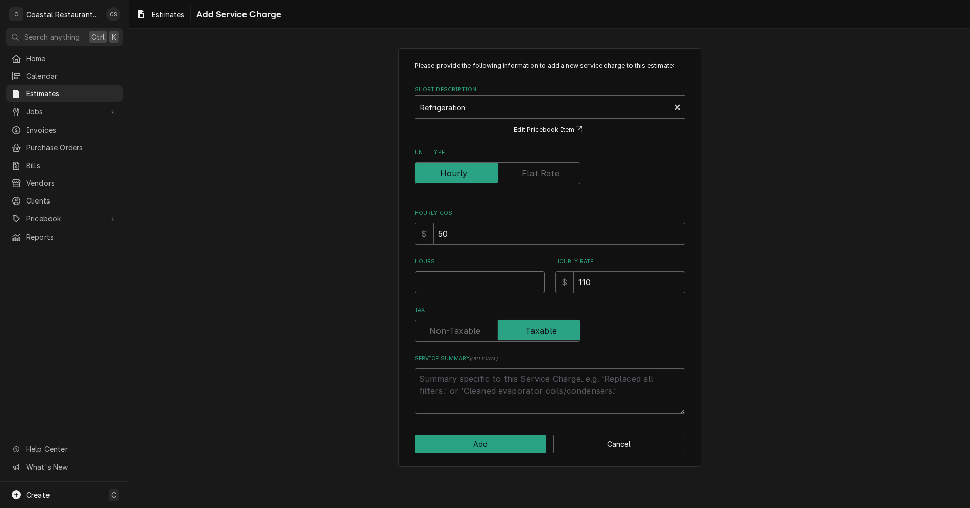
click at [458, 285] on input "Hours" at bounding box center [480, 282] width 130 height 22
type textarea "x"
type input "5"
type textarea "x"
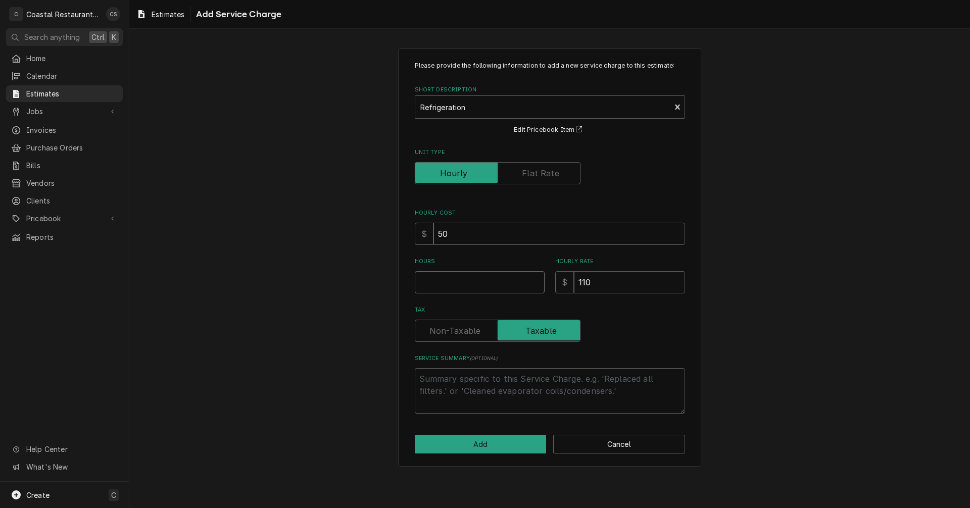
type input "6"
type textarea "x"
type input "6"
click at [482, 440] on button "Add" at bounding box center [481, 444] width 132 height 19
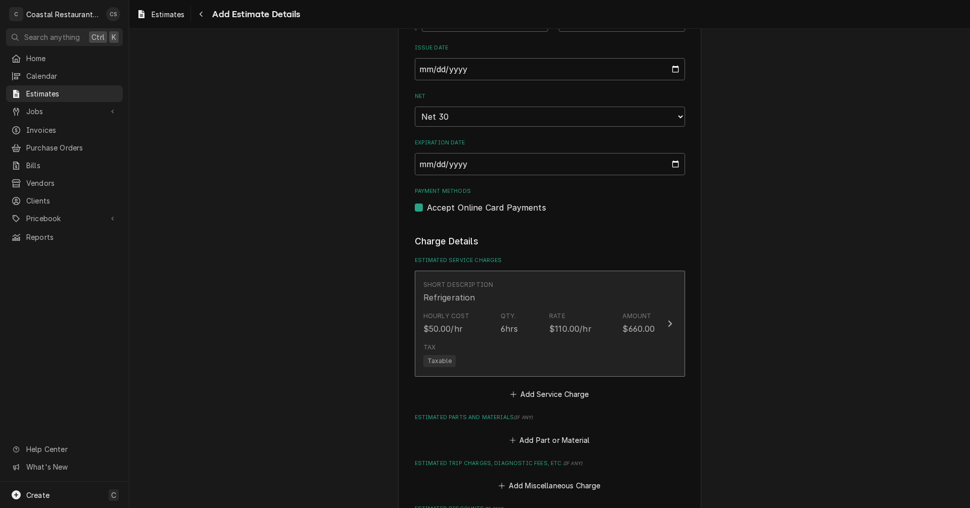
scroll to position [823, 0]
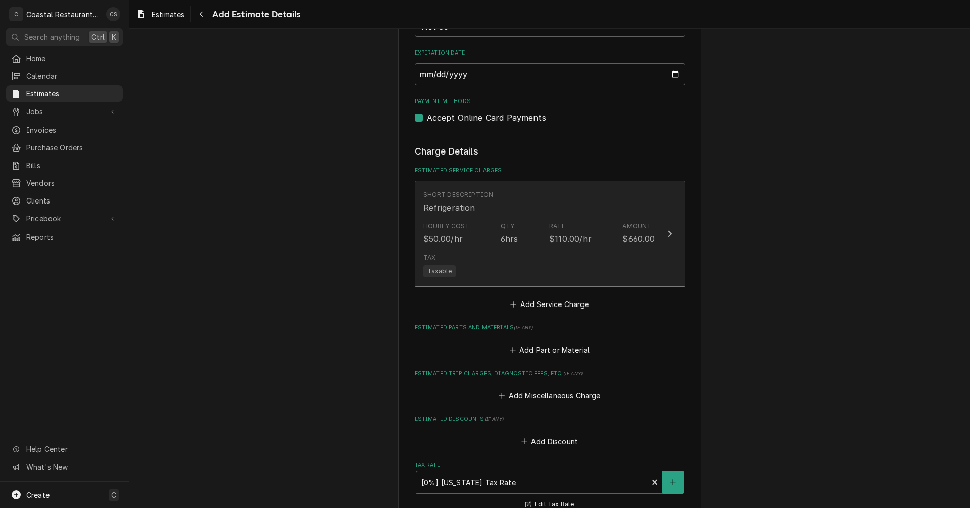
click at [536, 267] on div "Tax Taxable" at bounding box center [539, 265] width 232 height 32
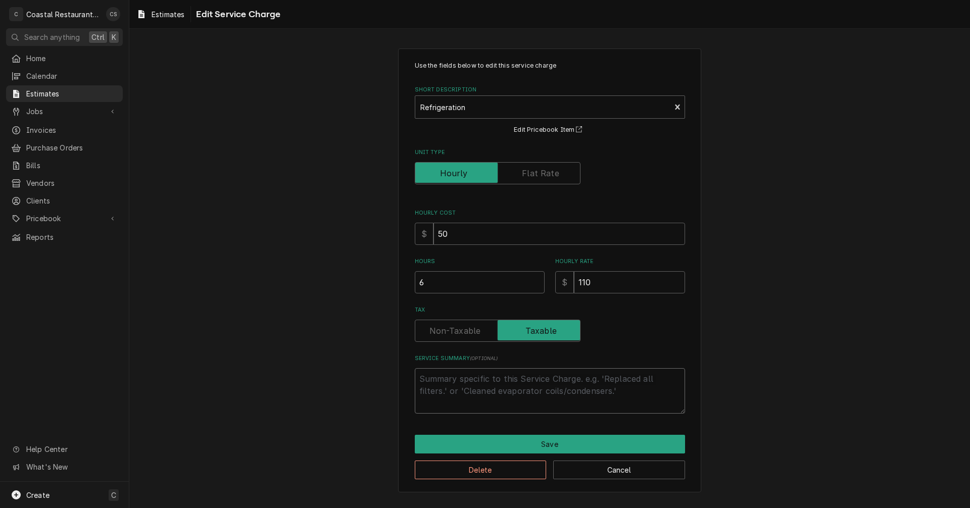
click at [480, 386] on textarea "Service Summary ( optional )" at bounding box center [550, 390] width 270 height 45
type textarea "x"
type textarea "R"
type textarea "x"
type textarea "Re"
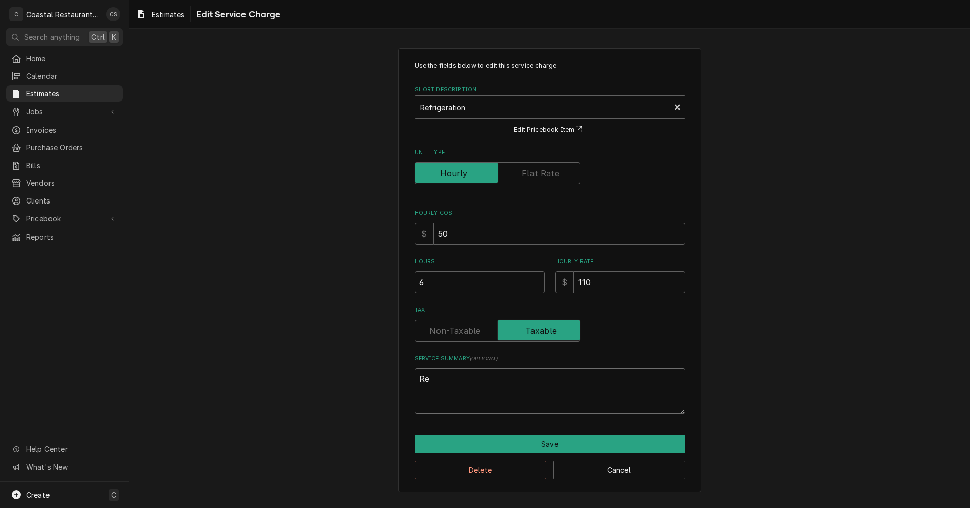
type textarea "x"
type textarea "Rem"
type textarea "x"
type textarea "Remo"
type textarea "x"
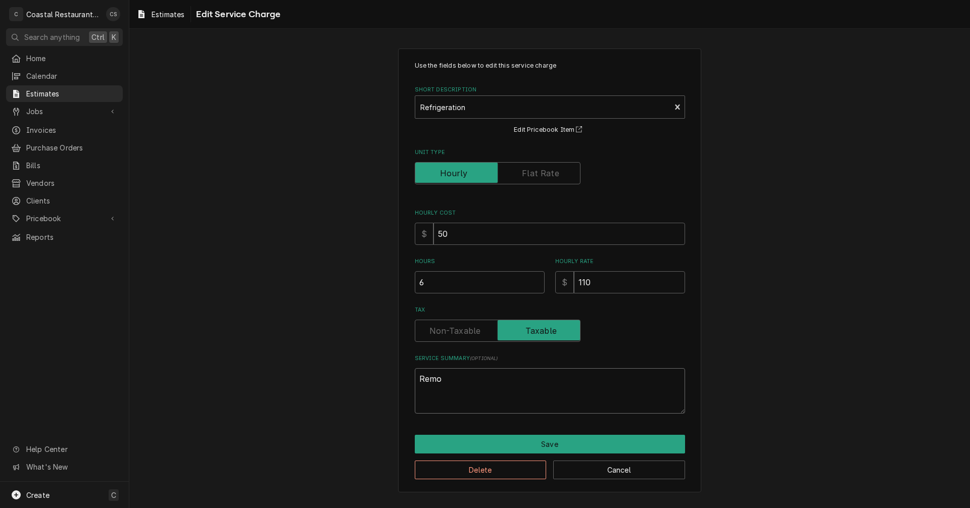
type textarea "Remov"
type textarea "x"
type textarea "Remove"
type textarea "x"
type textarea "Remove"
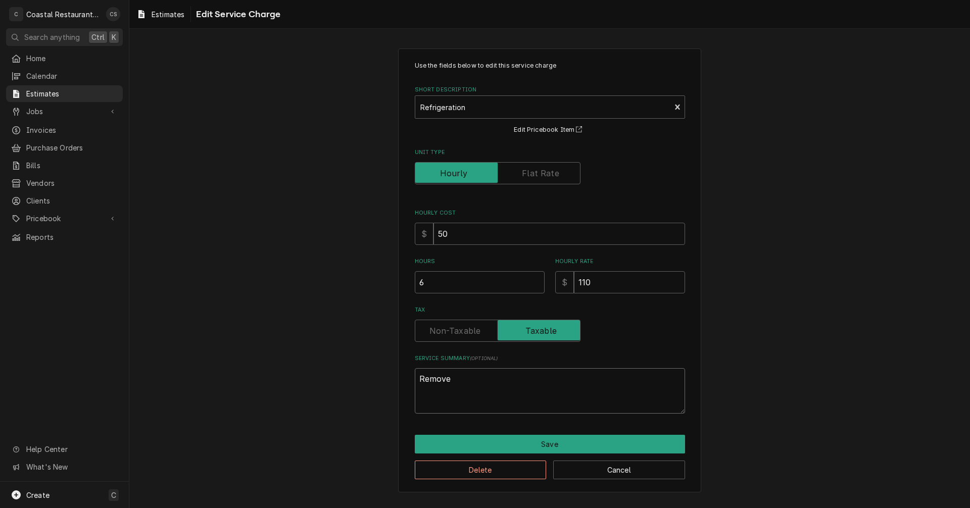
type textarea "x"
type textarea "Remove o"
type textarea "x"
type textarea "Remove ol"
type textarea "x"
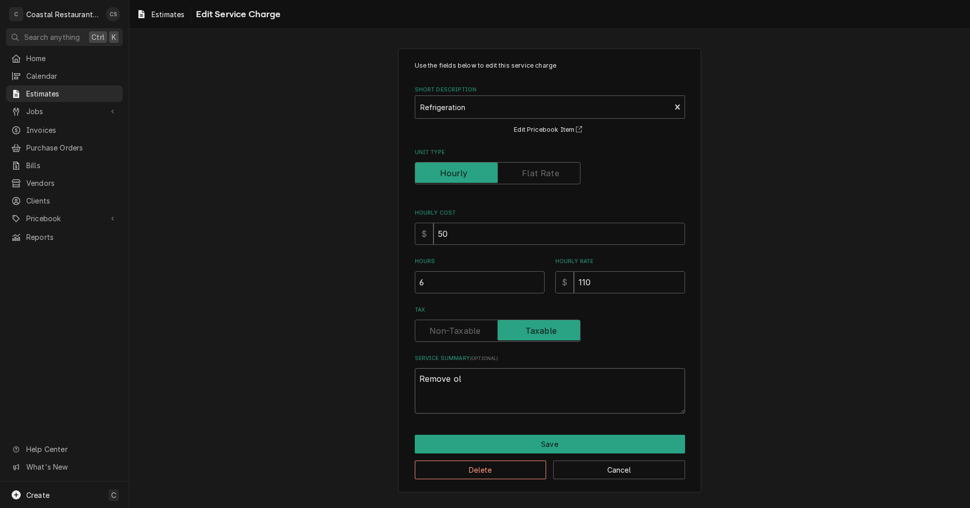
type textarea "Remove old"
type textarea "x"
type textarea "Remove old"
type textarea "x"
type textarea "Remove old C"
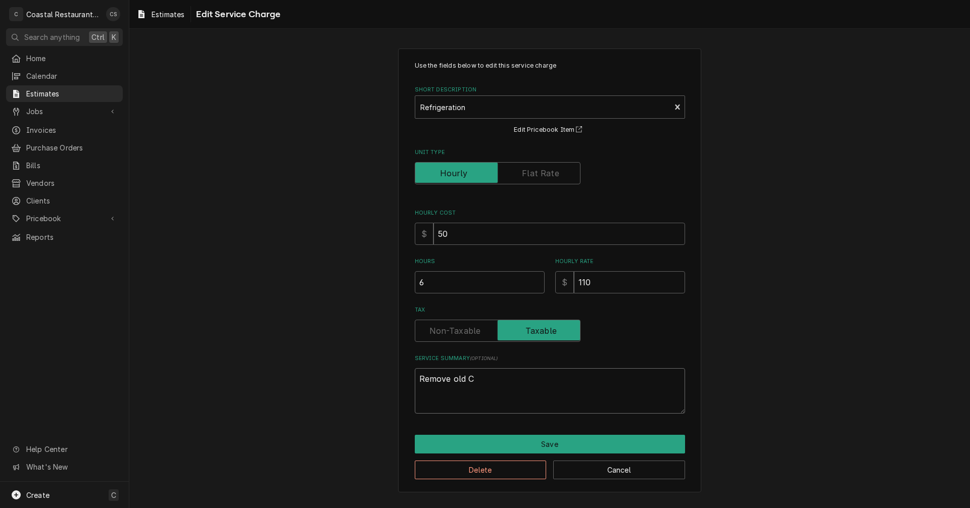
type textarea "x"
type textarea "Remove old Co"
type textarea "x"
type textarea "Remove old Con"
type textarea "x"
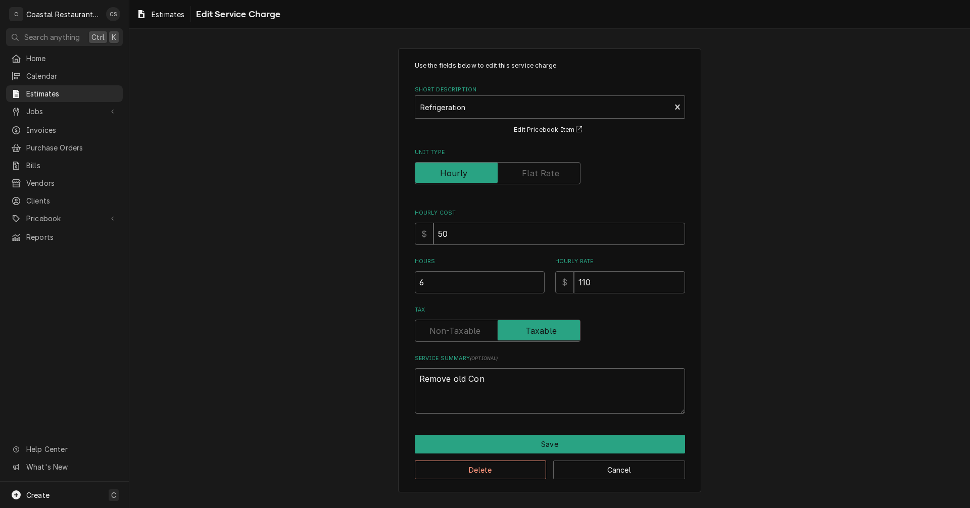
type textarea "Remove old Cond"
type textarea "x"
type textarea "Remove old Conde"
type textarea "x"
type textarea "Remove old Conden"
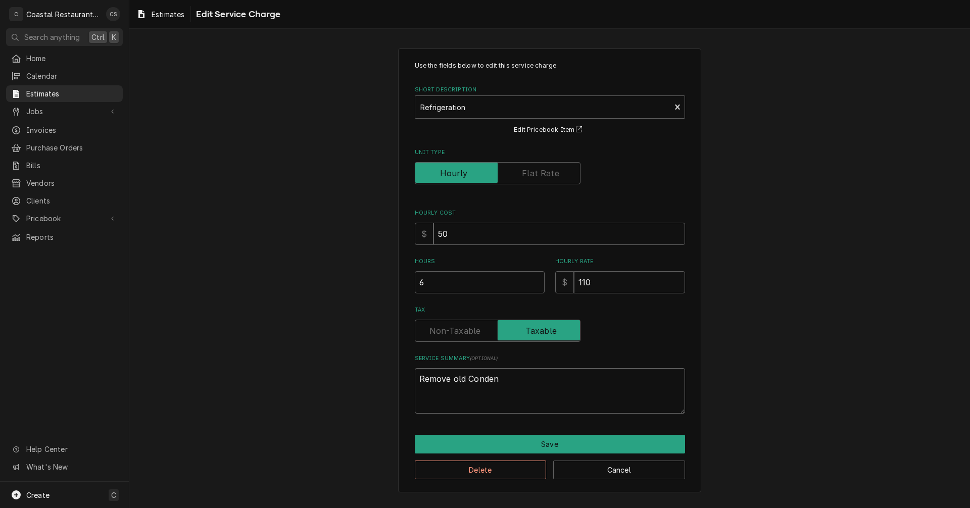
type textarea "x"
type textarea "Remove old Condens"
type textarea "x"
type textarea "Remove old Condensi"
type textarea "x"
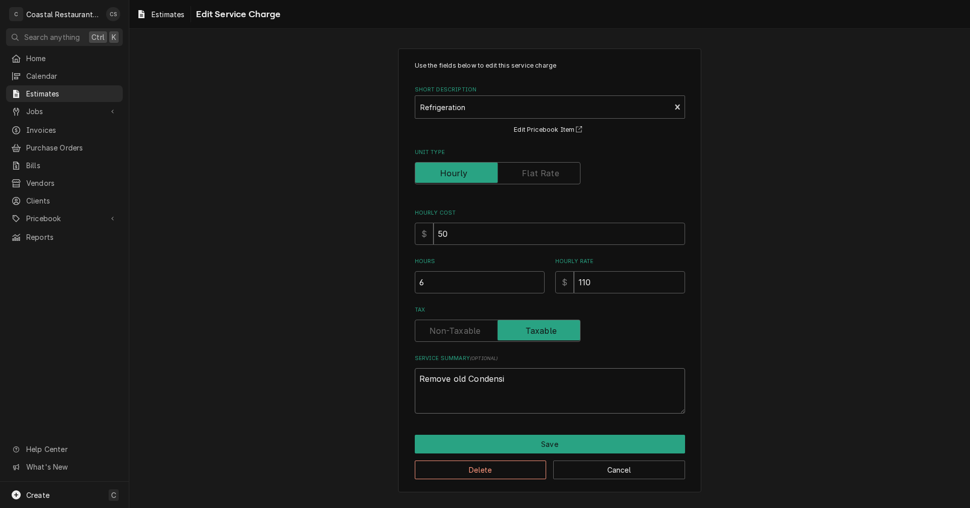
type textarea "Remove old Condensin"
type textarea "x"
type textarea "Remove old Condensing"
type textarea "x"
type textarea "Remove old Condensing"
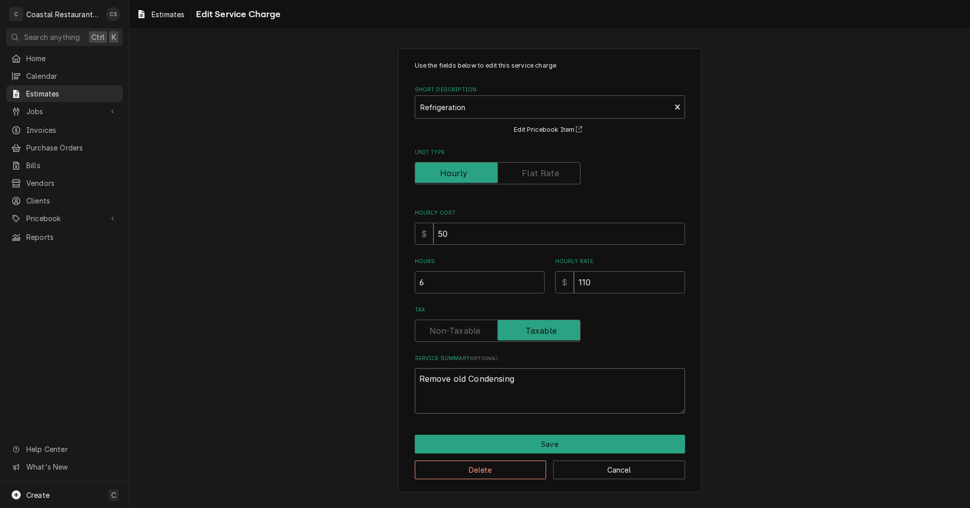
type textarea "x"
type textarea "Remove old Condensing u"
type textarea "x"
type textarea "Remove old Condensing un"
type textarea "x"
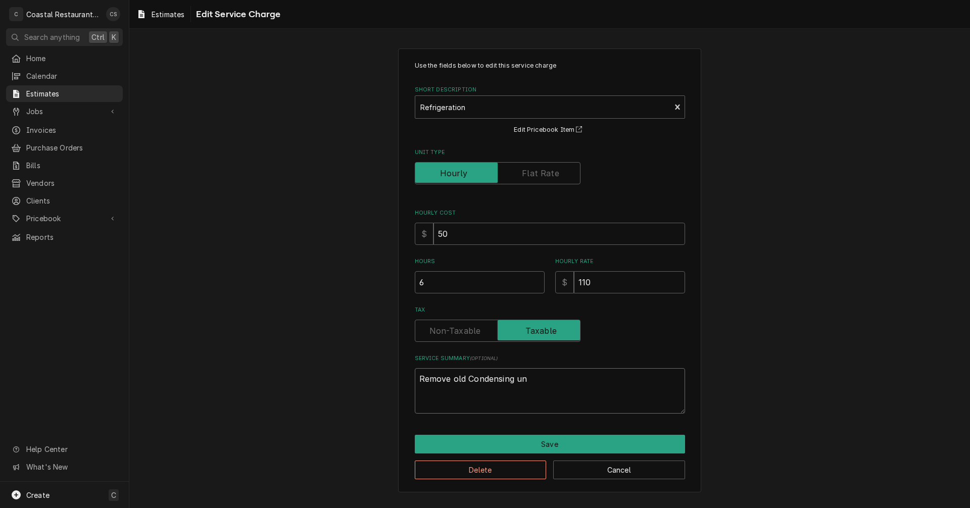
type textarea "Remove old Condensing uni"
type textarea "x"
type textarea "Remove old Condensing unit"
type textarea "x"
type textarea "Remove old Condensing unit"
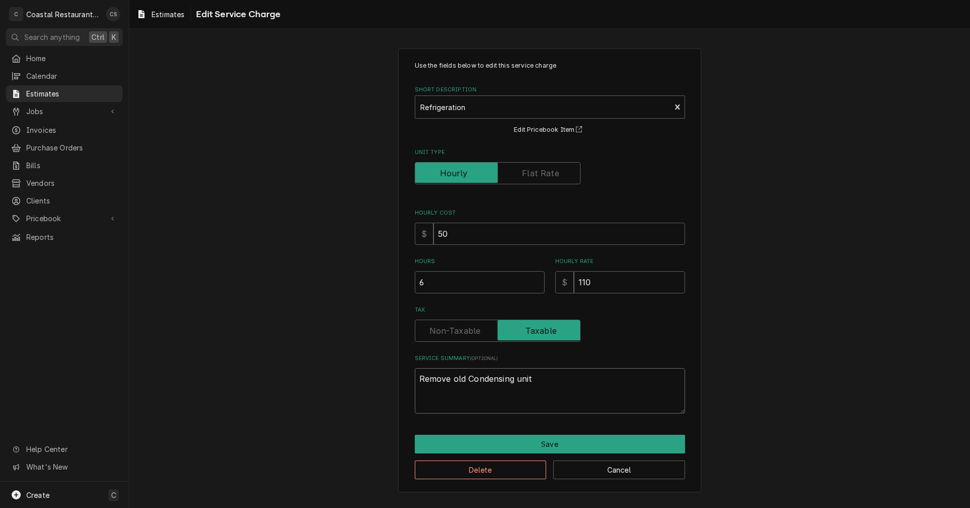
type textarea "x"
type textarea "Remove old Condensing unit i"
type textarea "x"
type textarea "Remove old Condensing unit"
type textarea "x"
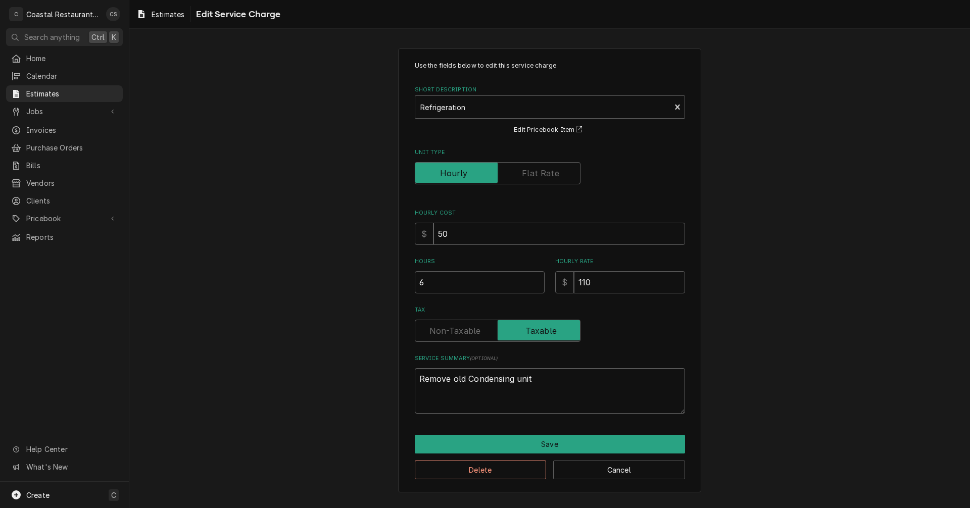
type textarea "Remove old Condensing unit a"
type textarea "x"
type textarea "Remove old Condensing unit an"
type textarea "x"
type textarea "Remove old Condensing unit and"
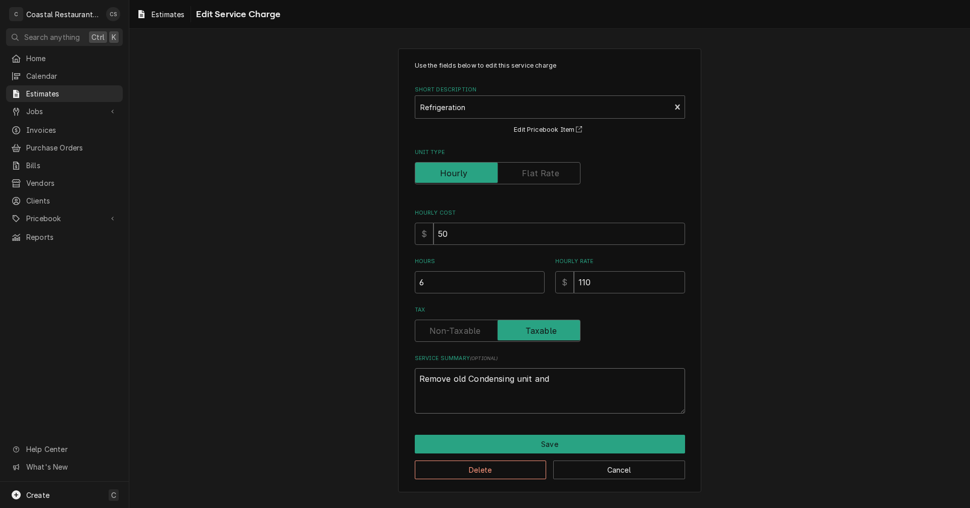
type textarea "x"
type textarea "Remove old Condensing unit and"
type textarea "x"
type textarea "Remove old Condensing unit and r"
type textarea "x"
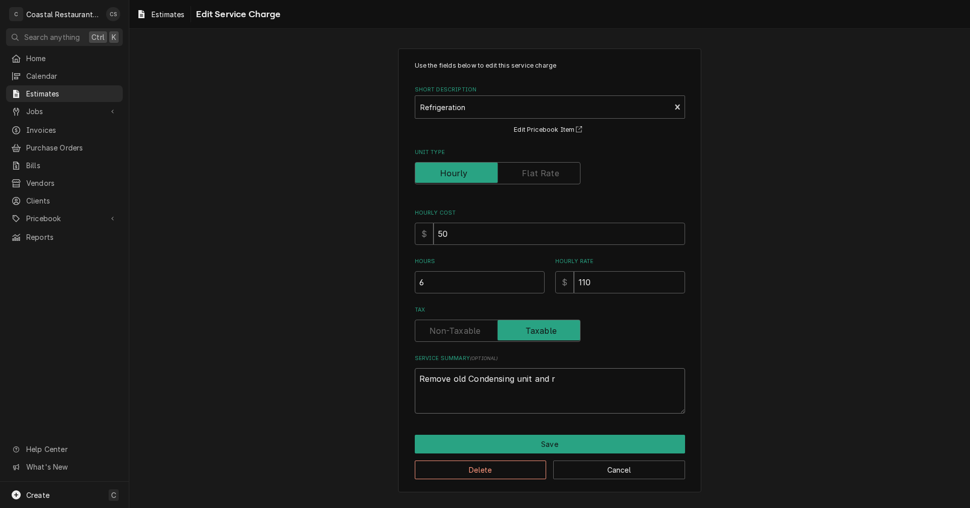
type textarea "Remove old Condensing unit and re"
type textarea "x"
type textarea "Remove old Condensing unit and rei"
type textarea "x"
type textarea "Remove old Condensing unit and rein"
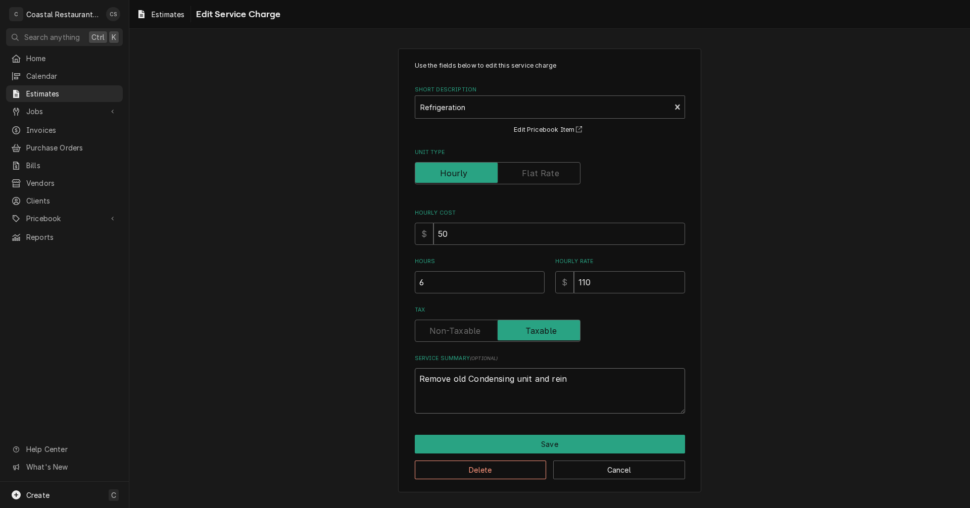
type textarea "x"
type textarea "Remove old Condensing unit and reins"
type textarea "x"
type textarea "Remove old Condensing unit and reinst"
type textarea "x"
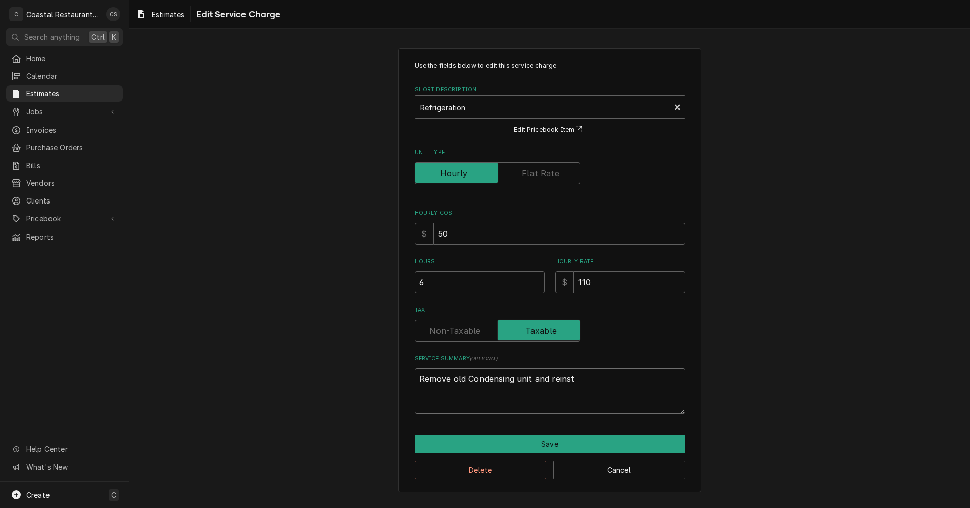
type textarea "Remove old Condensing unit and reinsta"
type textarea "x"
type textarea "Remove old Condensing unit and reinstal"
type textarea "x"
type textarea "Remove old Condensing unit and reinstall"
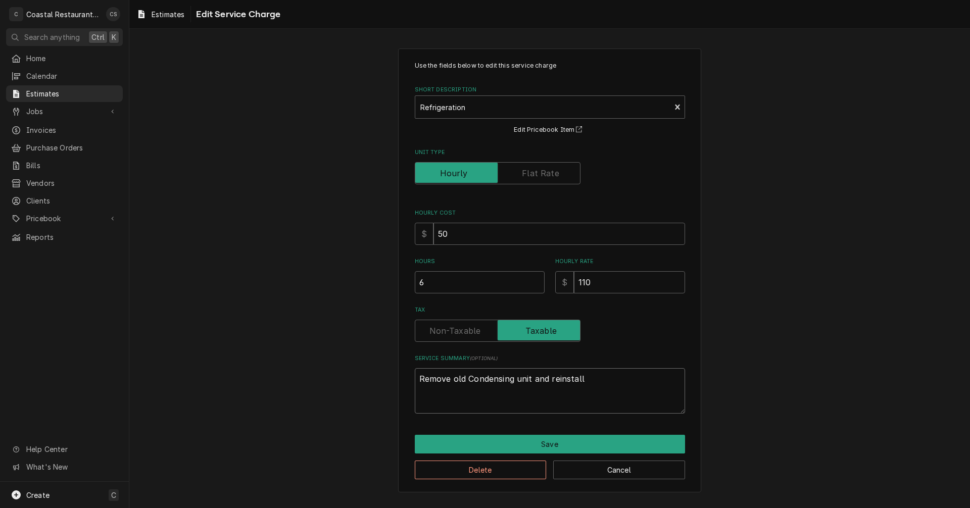
type textarea "x"
type textarea "Remove old Condensing unit and reinstall"
type textarea "x"
type textarea "Remove old Condensing unit and reinstall w"
click at [452, 378] on textarea "Remove old Condensing unit and reinstall new" at bounding box center [550, 390] width 270 height 45
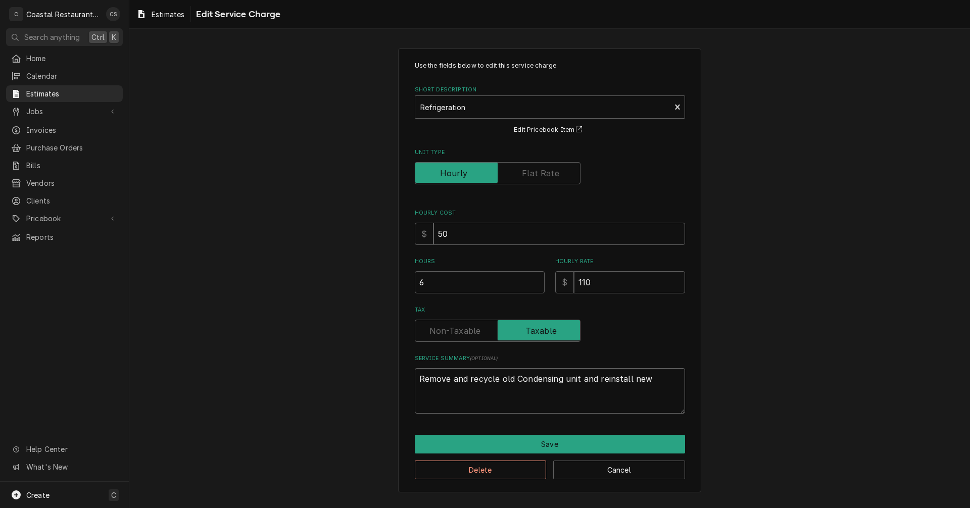
click at [649, 378] on textarea "Remove and recycle old Condensing unit and reinstall new" at bounding box center [550, 390] width 270 height 45
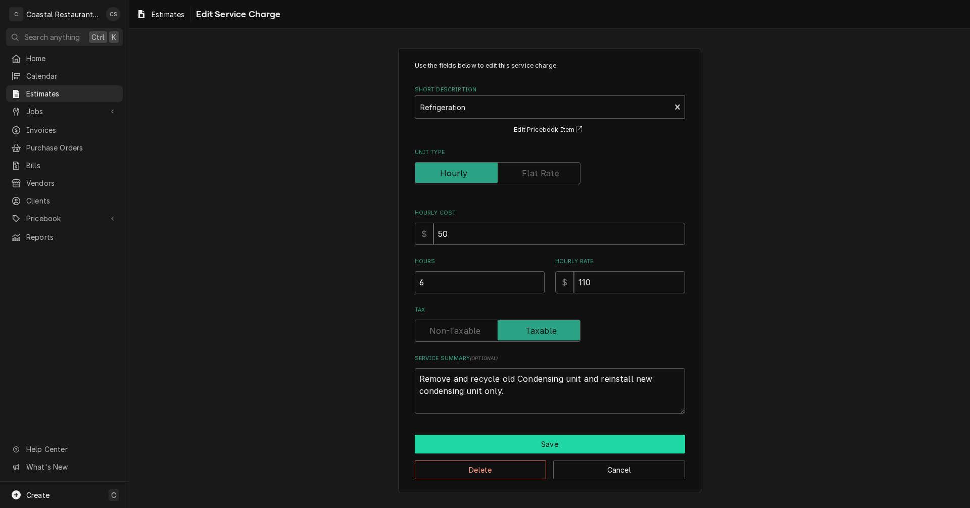
click at [558, 442] on button "Save" at bounding box center [550, 444] width 270 height 19
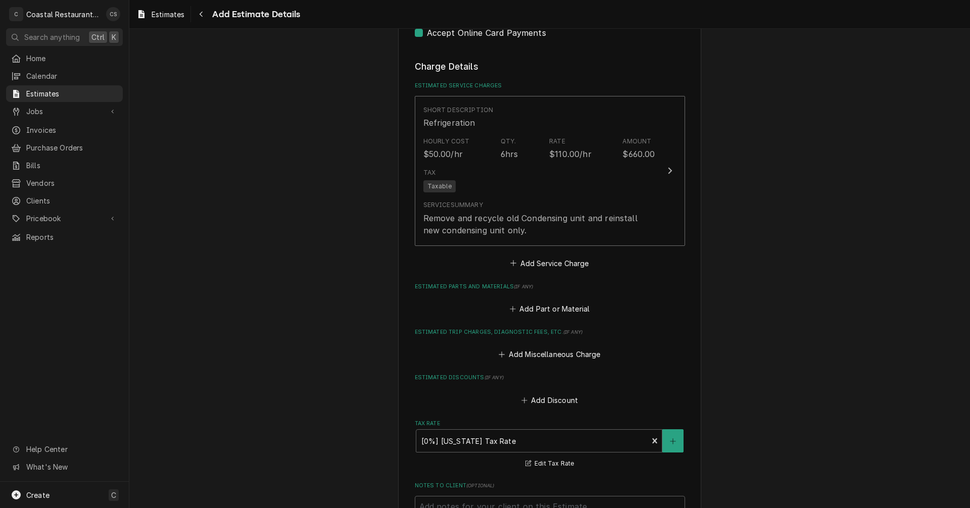
scroll to position [912, 0]
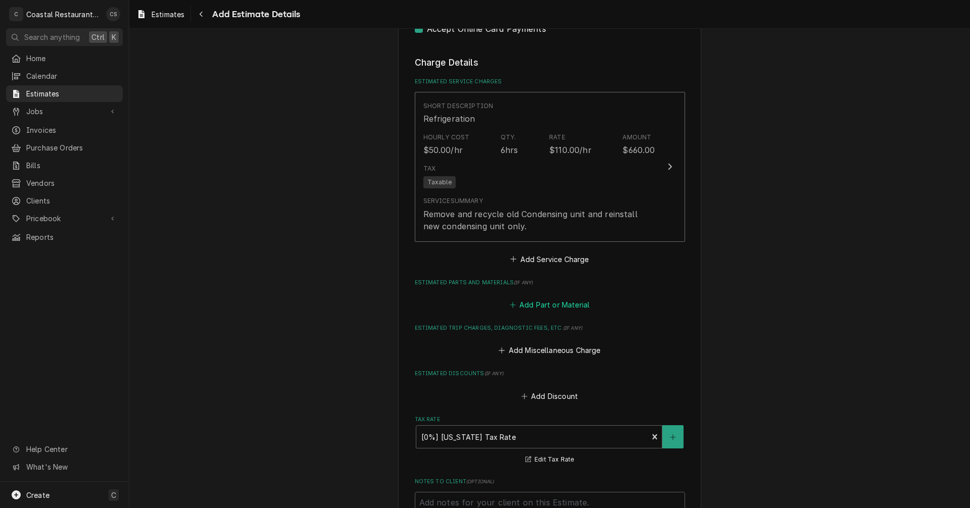
click at [553, 305] on button "Add Part or Material" at bounding box center [549, 305] width 83 height 14
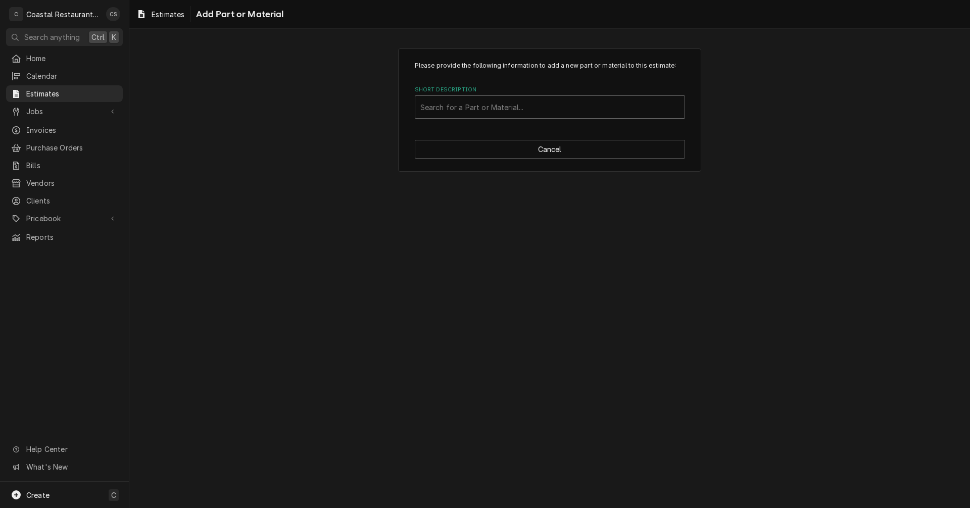
click at [467, 112] on div "Short Description" at bounding box center [549, 107] width 259 height 18
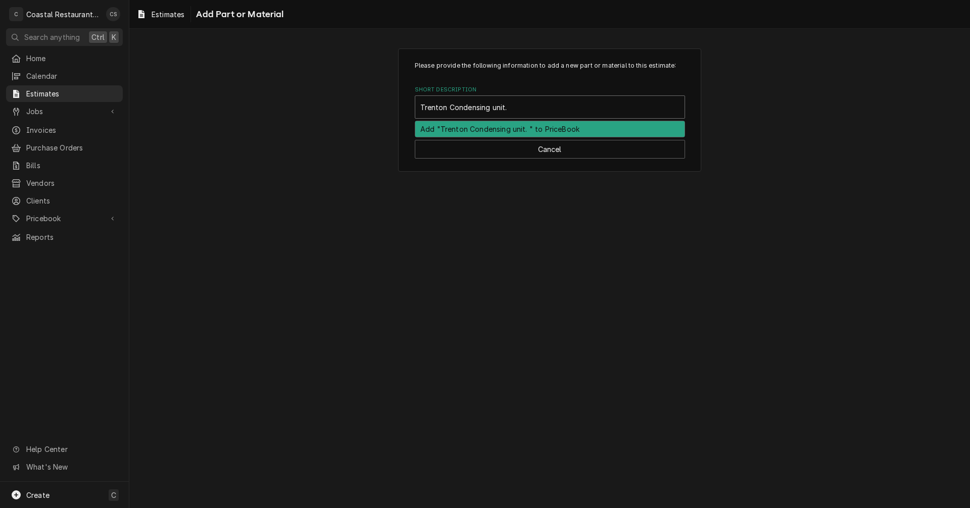
click at [492, 128] on div "Add "Trenton Condensing unit. " to PriceBook" at bounding box center [549, 129] width 269 height 16
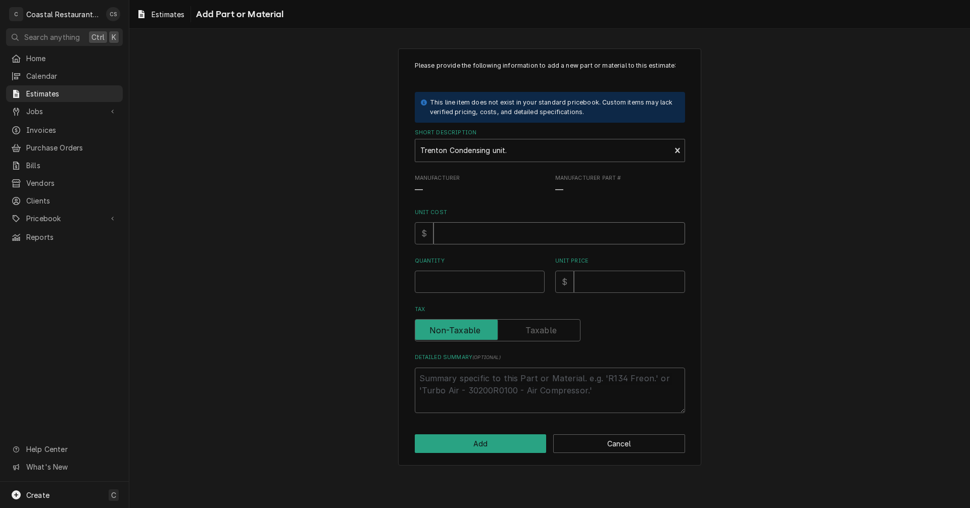
click at [458, 234] on input "Unit Cost" at bounding box center [559, 233] width 252 height 22
click at [452, 286] on input "Quantity" at bounding box center [480, 282] width 130 height 22
click at [613, 285] on input "Unit Price" at bounding box center [629, 282] width 111 height 22
click at [568, 334] on input "Tax" at bounding box center [497, 330] width 157 height 22
click at [499, 376] on textarea "Detailed Summary ( optional )" at bounding box center [550, 390] width 270 height 45
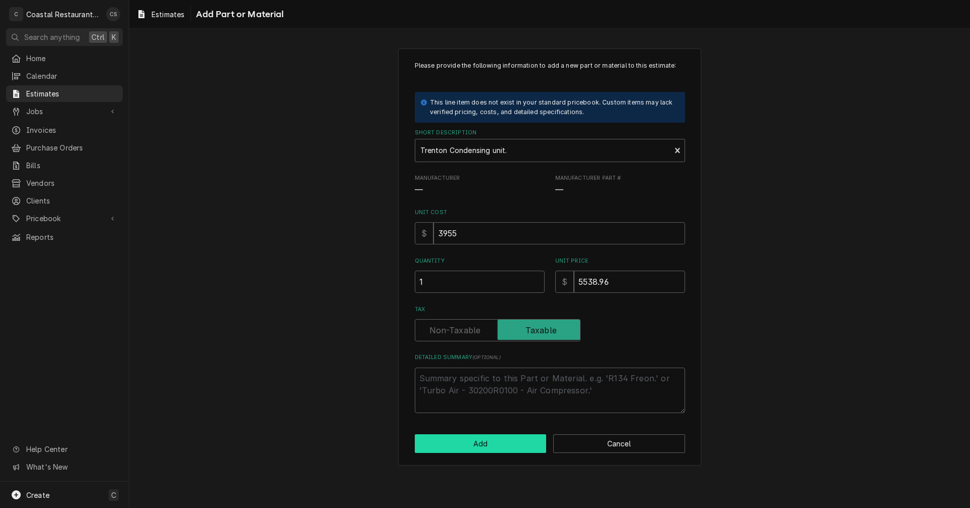
click at [493, 446] on button "Add" at bounding box center [481, 443] width 132 height 19
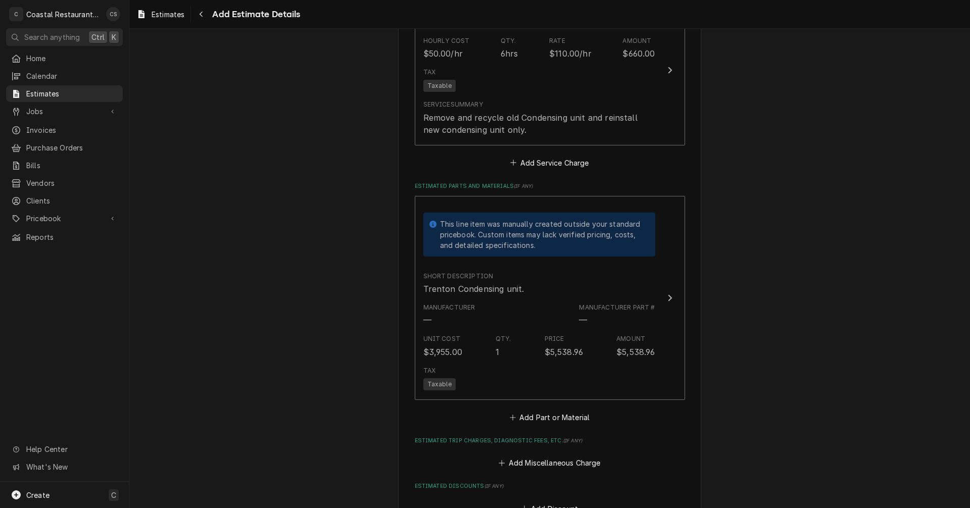
scroll to position [1153, 0]
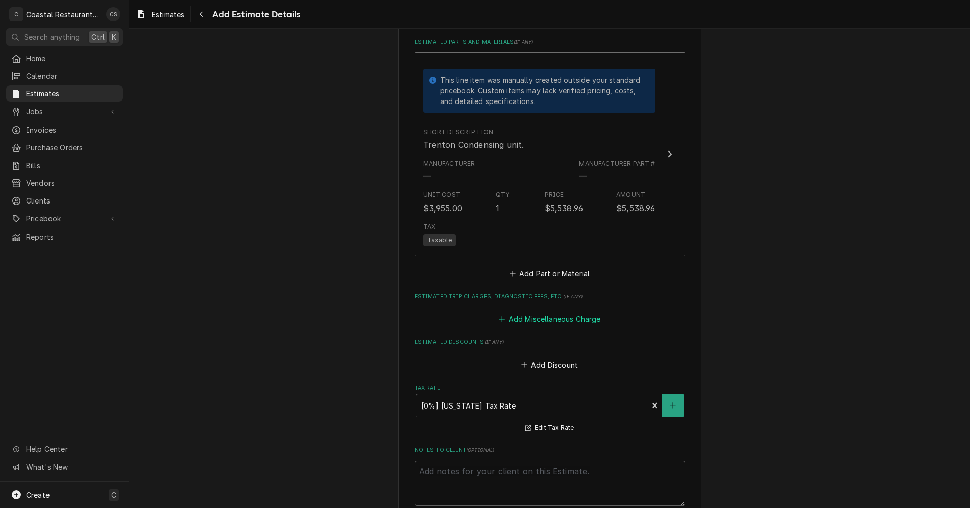
click at [544, 316] on button "Add Miscellaneous Charge" at bounding box center [549, 319] width 105 height 14
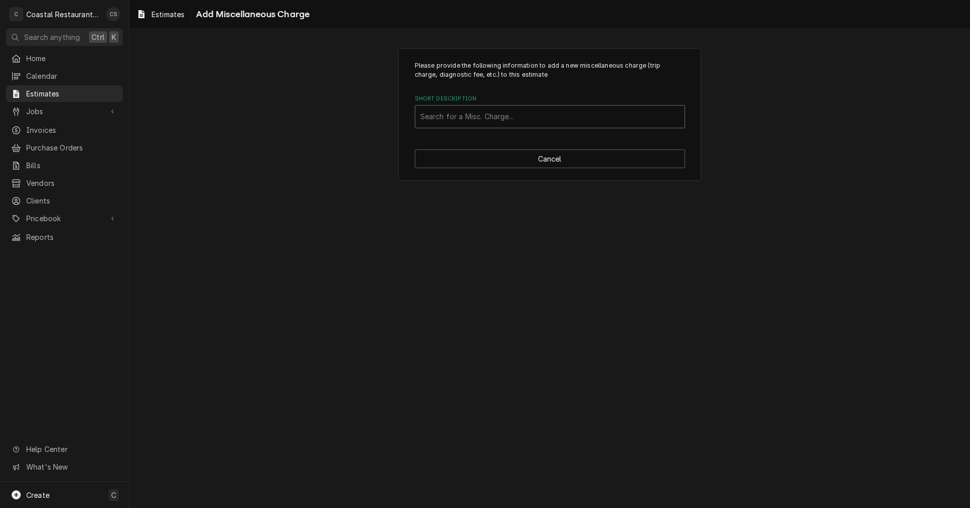
click at [445, 112] on div "Short Description" at bounding box center [549, 117] width 259 height 18
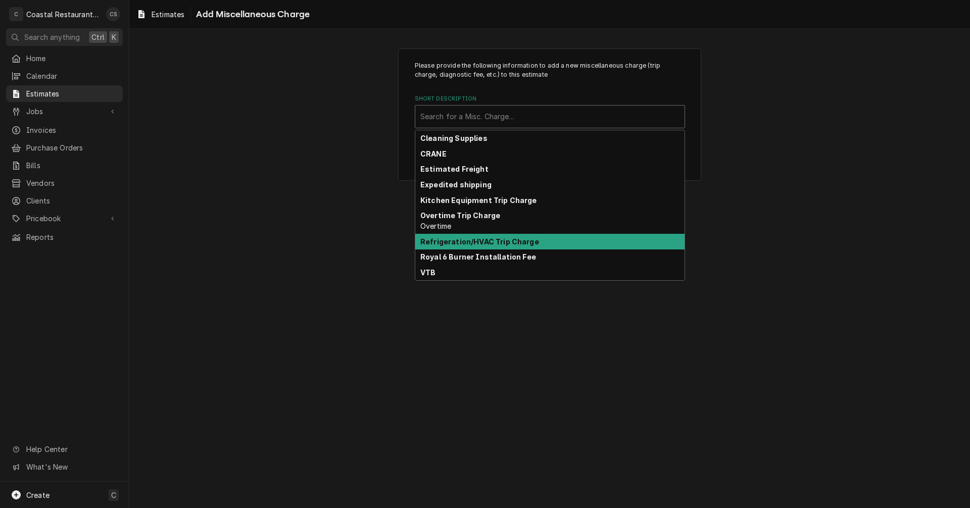
click at [463, 241] on strong "Refrigeration/HVAC Trip Charge" at bounding box center [479, 241] width 119 height 9
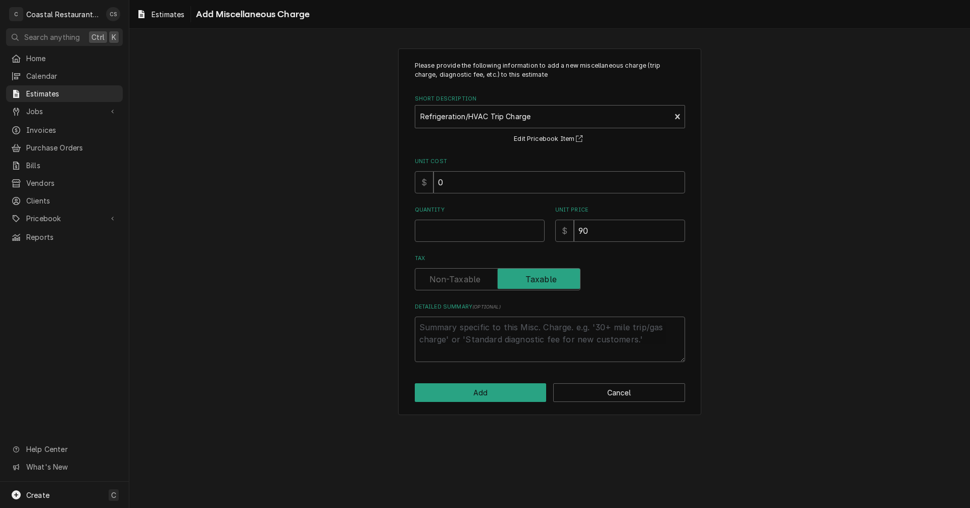
click at [450, 217] on div "Quantity" at bounding box center [480, 224] width 130 height 36
click at [452, 226] on input "Quantity" at bounding box center [480, 231] width 130 height 22
click at [481, 392] on button "Add" at bounding box center [481, 392] width 132 height 19
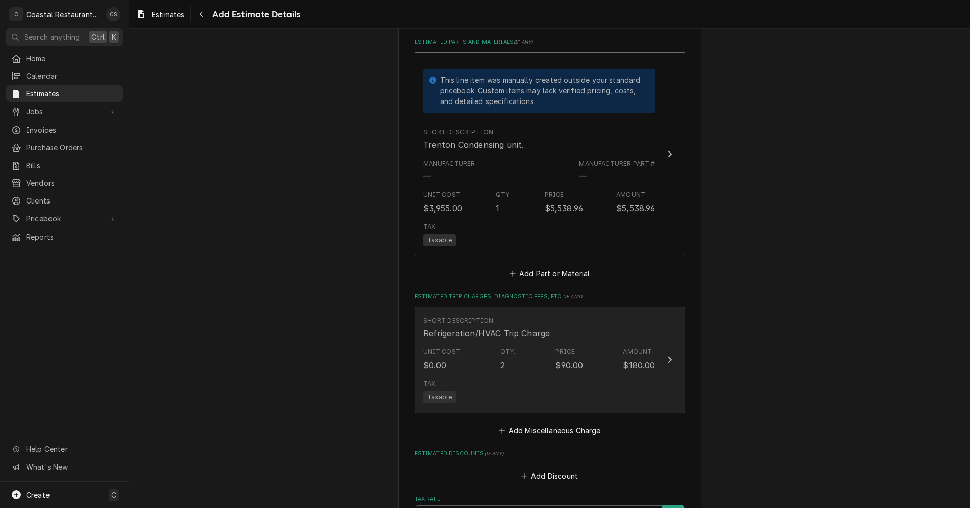
scroll to position [1140, 0]
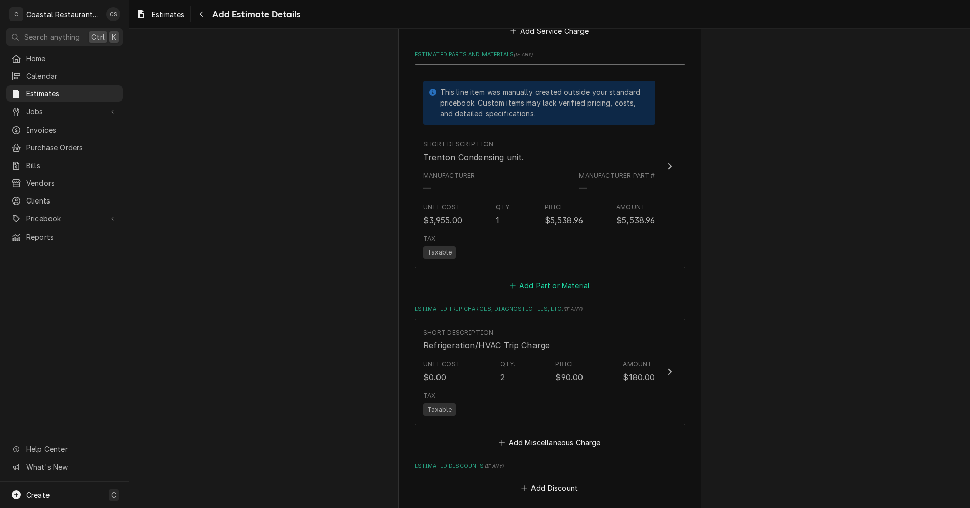
click at [542, 285] on button "Add Part or Material" at bounding box center [549, 285] width 83 height 14
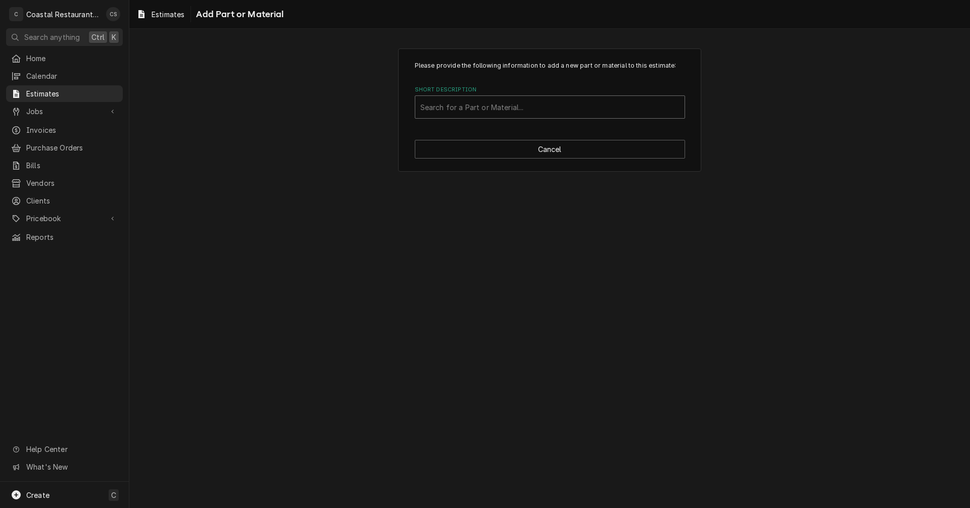
click at [460, 97] on div "Search for a Part or Material..." at bounding box center [549, 107] width 269 height 22
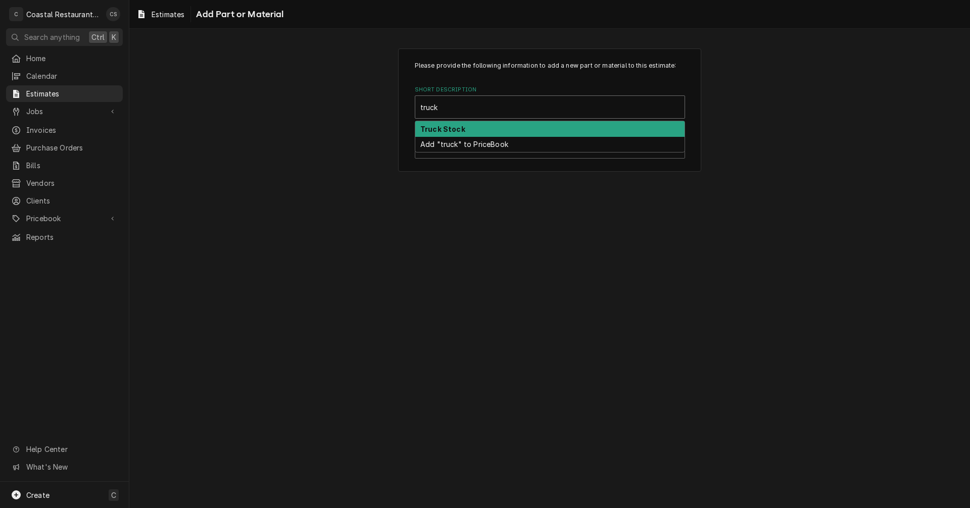
click at [446, 128] on strong "Truck Stock" at bounding box center [442, 129] width 45 height 9
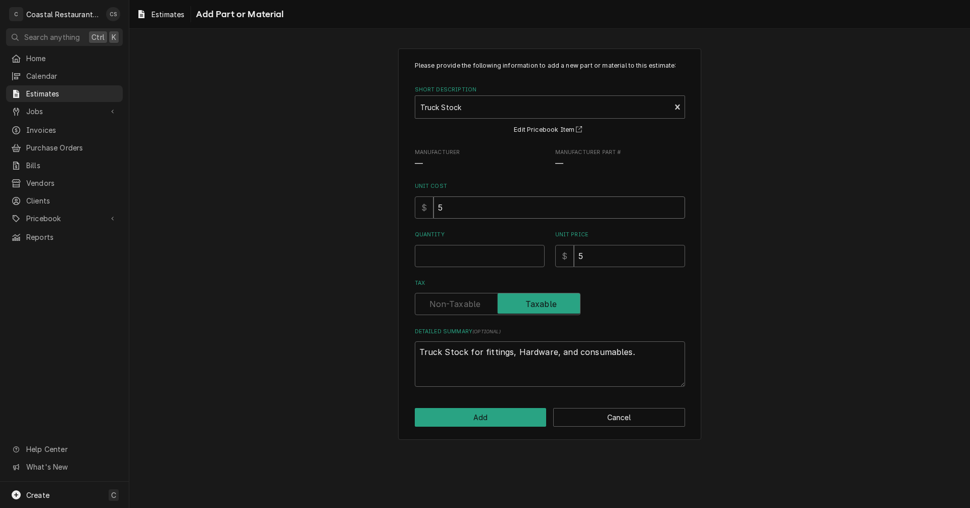
click at [458, 209] on input "5" at bounding box center [559, 207] width 252 height 22
click at [449, 258] on input "Quantity" at bounding box center [480, 256] width 130 height 22
click at [491, 417] on button "Add" at bounding box center [481, 417] width 132 height 19
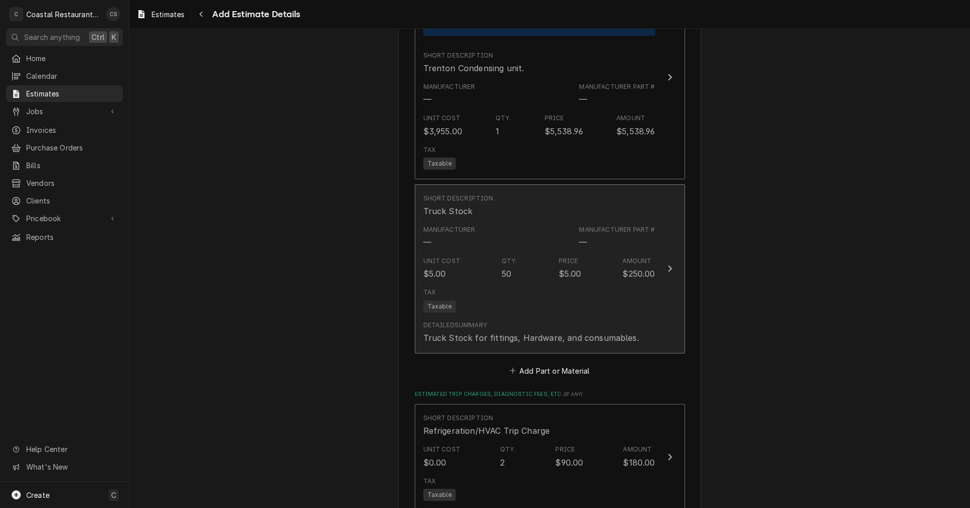
scroll to position [1330, 0]
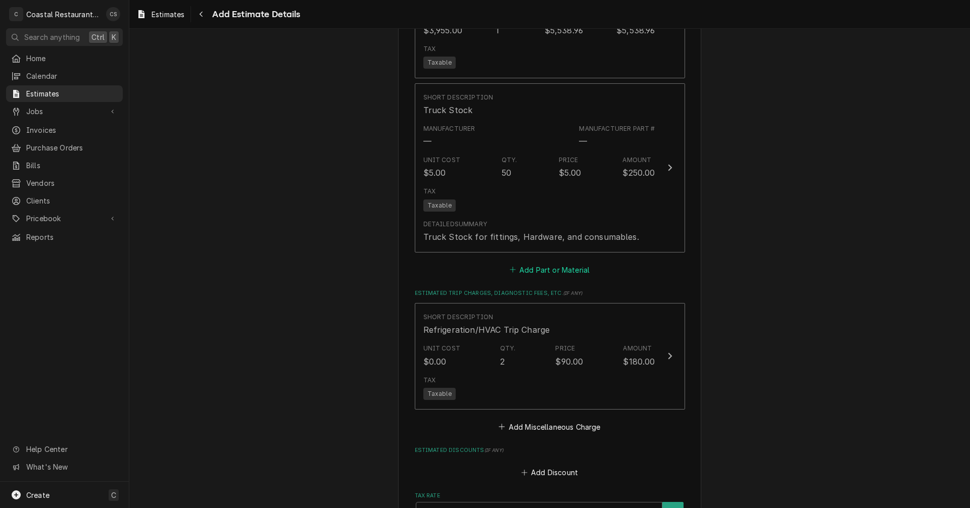
click at [556, 270] on button "Add Part or Material" at bounding box center [549, 270] width 83 height 14
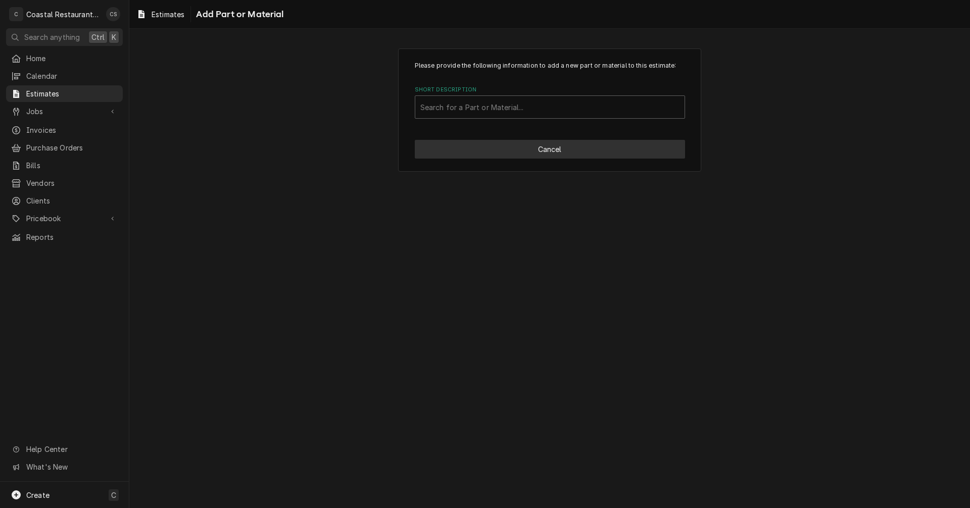
click at [540, 153] on button "Cancel" at bounding box center [550, 149] width 270 height 19
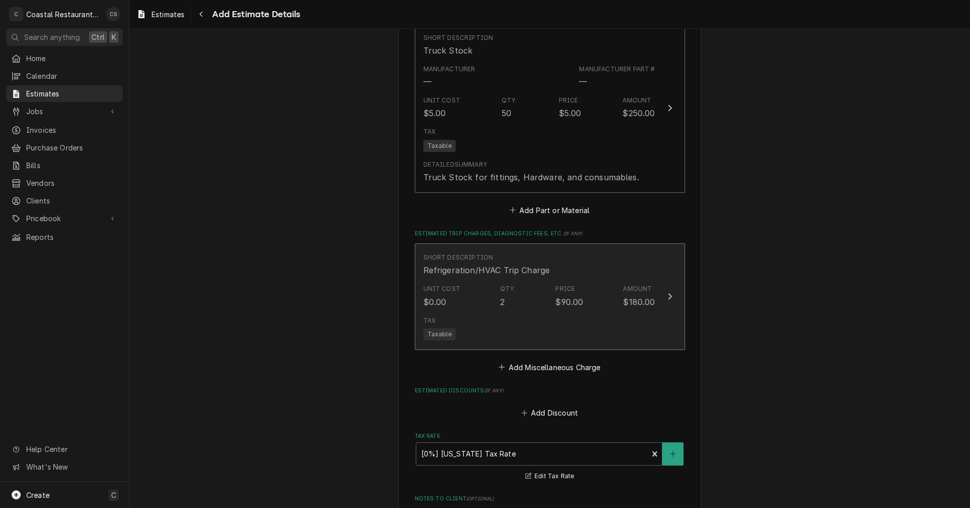
scroll to position [1419, 0]
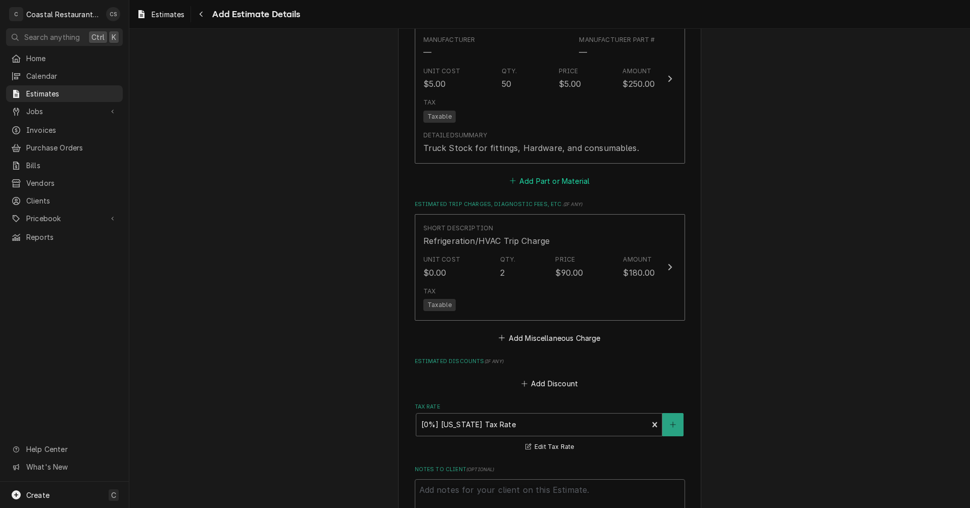
click at [543, 177] on button "Add Part or Material" at bounding box center [549, 181] width 83 height 14
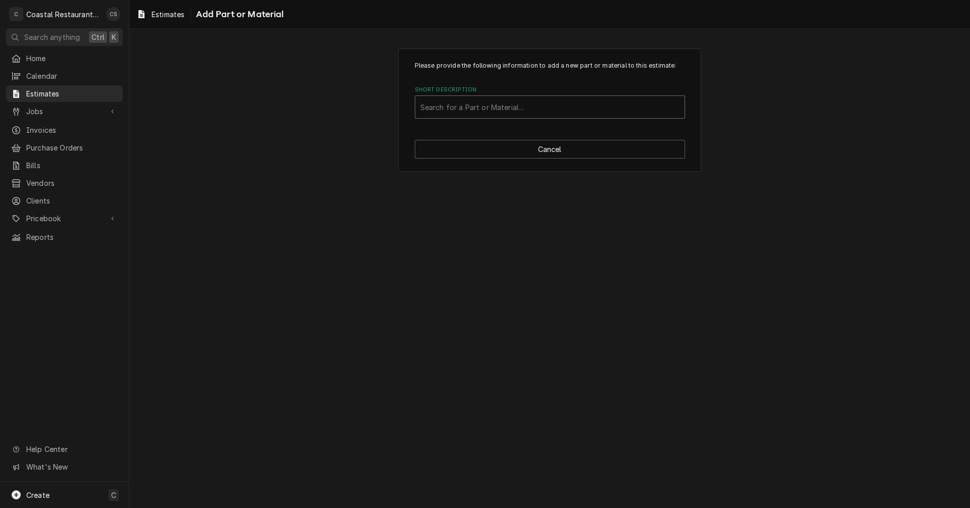
click at [469, 108] on div "Short Description" at bounding box center [549, 107] width 259 height 18
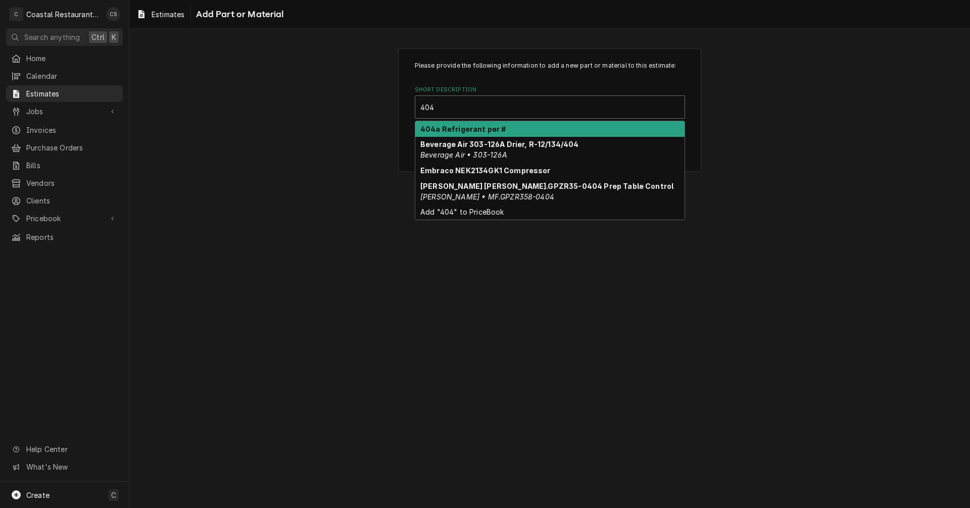
click at [461, 131] on strong "404a Refrigerant per #" at bounding box center [463, 129] width 86 height 9
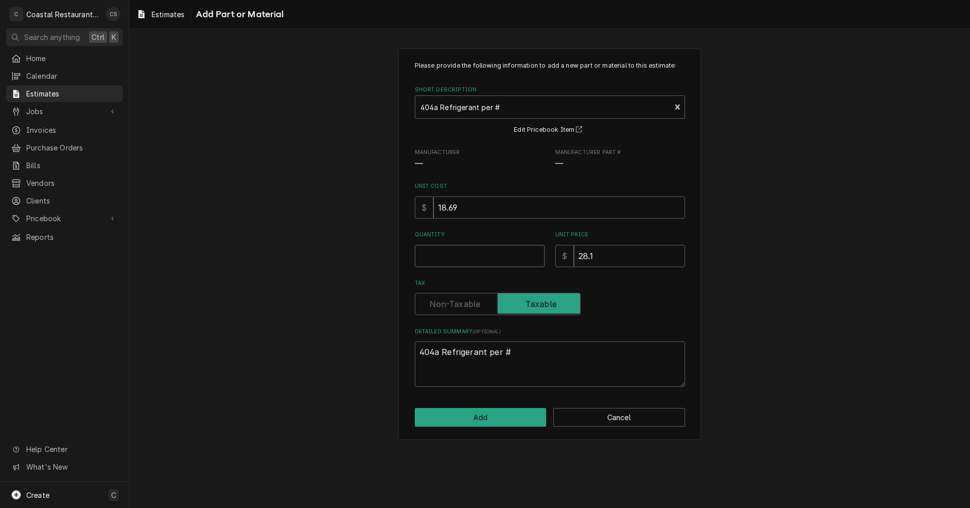
click at [469, 252] on input "Quantity" at bounding box center [480, 256] width 130 height 22
click at [480, 415] on button "Add" at bounding box center [481, 417] width 132 height 19
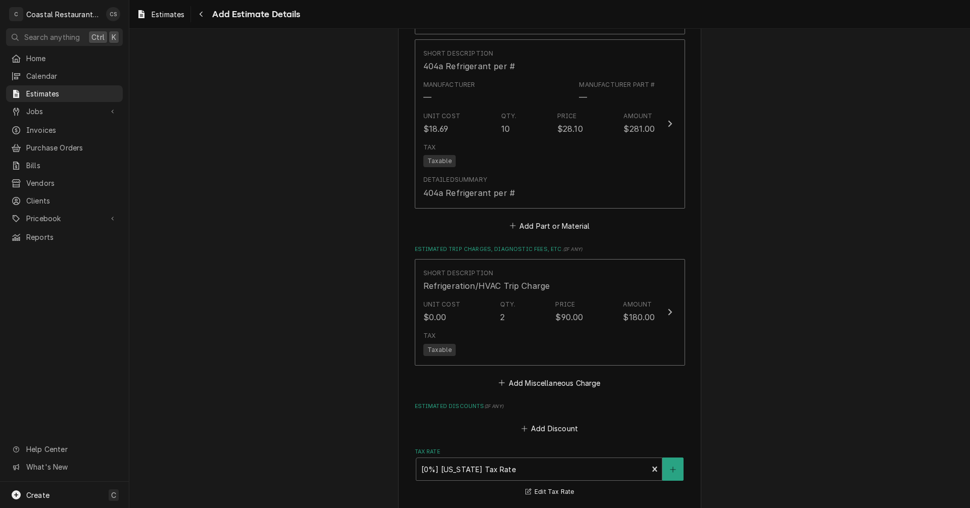
scroll to position [1801, 0]
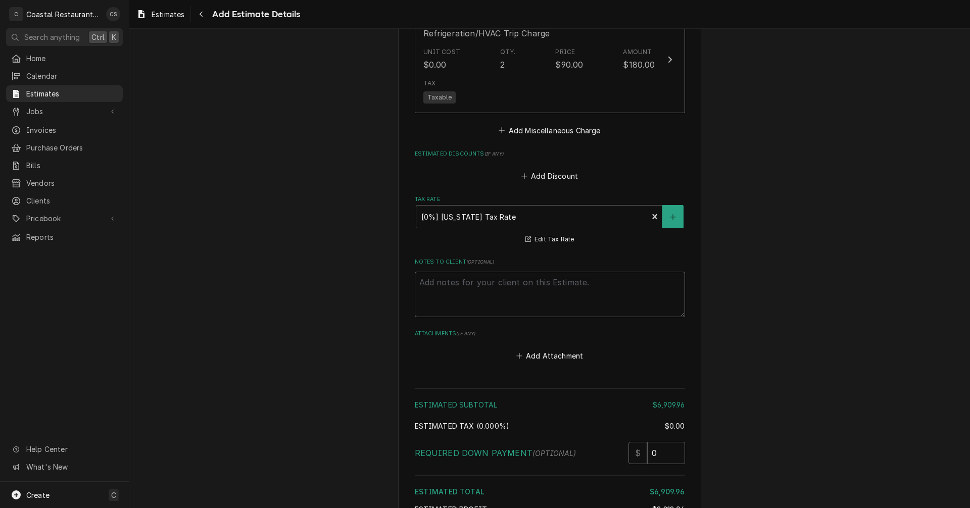
click at [472, 282] on textarea "Notes to Client ( optional )" at bounding box center [550, 294] width 270 height 45
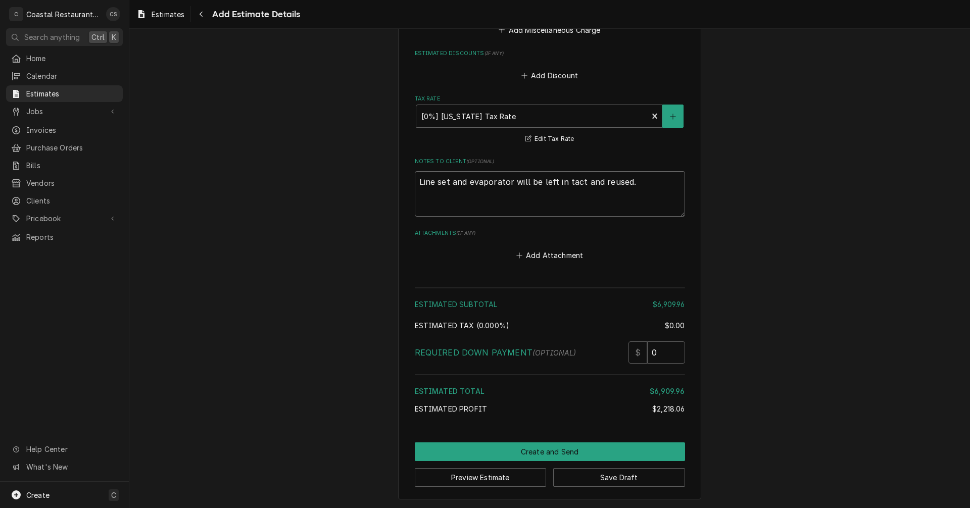
scroll to position [1902, 0]
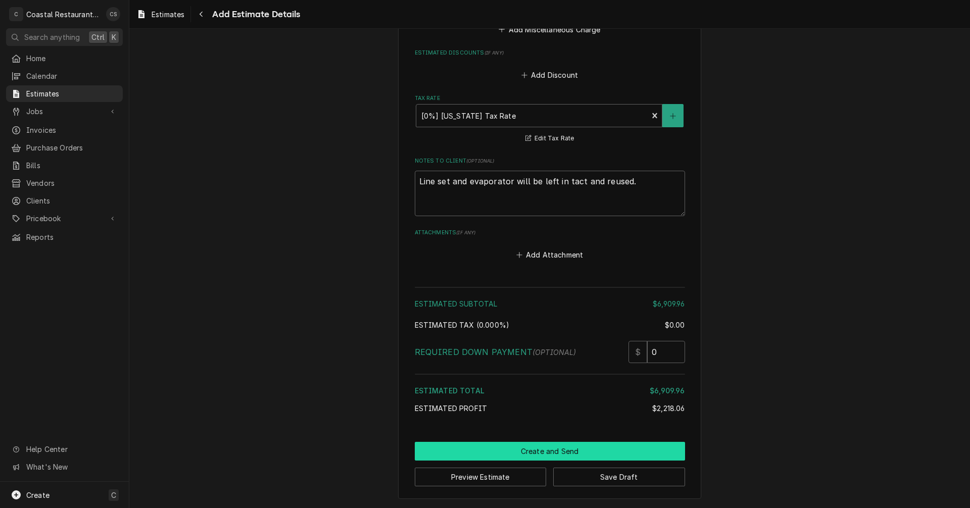
click at [547, 453] on button "Create and Send" at bounding box center [550, 451] width 270 height 19
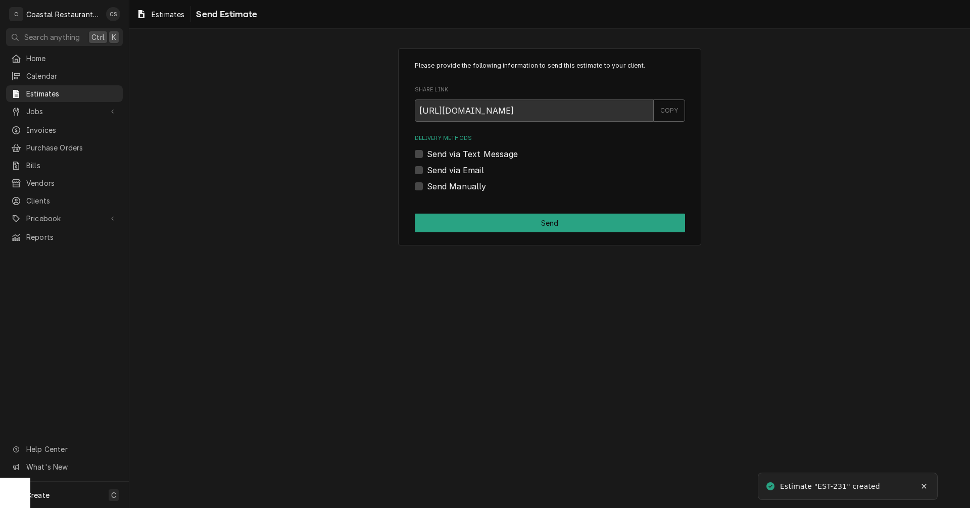
click at [427, 170] on label "Send via Email" at bounding box center [455, 170] width 57 height 12
click at [427, 170] on input "Send via Email" at bounding box center [562, 175] width 270 height 22
checkbox input "true"
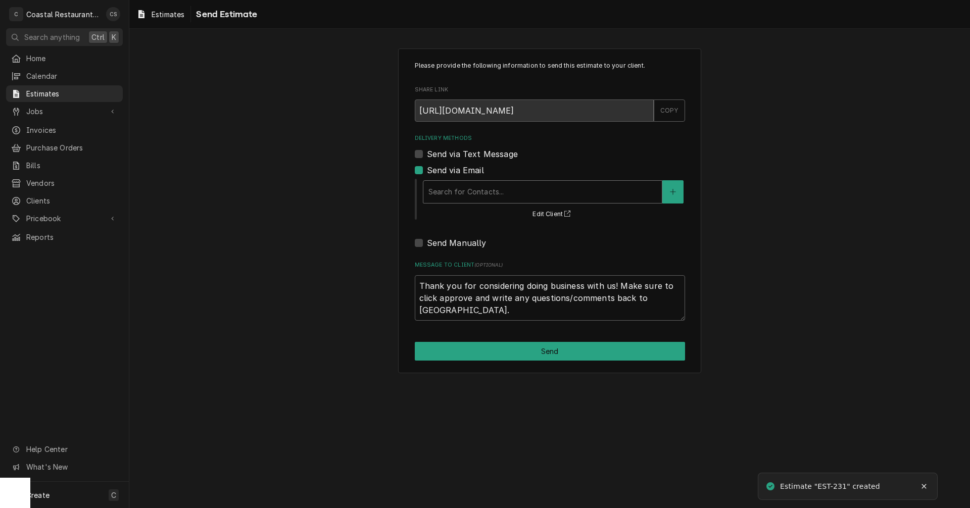
click at [458, 192] on div "Delivery Methods" at bounding box center [542, 192] width 228 height 18
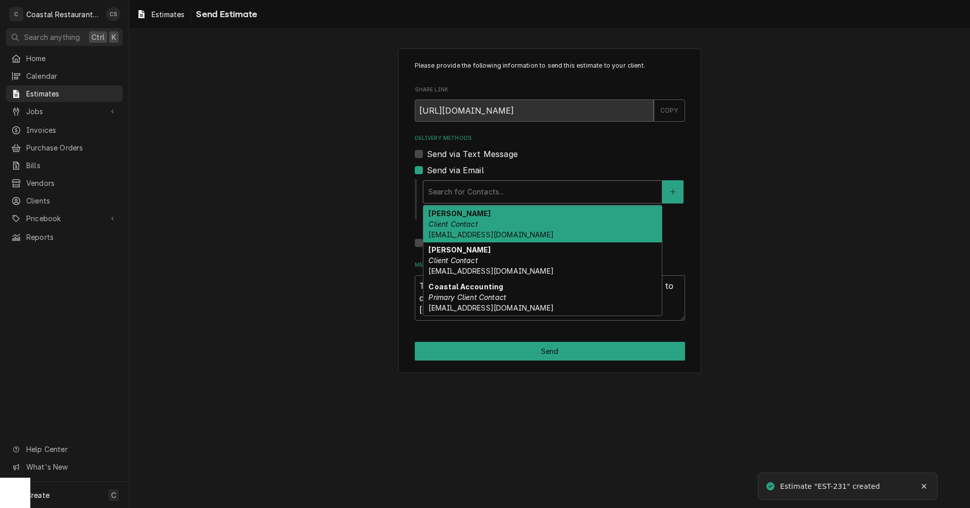
click at [462, 214] on strong "Brandon Morrow" at bounding box center [459, 213] width 62 height 9
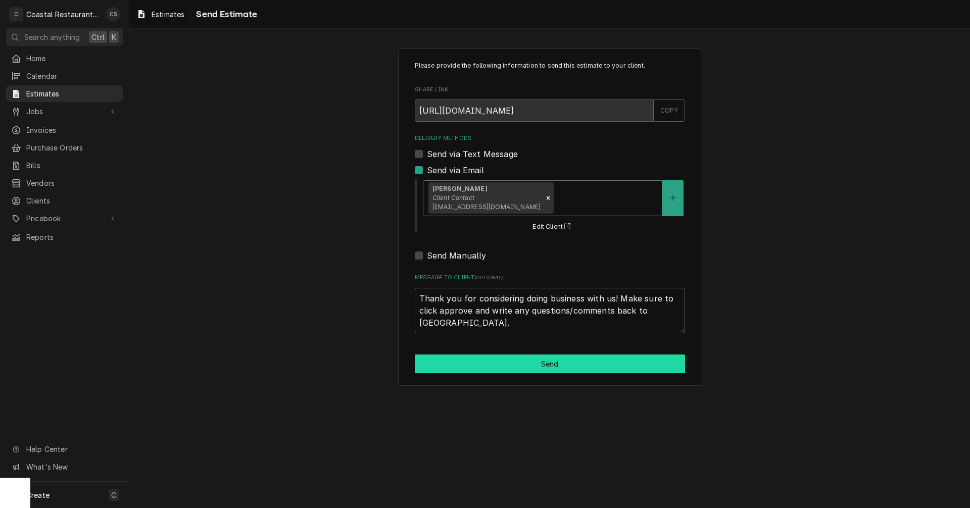
click at [552, 362] on button "Send" at bounding box center [550, 364] width 270 height 19
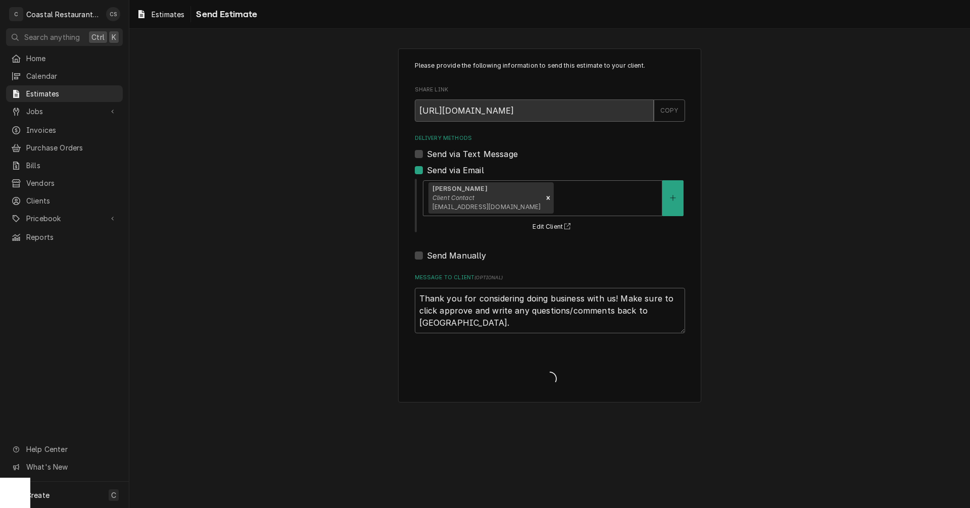
type textarea "x"
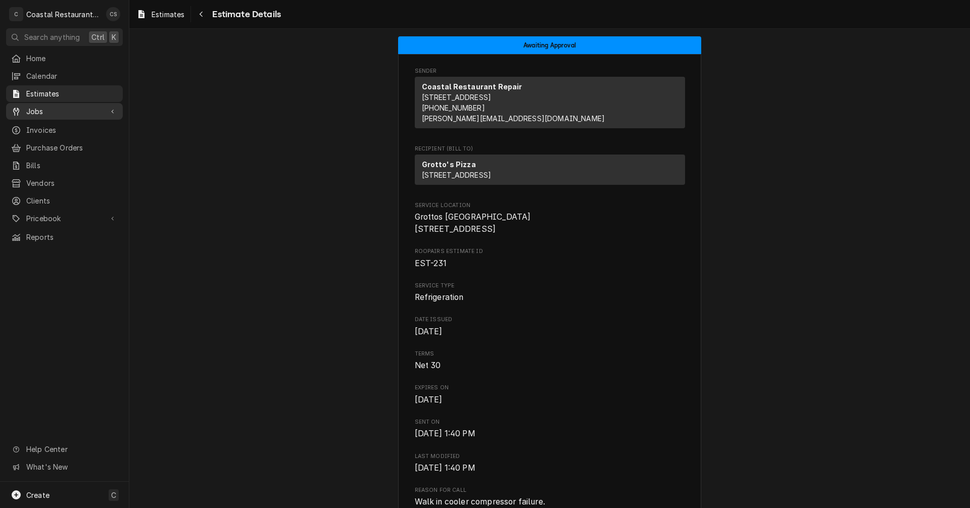
click at [67, 107] on span "Jobs" at bounding box center [64, 111] width 76 height 11
click at [59, 124] on span "Jobs" at bounding box center [71, 129] width 91 height 11
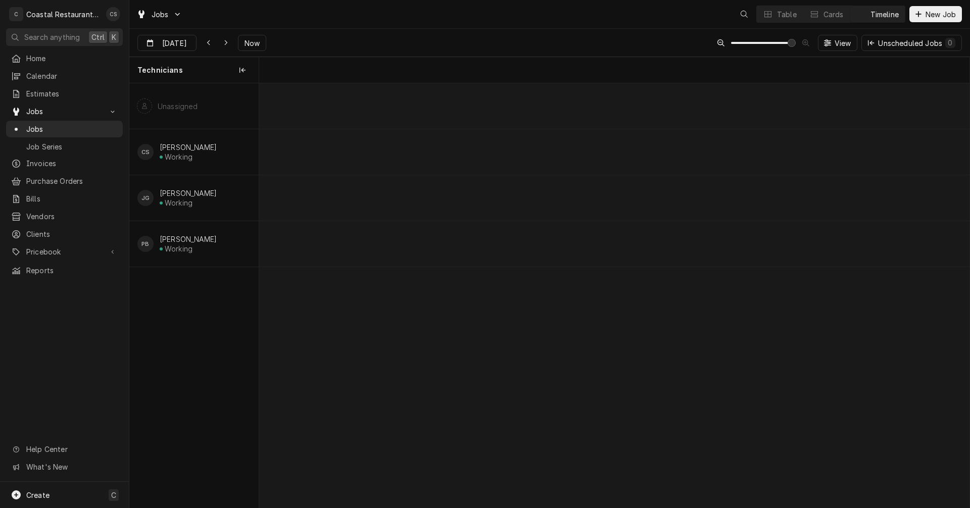
scroll to position [0, 14079]
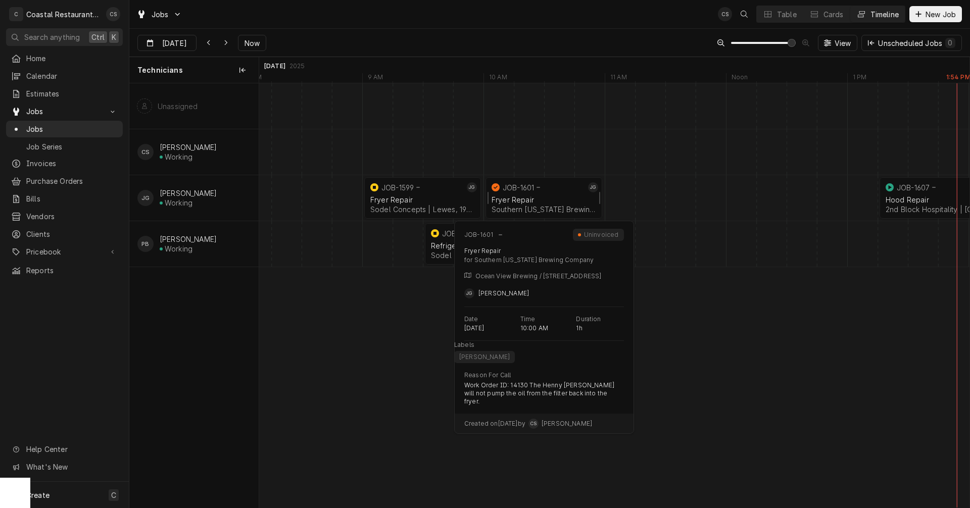
click at [527, 199] on div "Fryer Repair" at bounding box center [543, 199] width 105 height 9
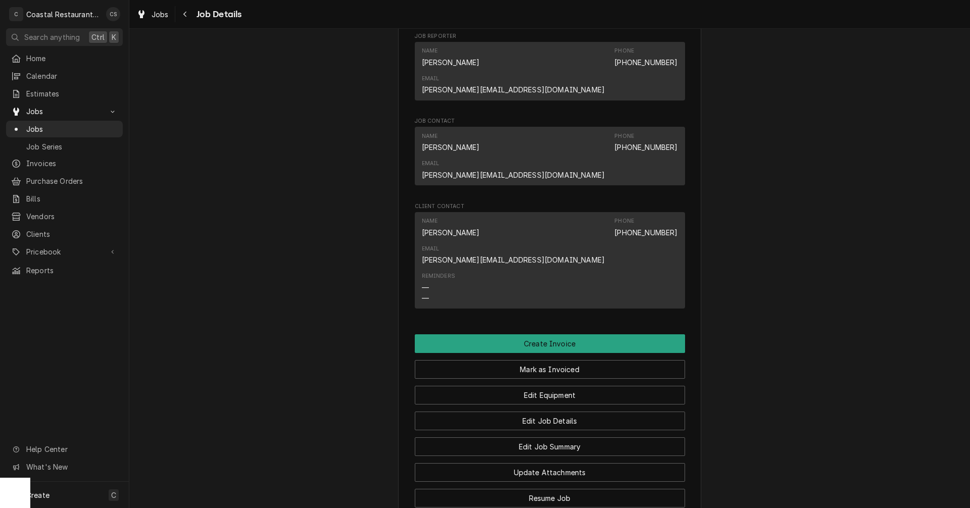
scroll to position [762, 0]
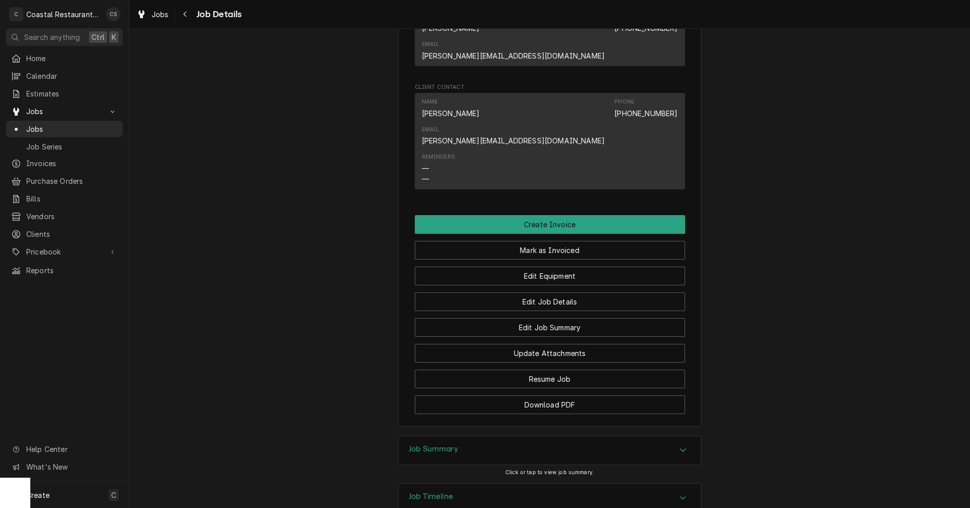
click at [451, 444] on h3 "Job Summary" at bounding box center [433, 449] width 49 height 10
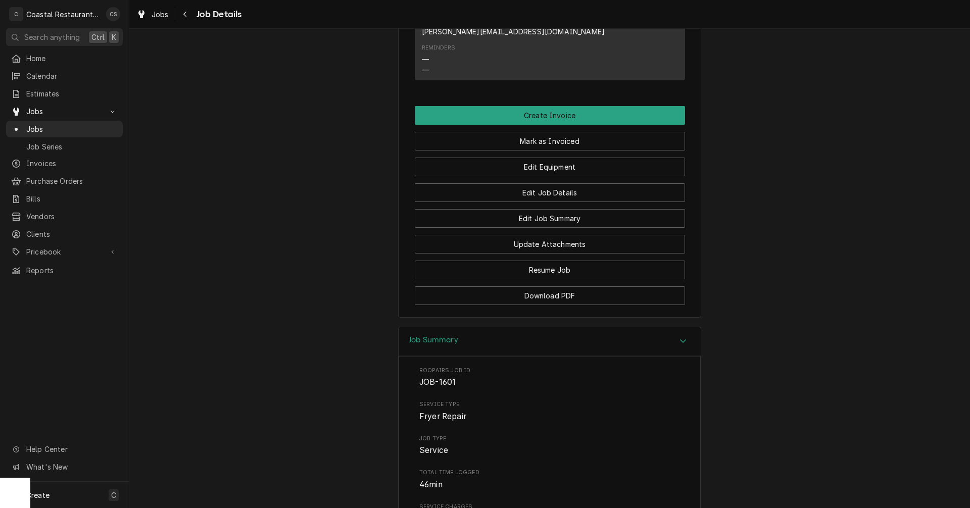
scroll to position [568, 0]
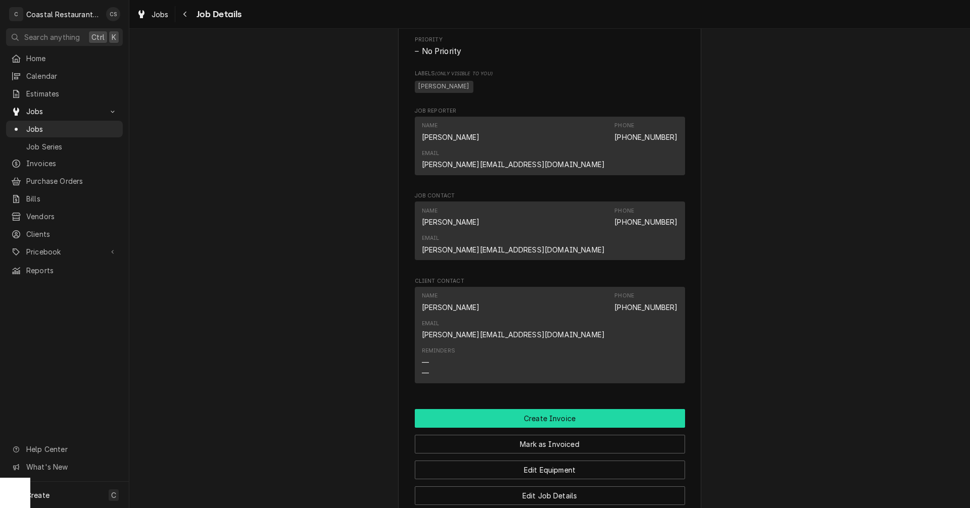
click at [539, 409] on button "Create Invoice" at bounding box center [550, 418] width 270 height 19
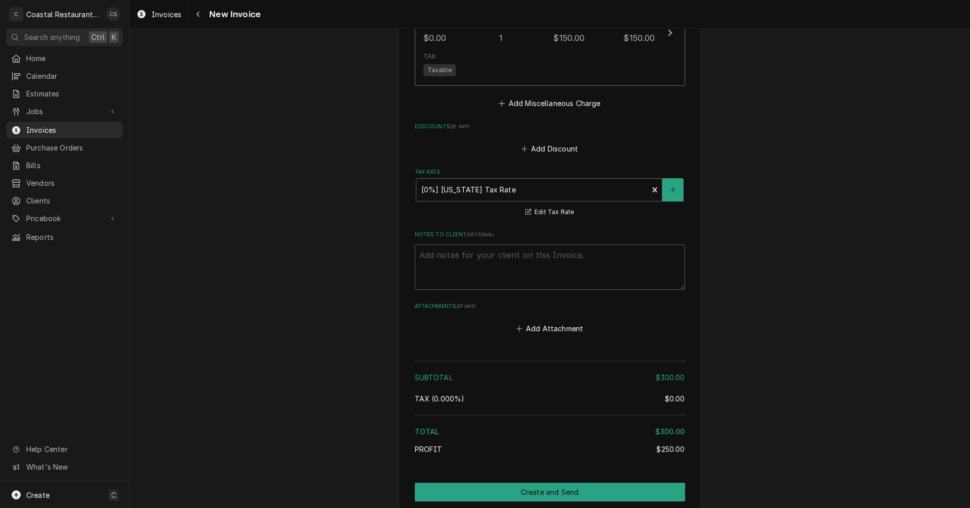
scroll to position [1297, 0]
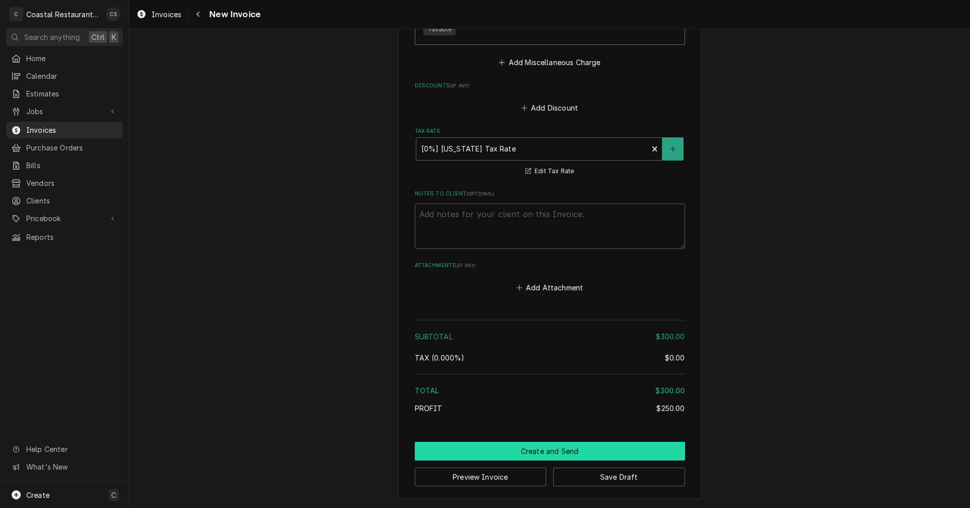
click at [536, 451] on button "Create and Send" at bounding box center [550, 451] width 270 height 19
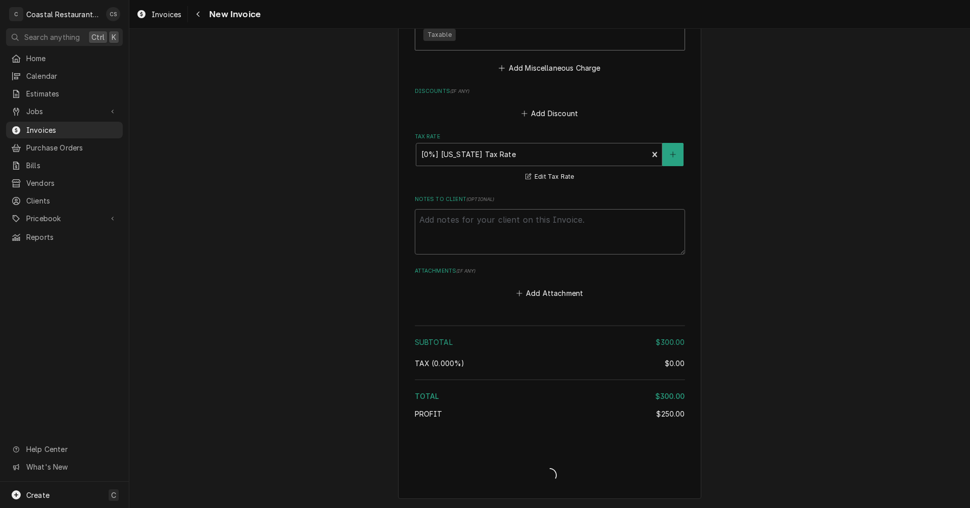
scroll to position [1291, 0]
type textarea "x"
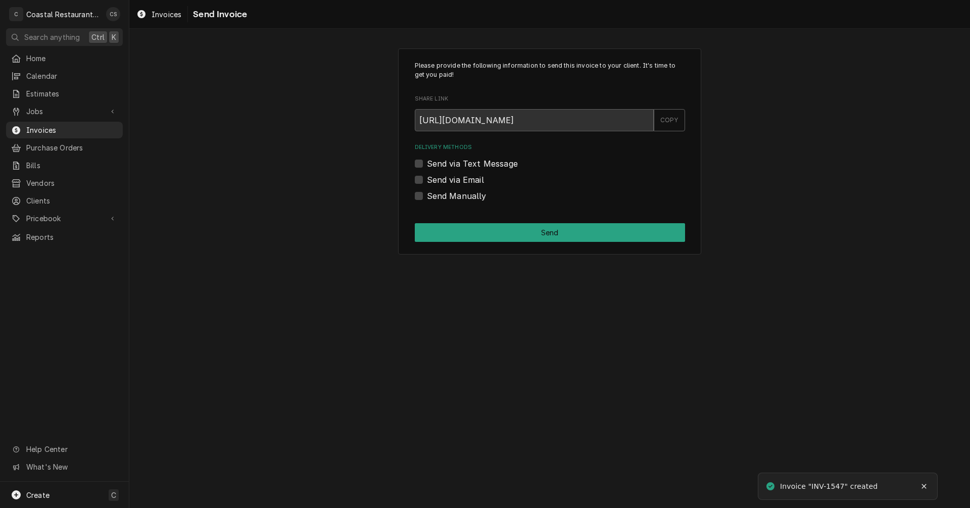
click at [427, 179] on label "Send via Email" at bounding box center [455, 180] width 57 height 12
click at [427, 179] on input "Send via Email" at bounding box center [562, 185] width 270 height 22
checkbox input "true"
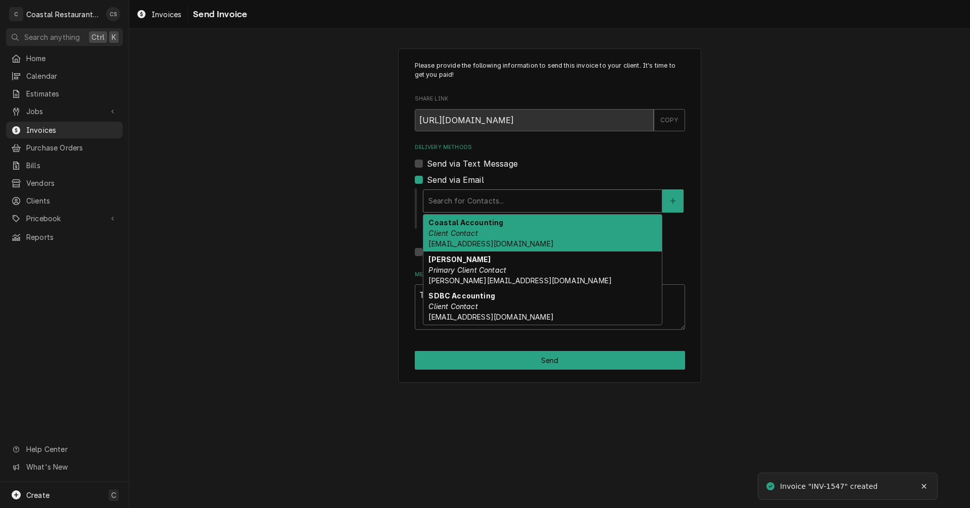
click at [441, 197] on div "Delivery Methods" at bounding box center [542, 201] width 228 height 18
click at [462, 238] on div "Coastal Accounting Client Contact Accounting@coastalrestaurantrepair.com" at bounding box center [542, 233] width 238 height 37
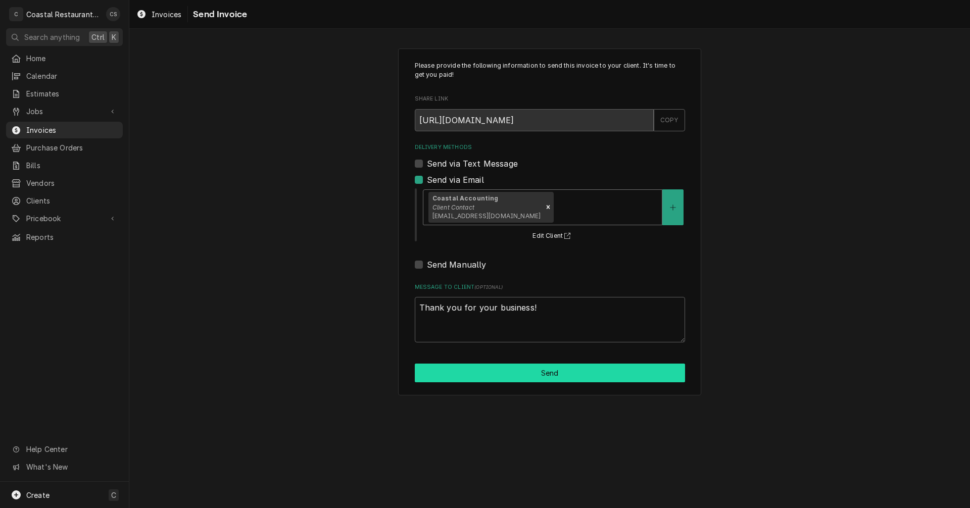
click at [526, 375] on button "Send" at bounding box center [550, 373] width 270 height 19
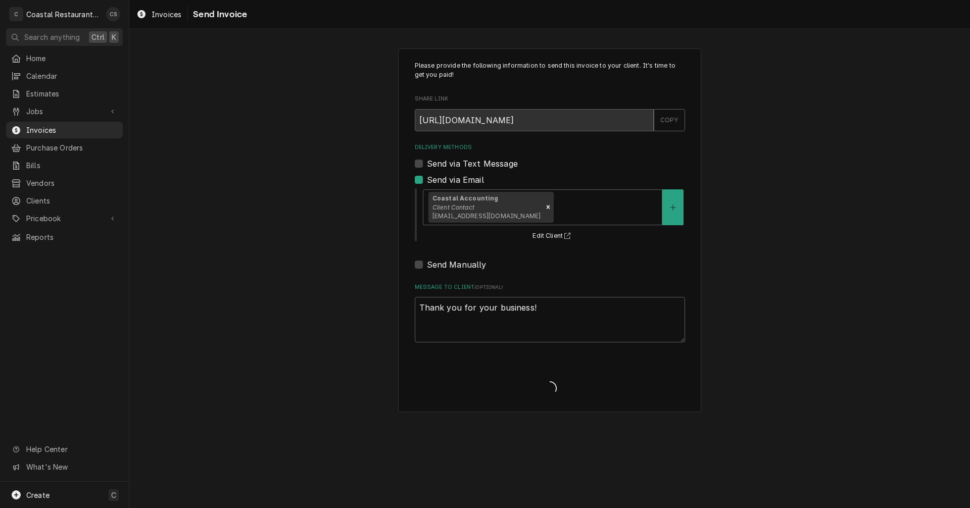
type textarea "x"
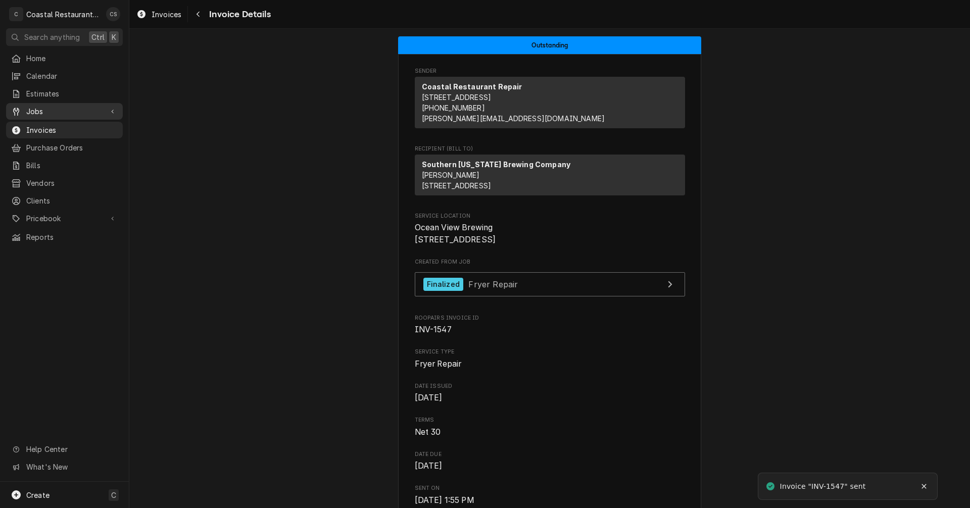
click at [64, 114] on div "Jobs" at bounding box center [64, 111] width 113 height 13
click at [60, 124] on span "Jobs" at bounding box center [71, 129] width 91 height 11
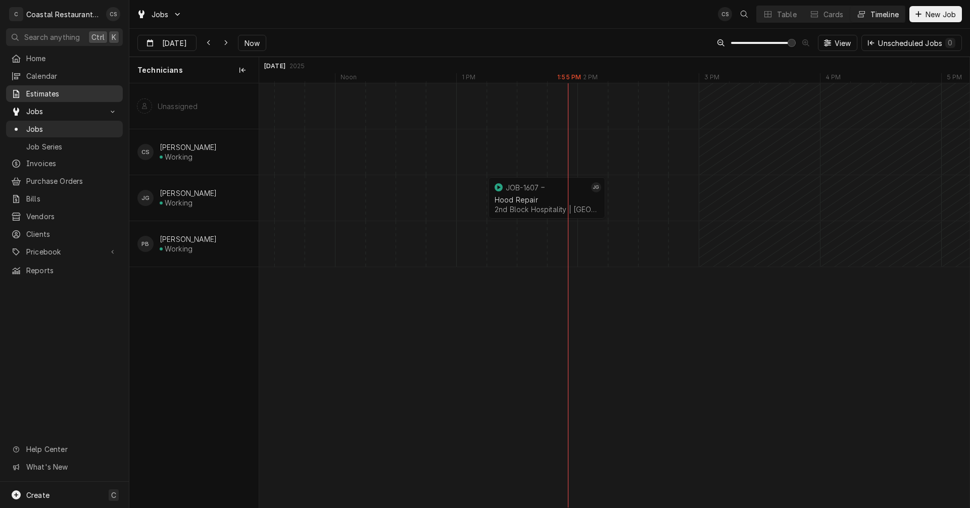
click at [51, 90] on span "Estimates" at bounding box center [71, 93] width 91 height 11
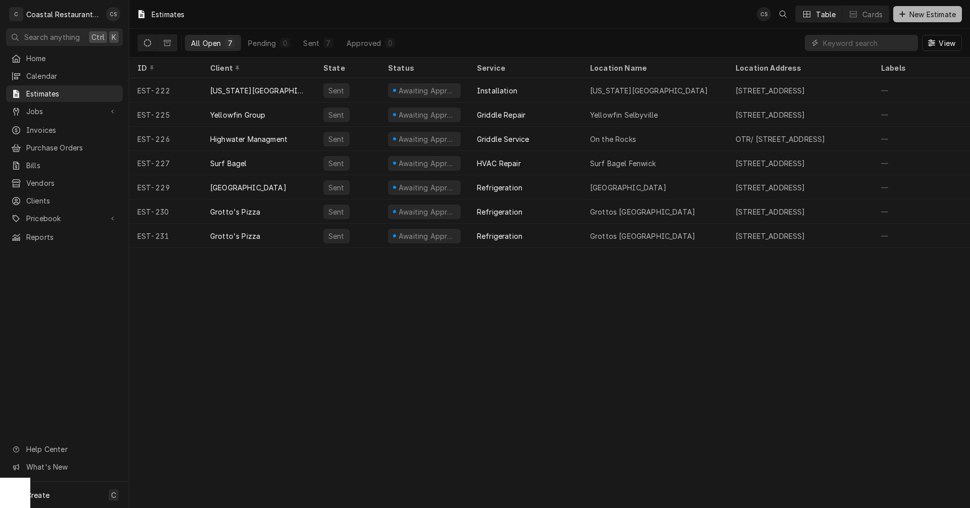
click at [926, 15] on span "New Estimate" at bounding box center [932, 14] width 51 height 11
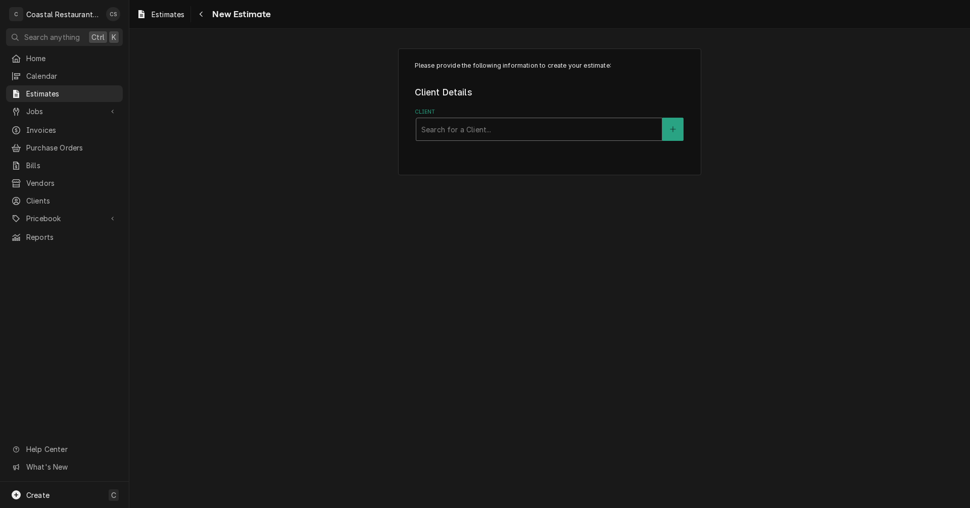
click at [455, 131] on div "Client" at bounding box center [538, 129] width 235 height 18
type input "Milford"
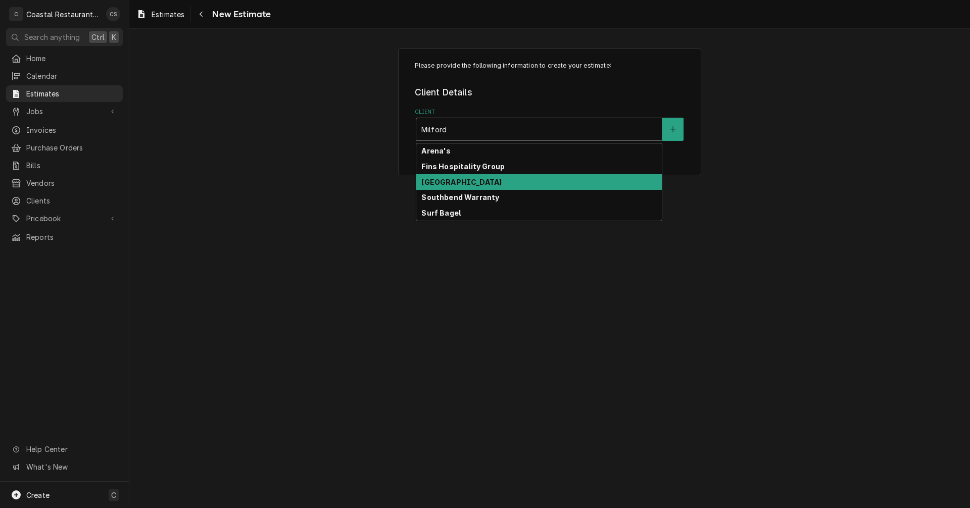
click at [459, 184] on strong "[GEOGRAPHIC_DATA]" at bounding box center [461, 182] width 80 height 9
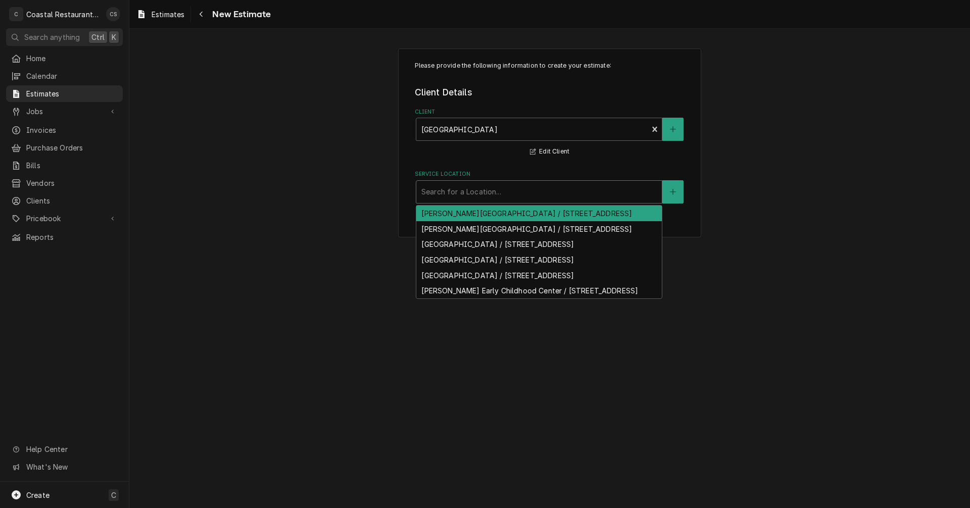
click at [449, 191] on div "Service Location" at bounding box center [538, 192] width 235 height 18
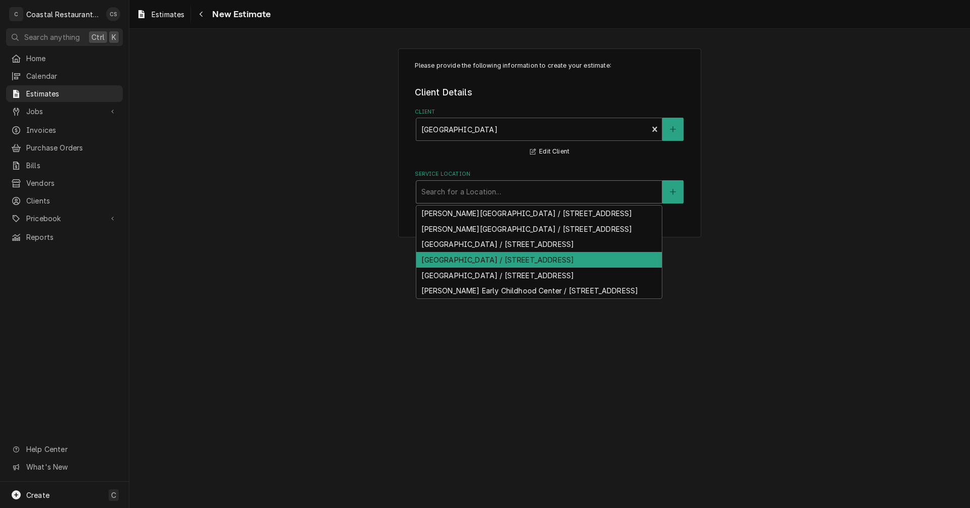
click at [463, 268] on div "Milford High School / 1019 N Walnut St, Milford, DE 19963" at bounding box center [538, 260] width 245 height 16
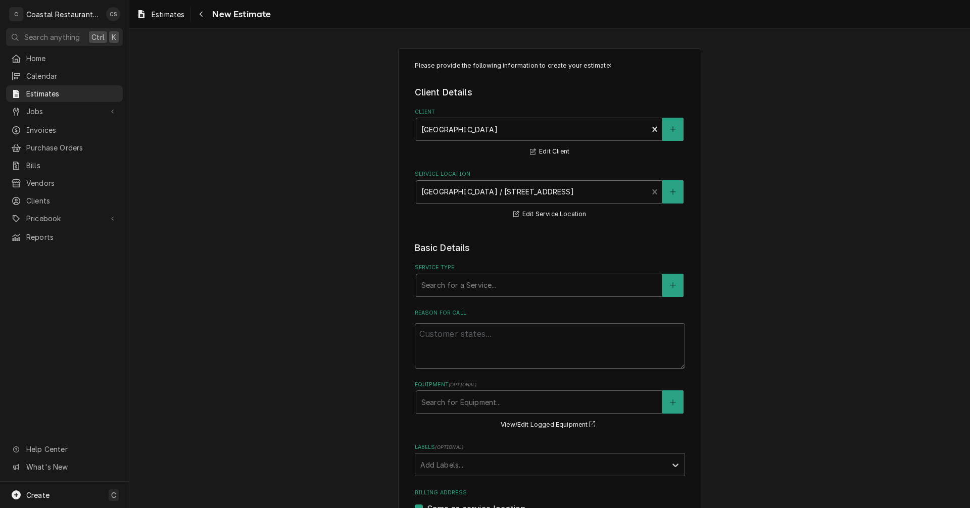
click at [449, 289] on div "Service Type" at bounding box center [538, 285] width 235 height 18
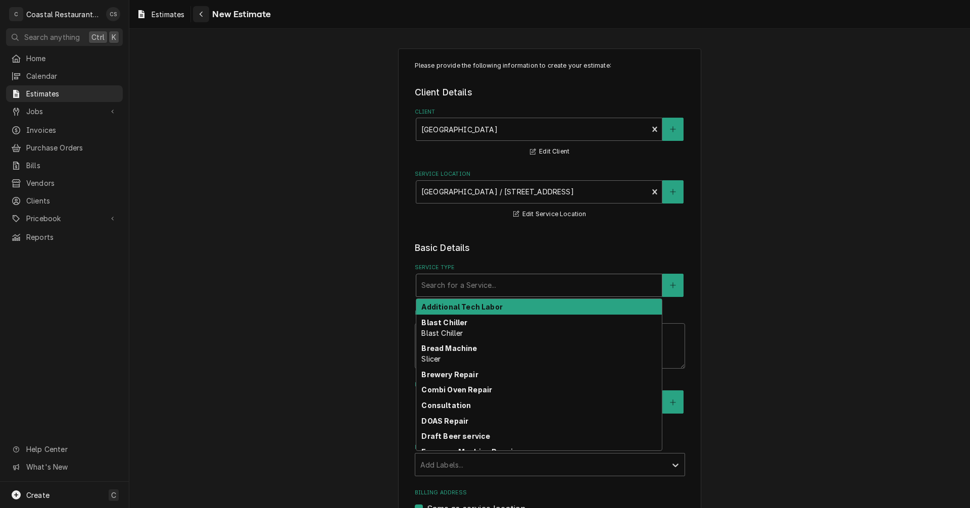
click at [205, 12] on div "Navigate back" at bounding box center [201, 14] width 10 height 10
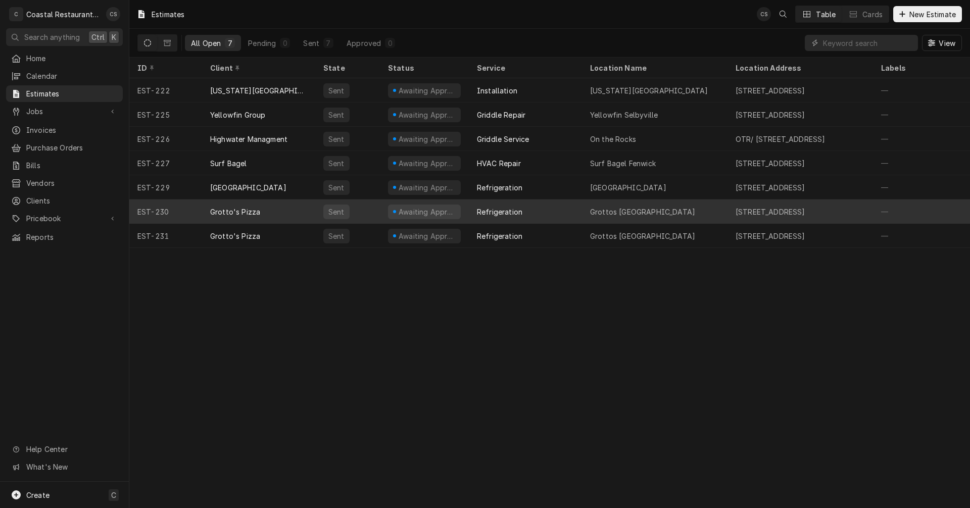
click at [249, 210] on div "Grotto's Pizza" at bounding box center [235, 212] width 50 height 11
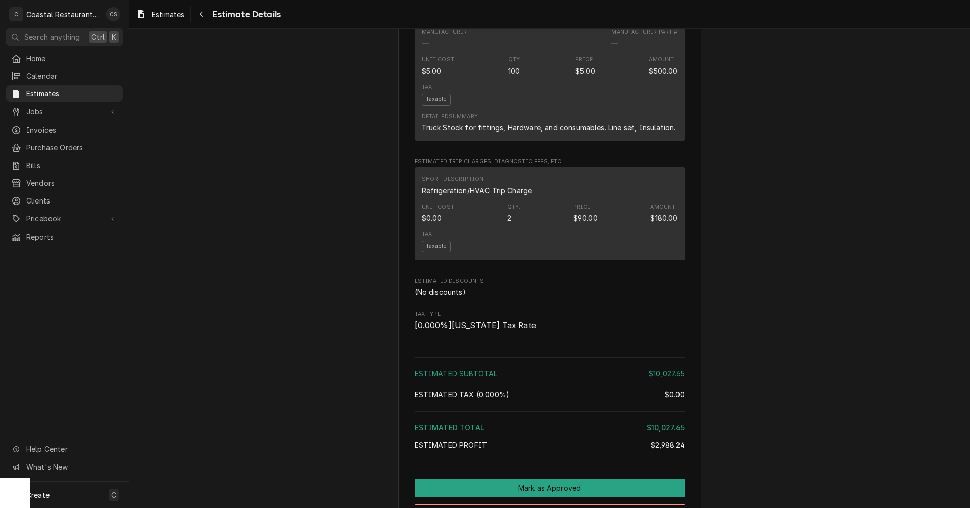
scroll to position [909, 0]
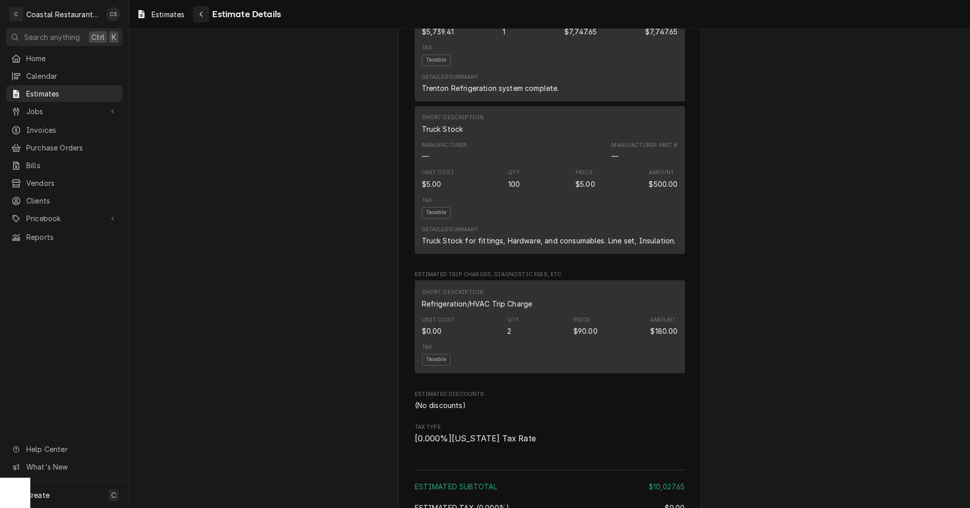
click at [206, 14] on div "Navigate back" at bounding box center [201, 14] width 10 height 10
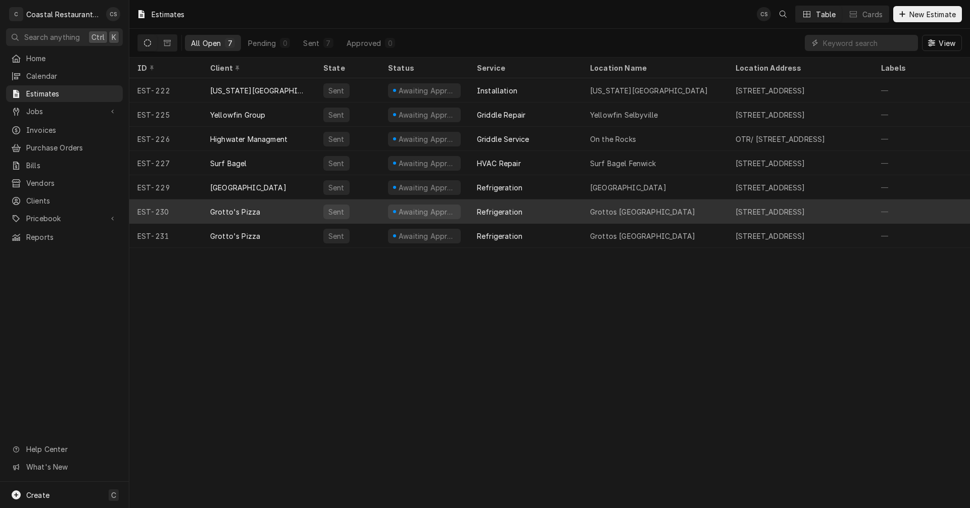
click at [288, 210] on div "Grotto's Pizza" at bounding box center [258, 212] width 113 height 24
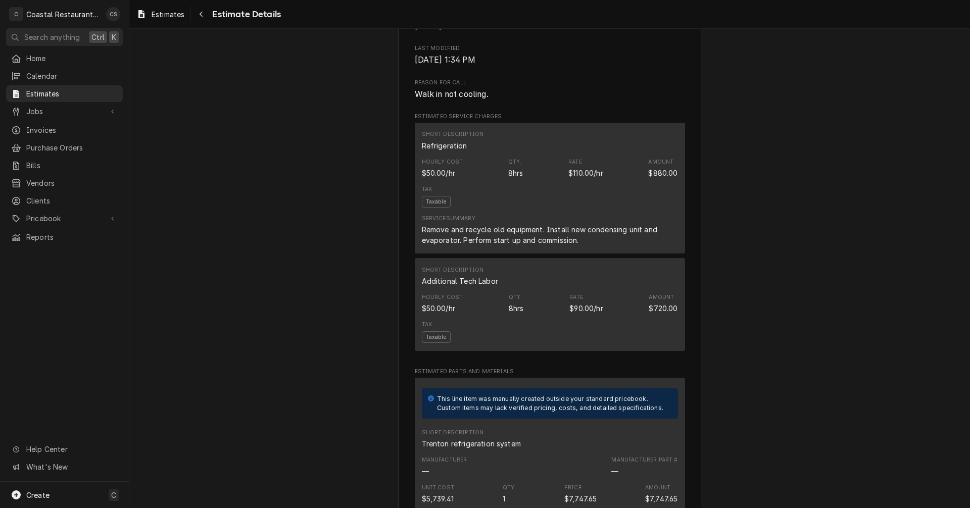
scroll to position [455, 0]
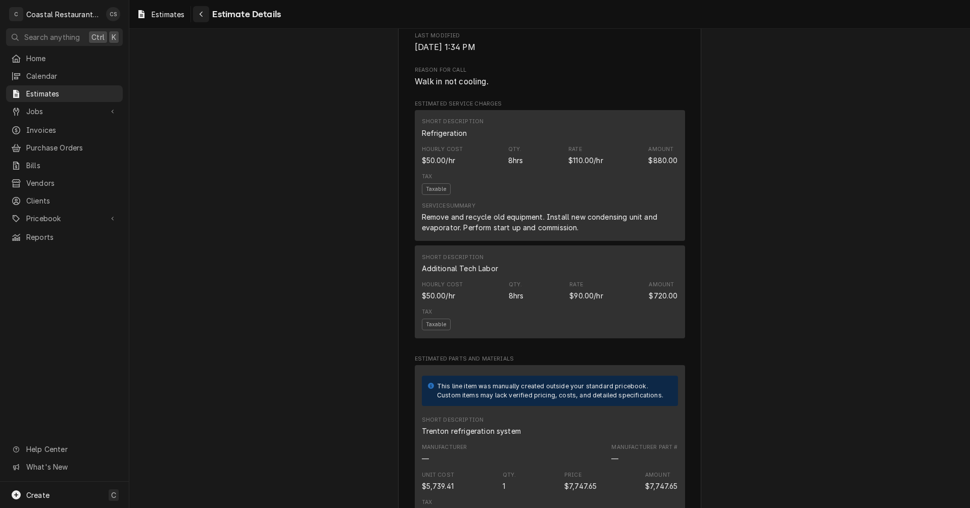
click at [198, 13] on div "Navigate back" at bounding box center [201, 14] width 10 height 10
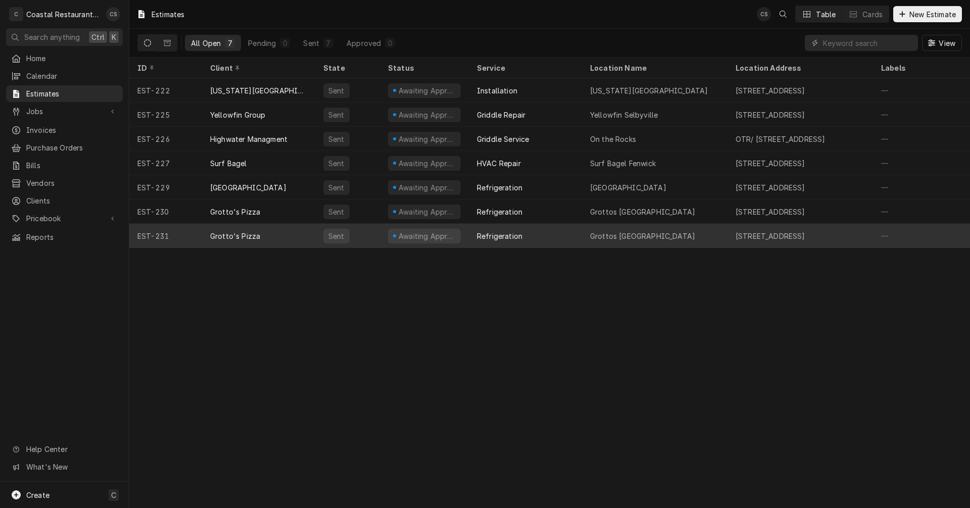
click at [282, 236] on div "Grotto's Pizza" at bounding box center [258, 236] width 113 height 24
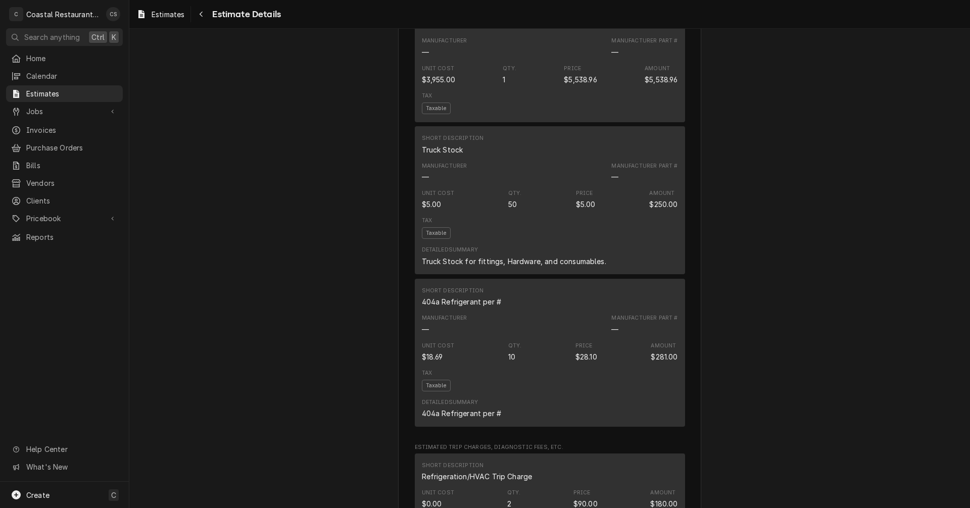
scroll to position [859, 0]
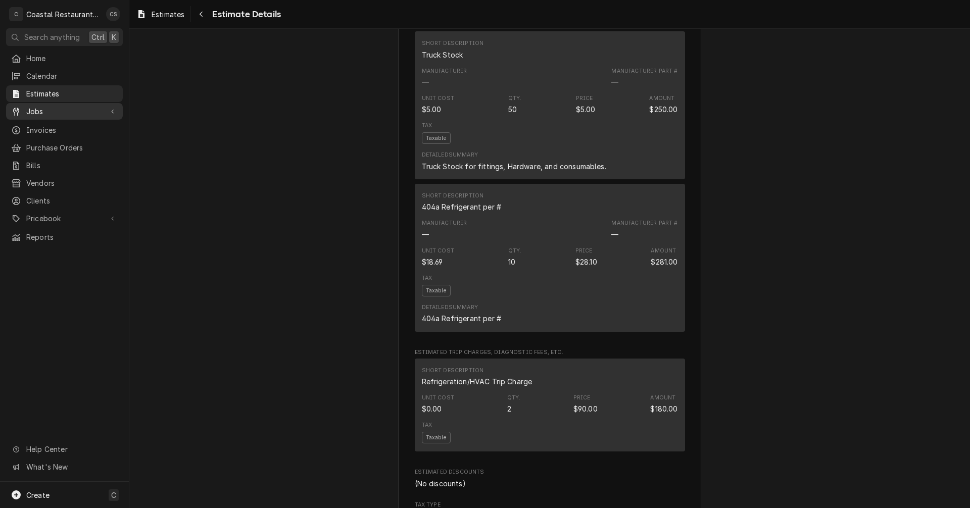
click at [44, 106] on span "Jobs" at bounding box center [64, 111] width 76 height 11
click at [39, 127] on span "Jobs" at bounding box center [71, 129] width 91 height 11
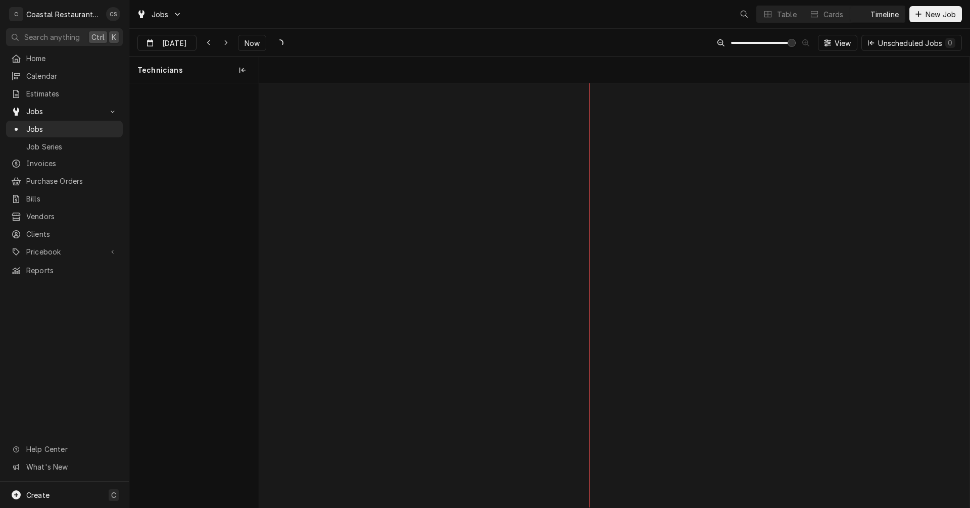
scroll to position [0, 14076]
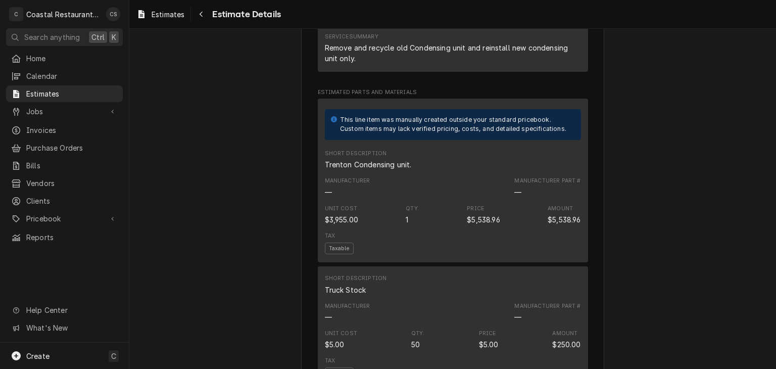
scroll to position [657, 0]
